Goal: Information Seeking & Learning: Learn about a topic

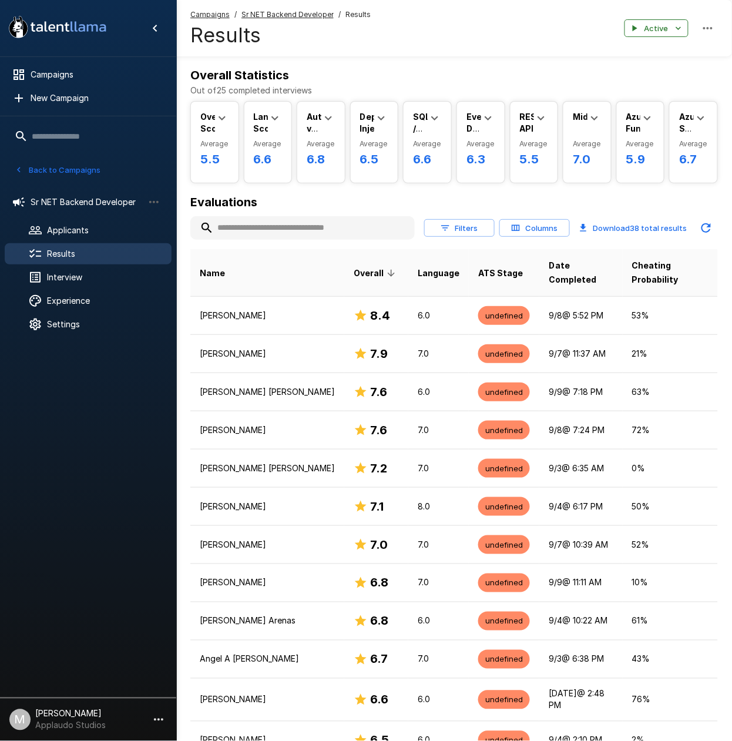
click at [76, 260] on div "Results" at bounding box center [88, 253] width 167 height 21
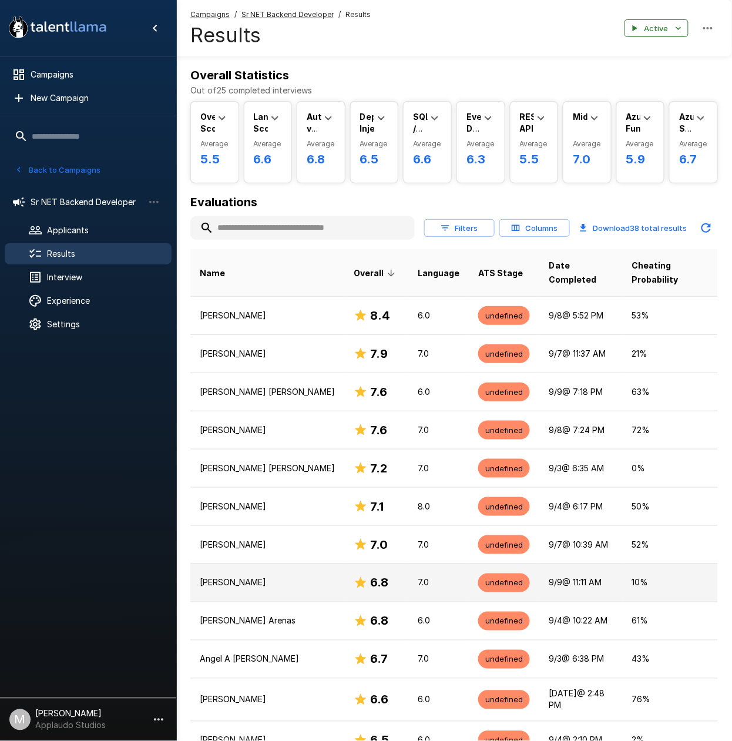
click at [288, 577] on p "Gabriel Cordeiro" at bounding box center [267, 583] width 135 height 12
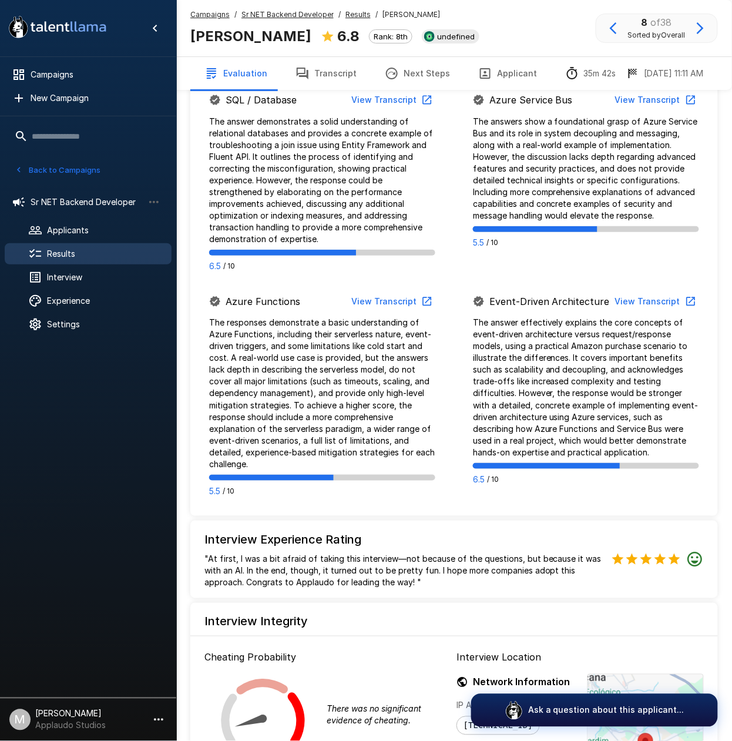
scroll to position [1313, 0]
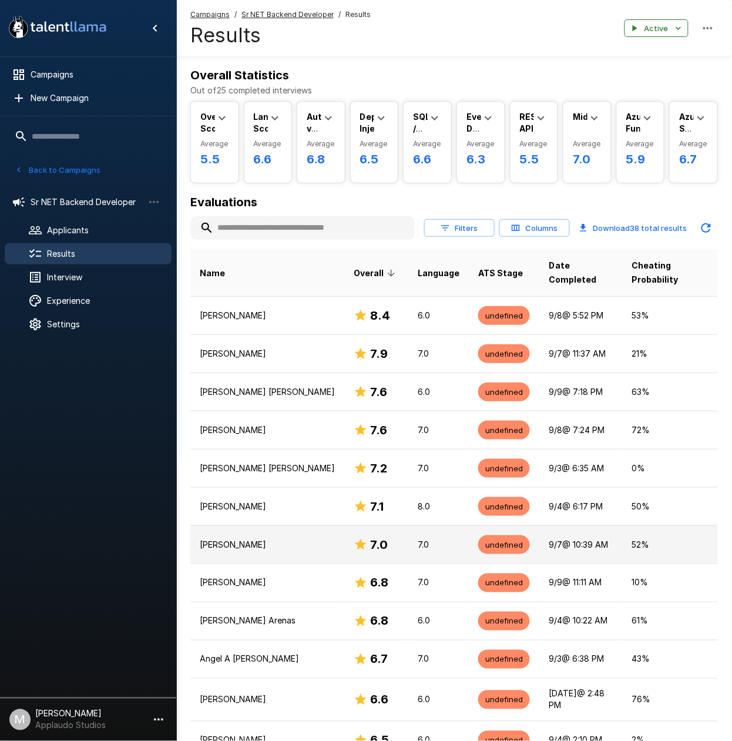
click at [253, 539] on p "Josue Martinez" at bounding box center [267, 545] width 135 height 12
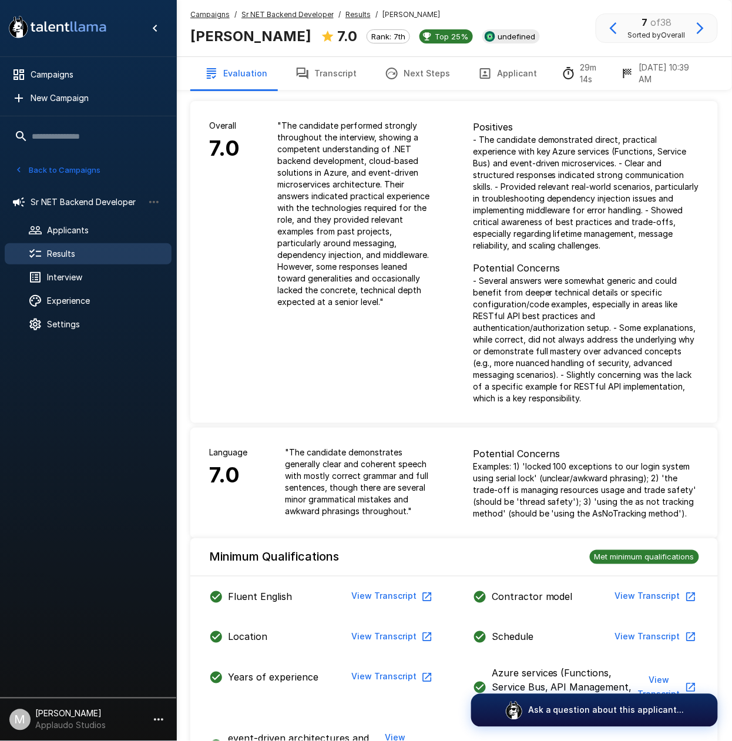
click at [326, 76] on button "Transcript" at bounding box center [326, 73] width 89 height 33
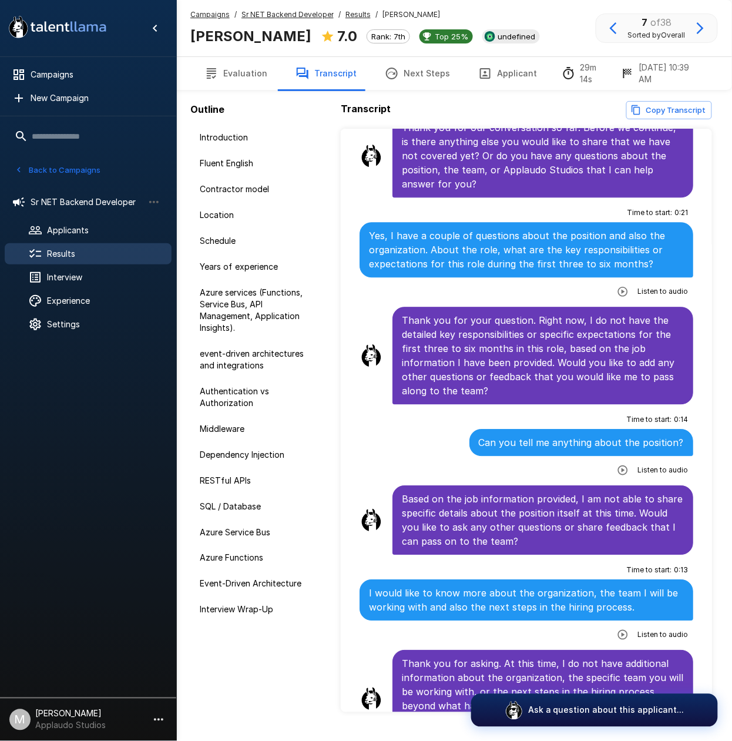
scroll to position [6349, 0]
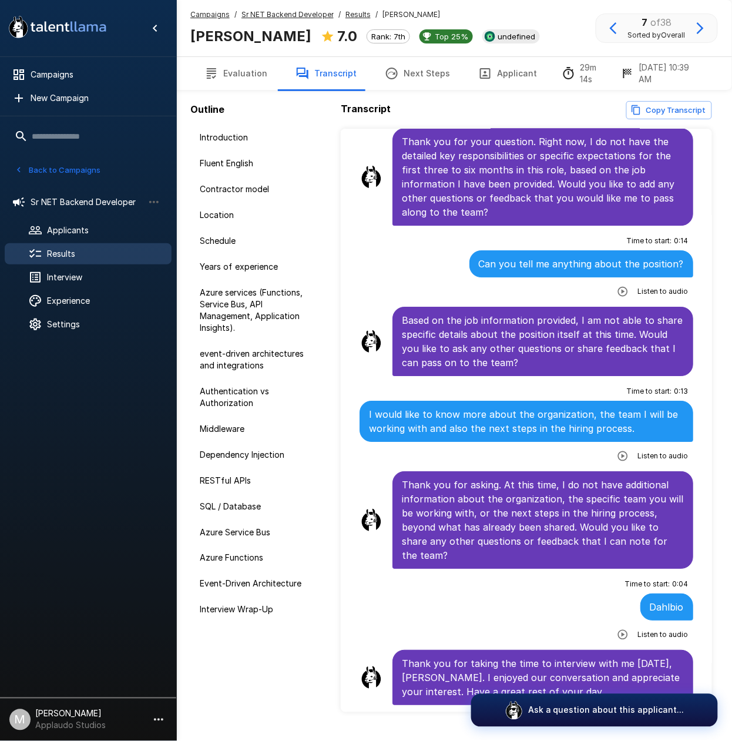
click at [66, 252] on span "Results" at bounding box center [104, 254] width 115 height 12
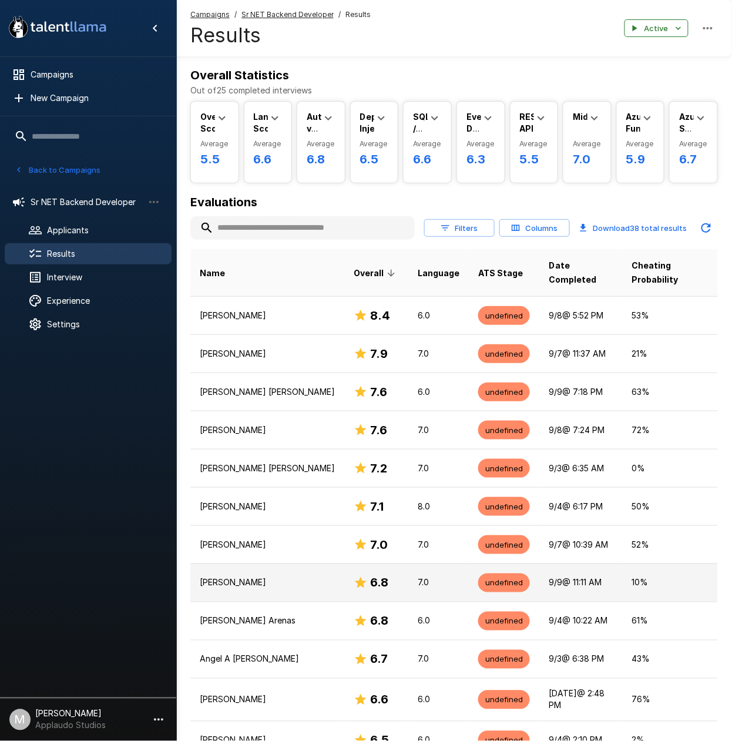
click at [370, 574] on h6 "6.8" at bounding box center [379, 583] width 18 height 19
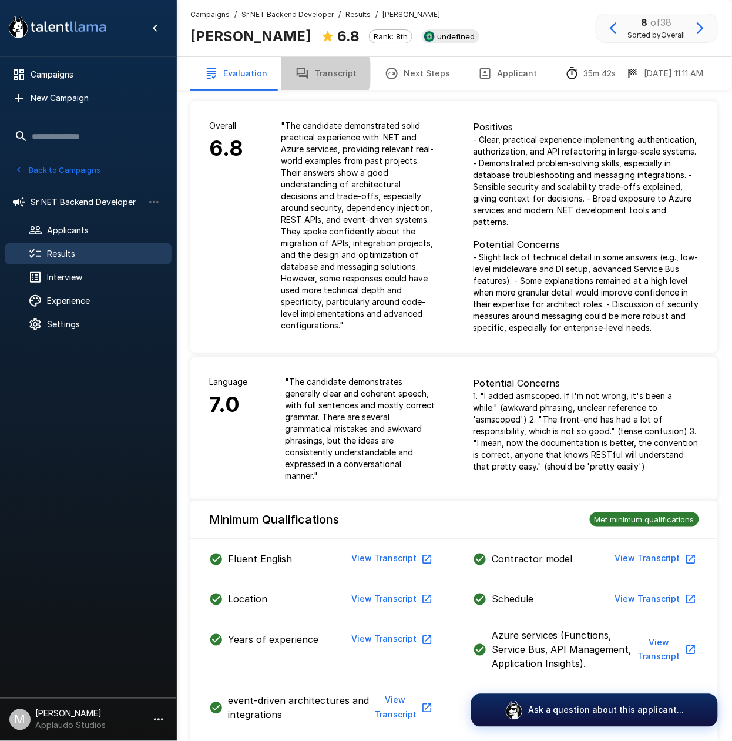
click at [319, 73] on button "Transcript" at bounding box center [326, 73] width 89 height 33
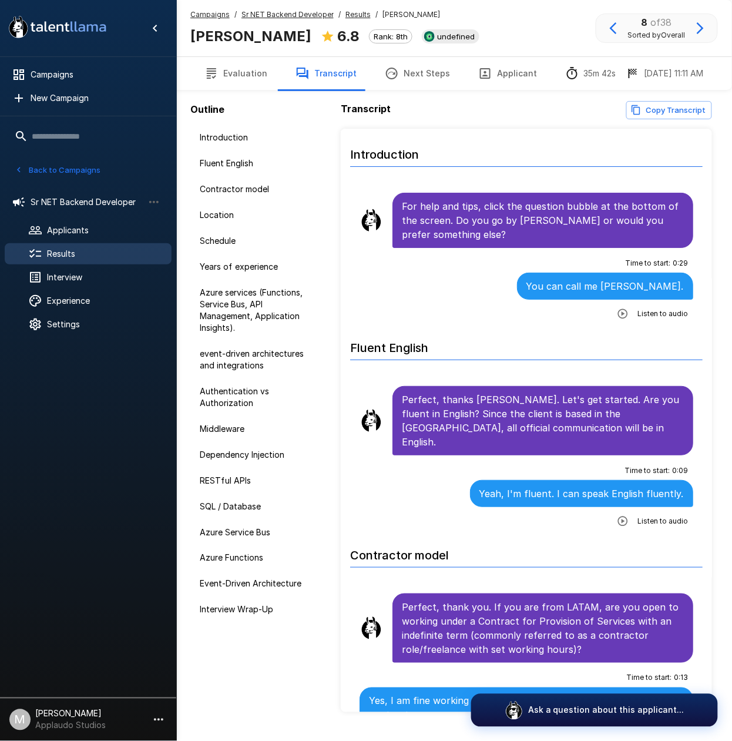
click at [422, 82] on button "Next Steps" at bounding box center [417, 73] width 93 height 33
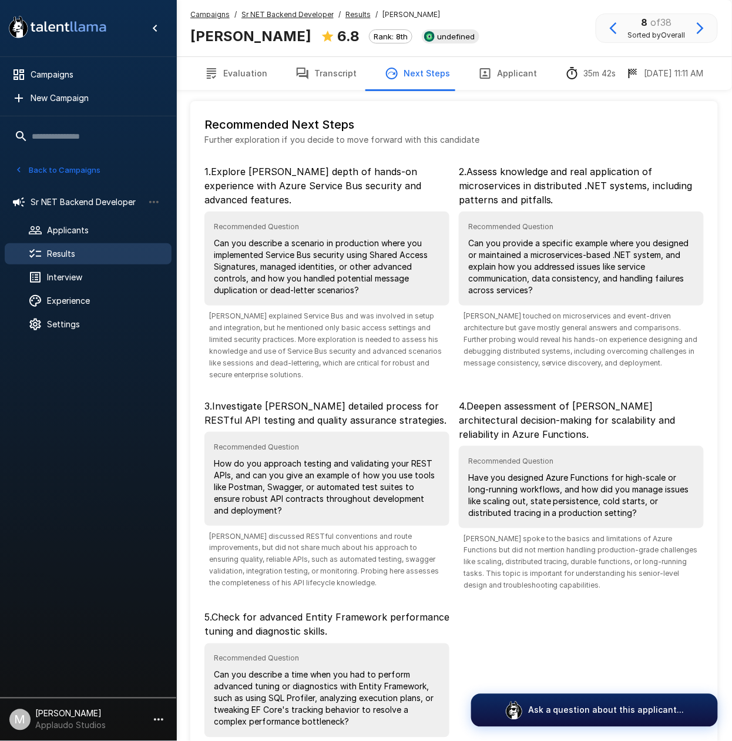
click at [327, 72] on button "Transcript" at bounding box center [326, 73] width 89 height 33
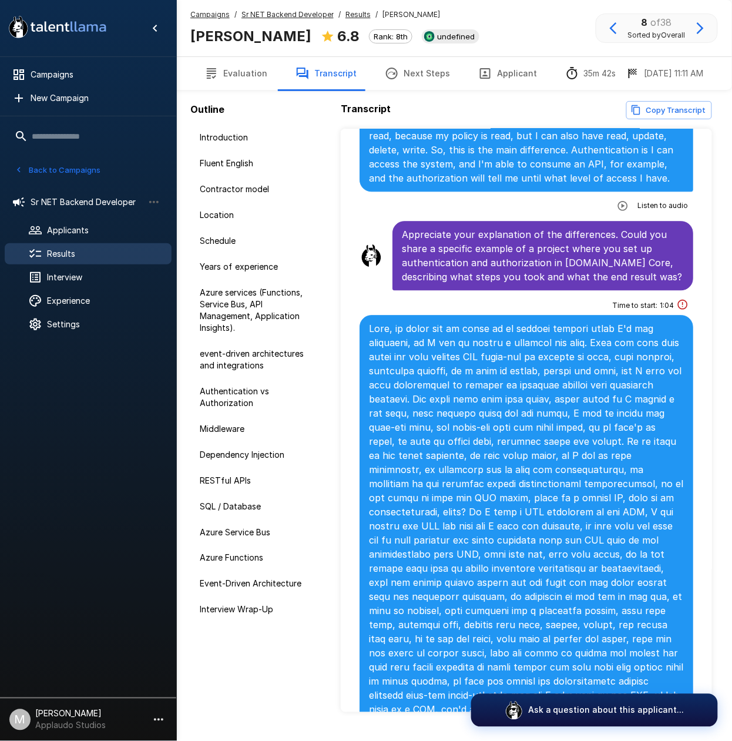
scroll to position [2037, 0]
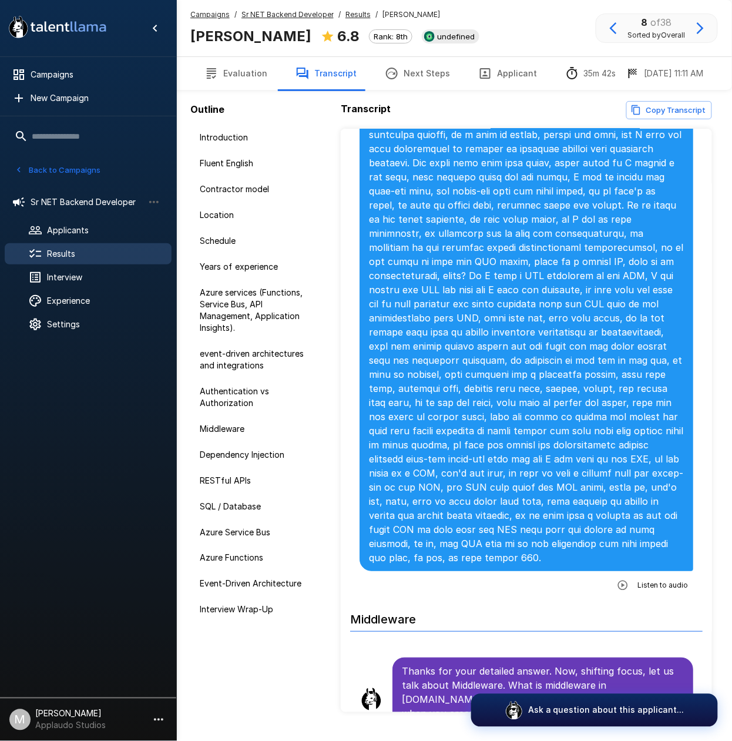
click at [617, 589] on icon "button" at bounding box center [623, 586] width 12 height 12
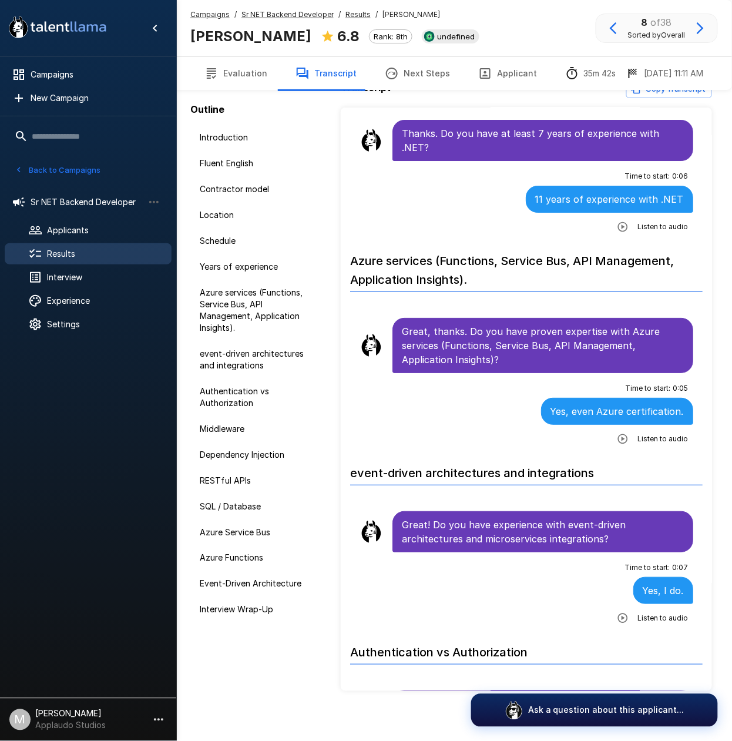
scroll to position [27, 0]
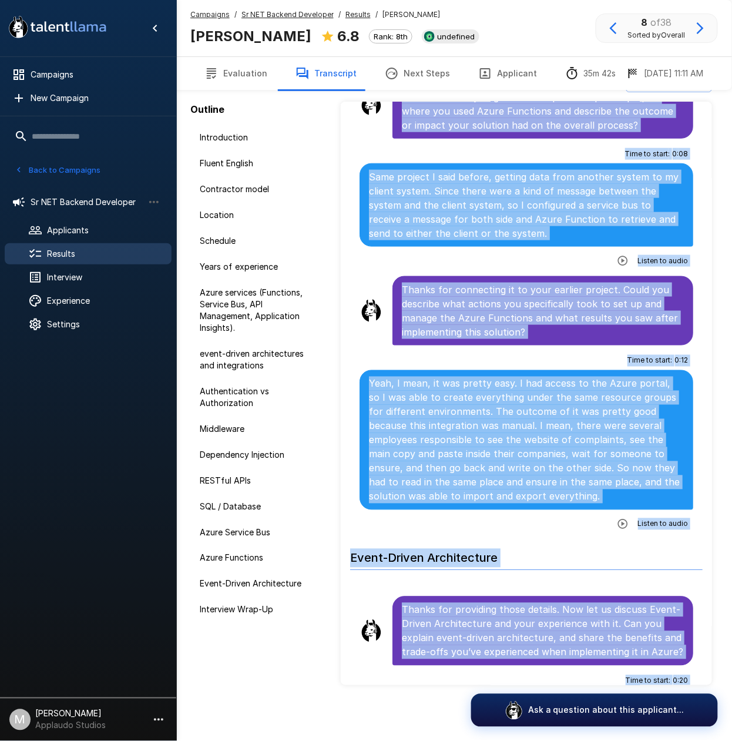
scroll to position [8746, 0]
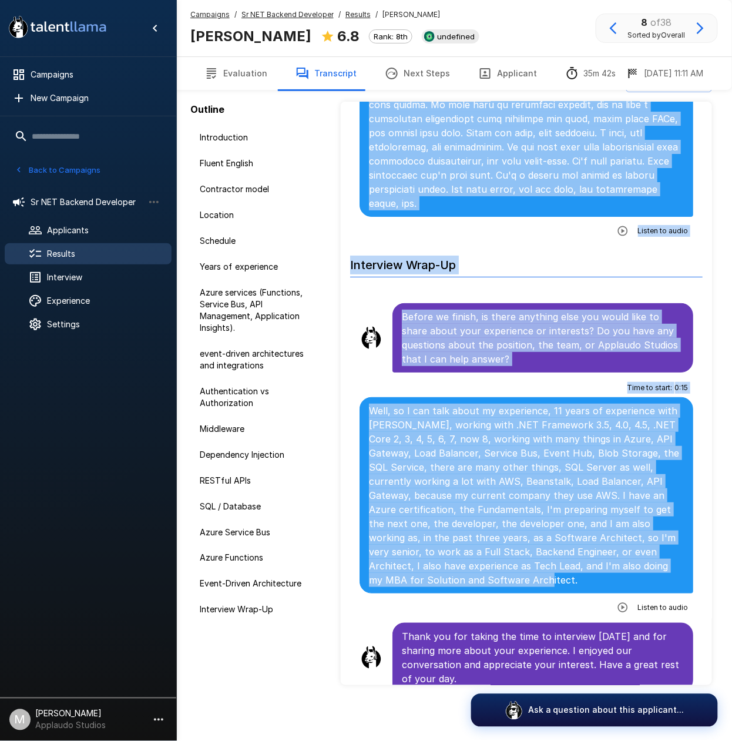
drag, startPoint x: 403, startPoint y: 223, endPoint x: 530, endPoint y: 578, distance: 376.9
click at [530, 578] on div "Well, so I can talk about my experience, 11 years of experience with C Sharp, w…" at bounding box center [527, 495] width 334 height 196
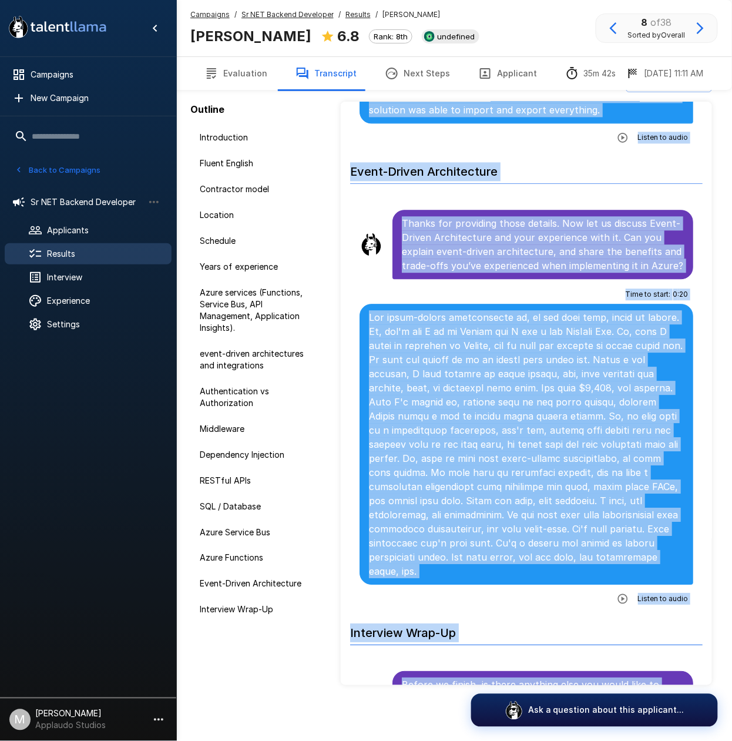
scroll to position [8675, 0]
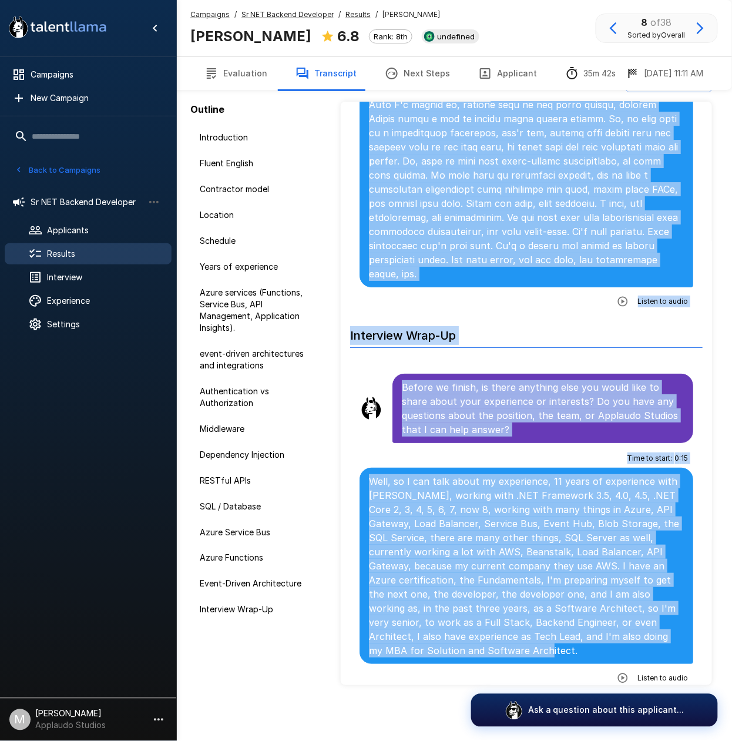
drag, startPoint x: 403, startPoint y: 215, endPoint x: 635, endPoint y: 647, distance: 490.0
click at [635, 647] on div "Well, so I can talk about my experience, 11 years of experience with C Sharp, w…" at bounding box center [527, 566] width 334 height 196
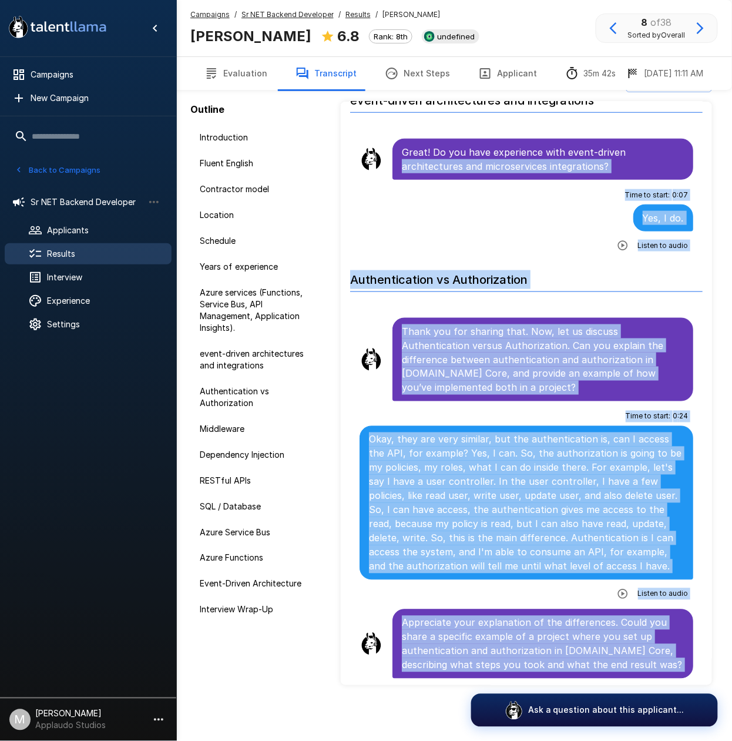
scroll to position [1356, 0]
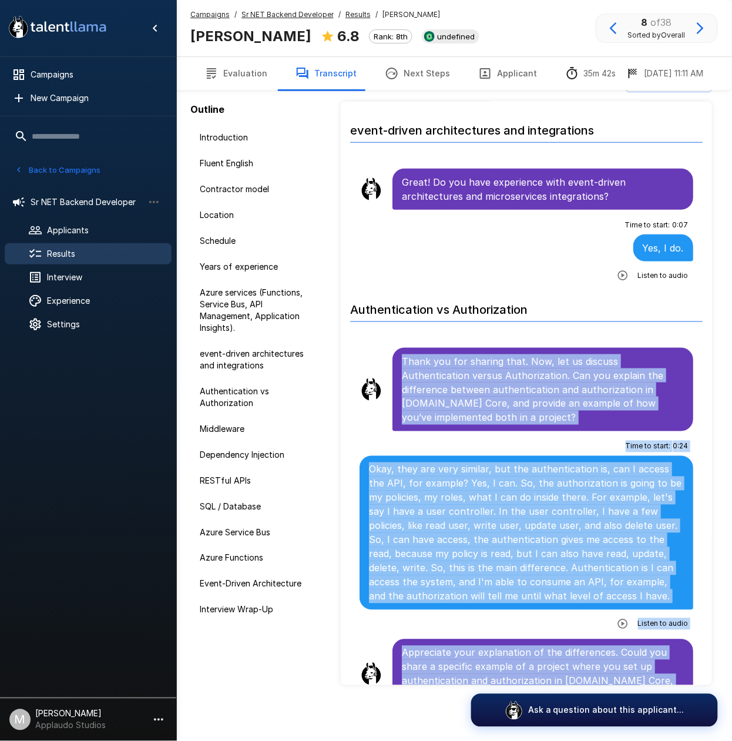
drag, startPoint x: 593, startPoint y: 640, endPoint x: 404, endPoint y: 349, distance: 346.8
copy ul "Thank you for sharing that. Now, let us discuss Authentication versus Authoriza…"
click at [504, 73] on button "Applicant" at bounding box center [507, 73] width 87 height 33
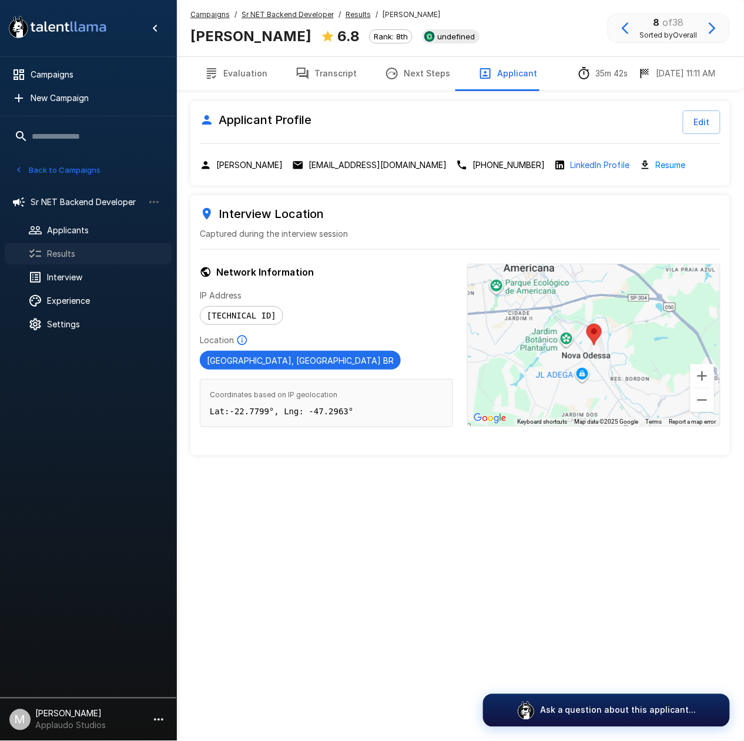
click at [102, 254] on span "Results" at bounding box center [104, 254] width 115 height 12
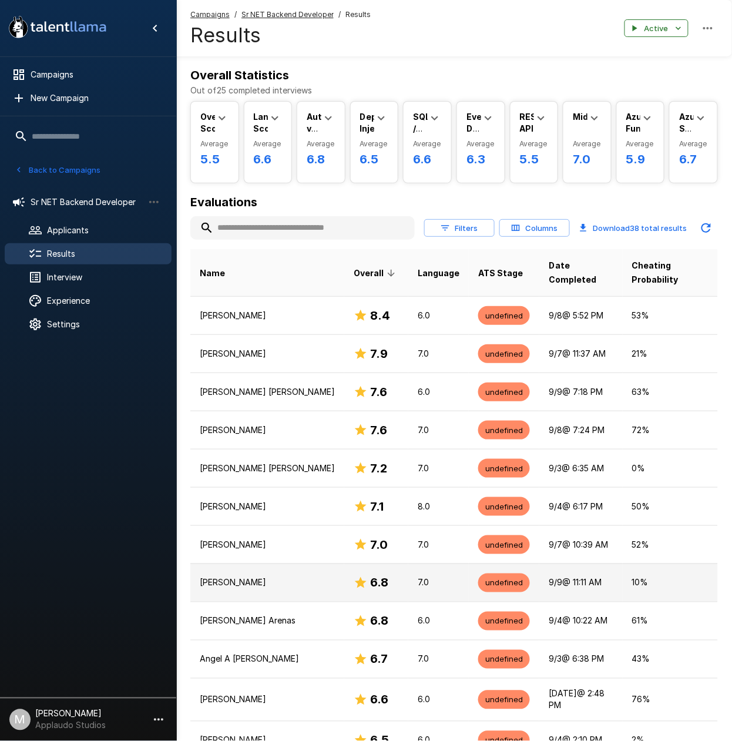
scroll to position [78, 0]
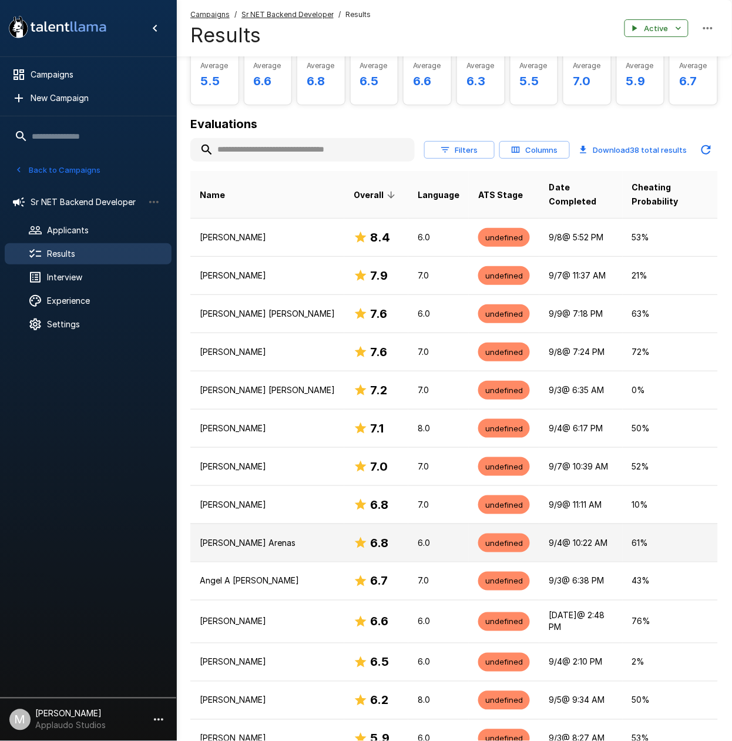
click at [318, 524] on td "[PERSON_NAME] Arenas" at bounding box center [267, 543] width 154 height 38
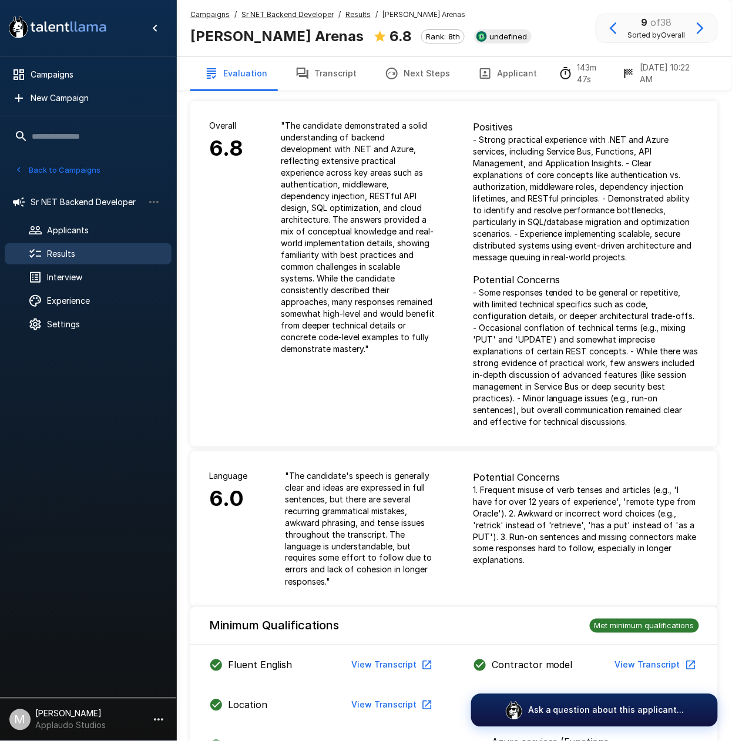
click at [309, 61] on button "Transcript" at bounding box center [326, 73] width 89 height 33
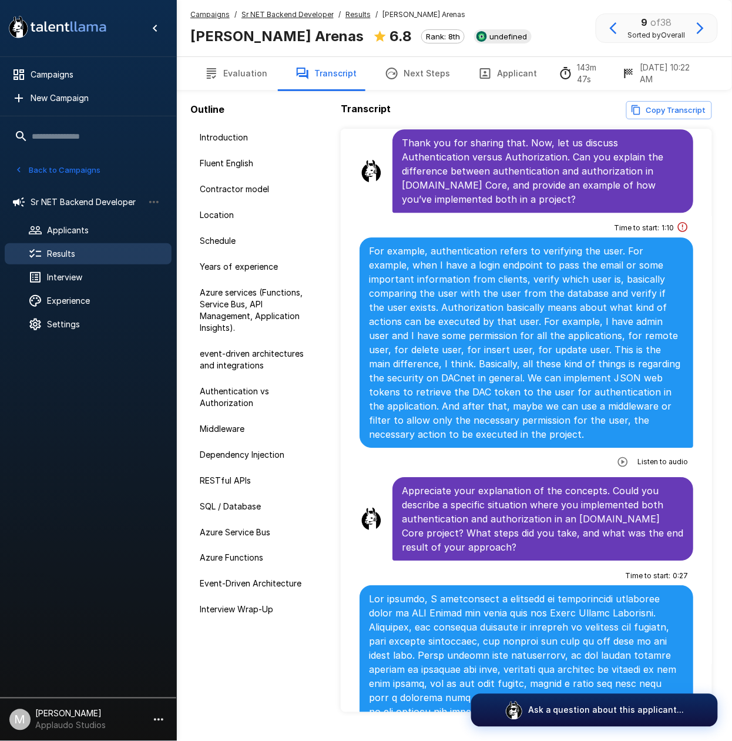
scroll to position [2116, 0]
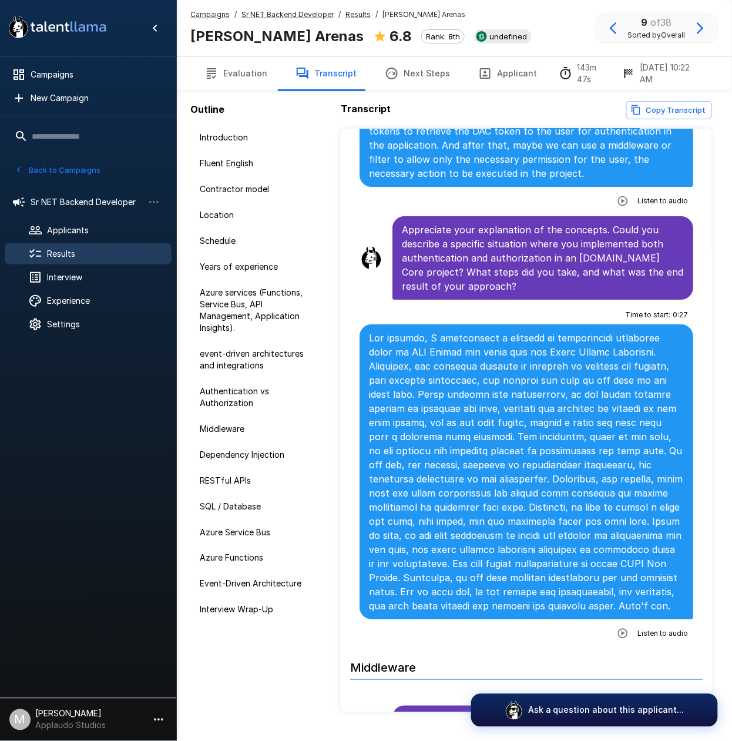
click at [613, 634] on div "Listen to audio" at bounding box center [651, 633] width 76 height 21
click at [617, 630] on icon "button" at bounding box center [623, 634] width 12 height 12
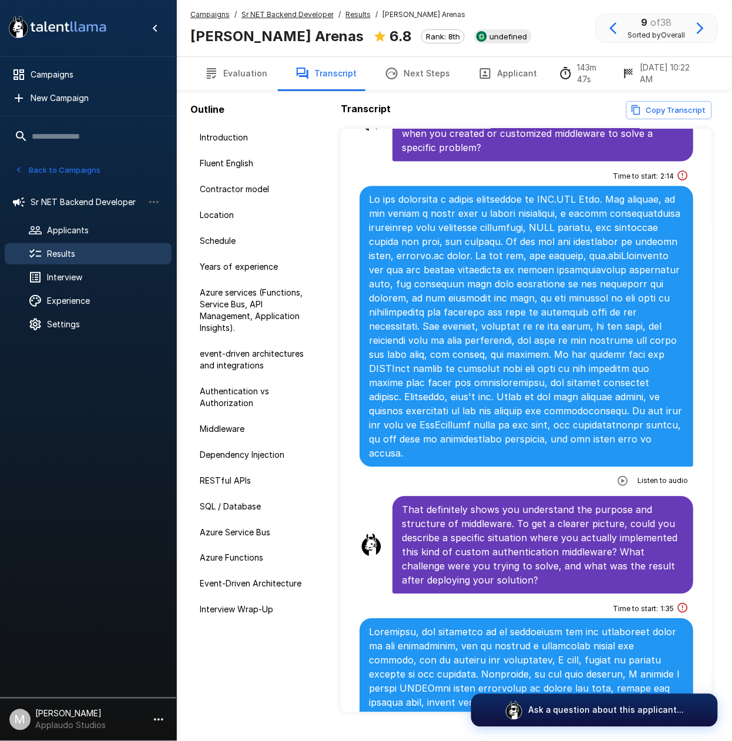
scroll to position [2900, 0]
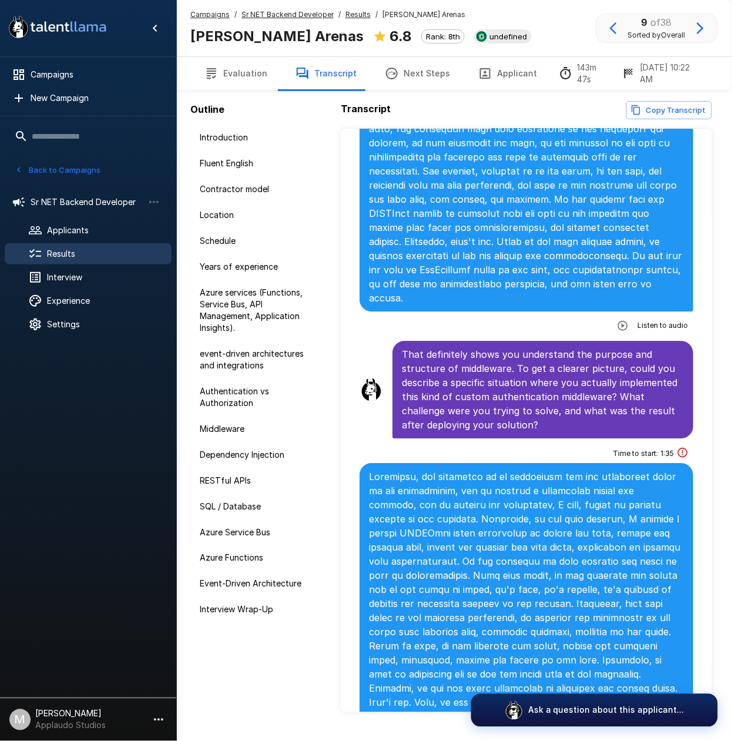
click at [620, 315] on button "button" at bounding box center [623, 325] width 21 height 21
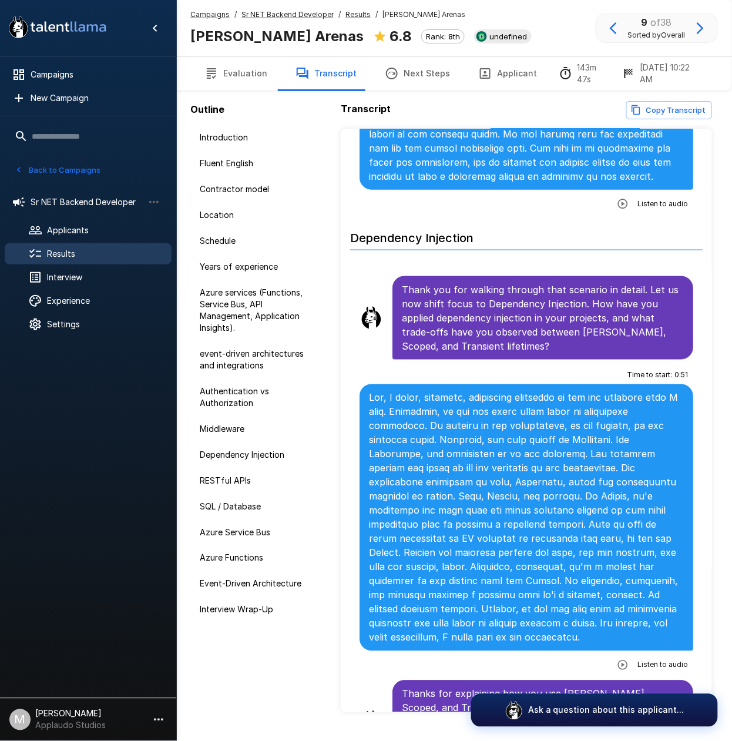
scroll to position [3762, 0]
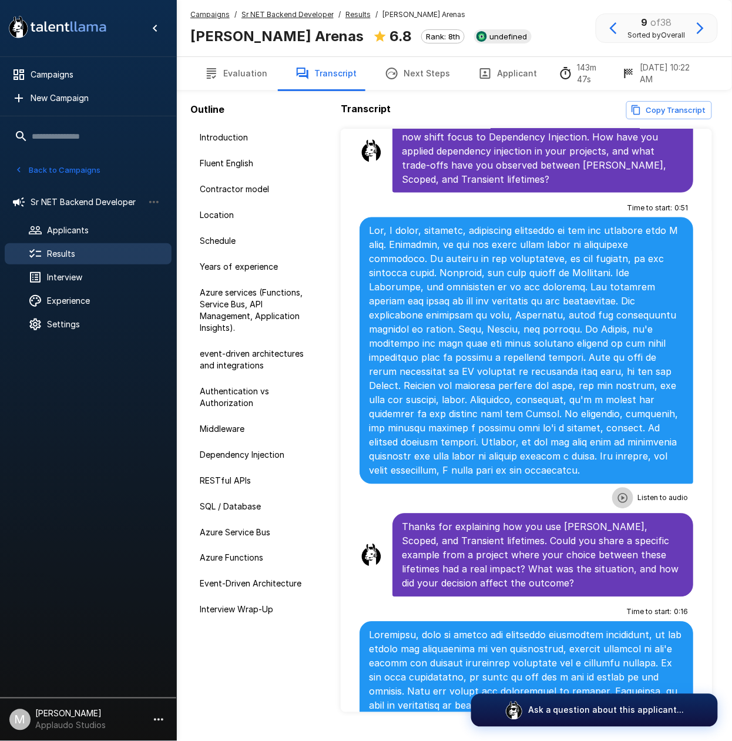
click at [617, 493] on icon "button" at bounding box center [623, 499] width 12 height 12
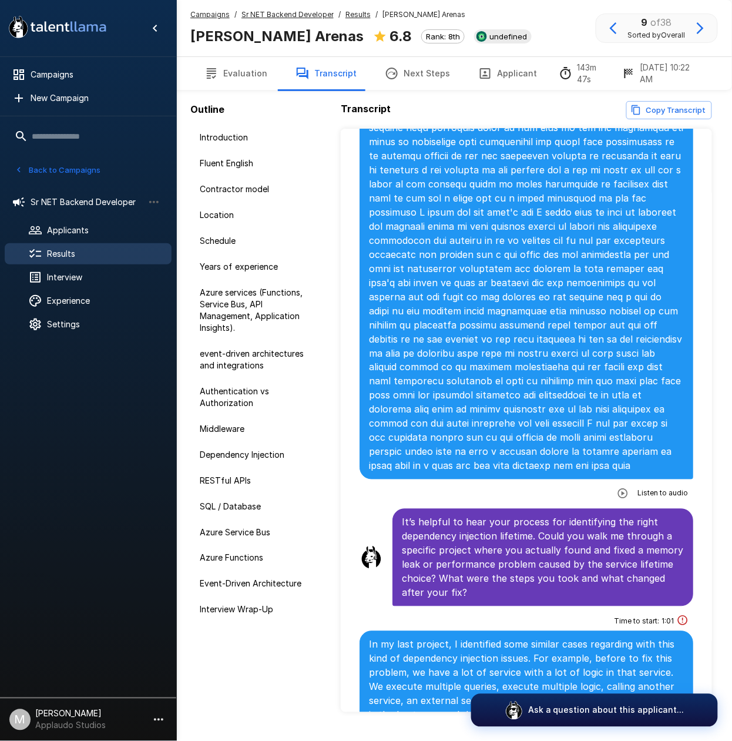
scroll to position [4859, 0]
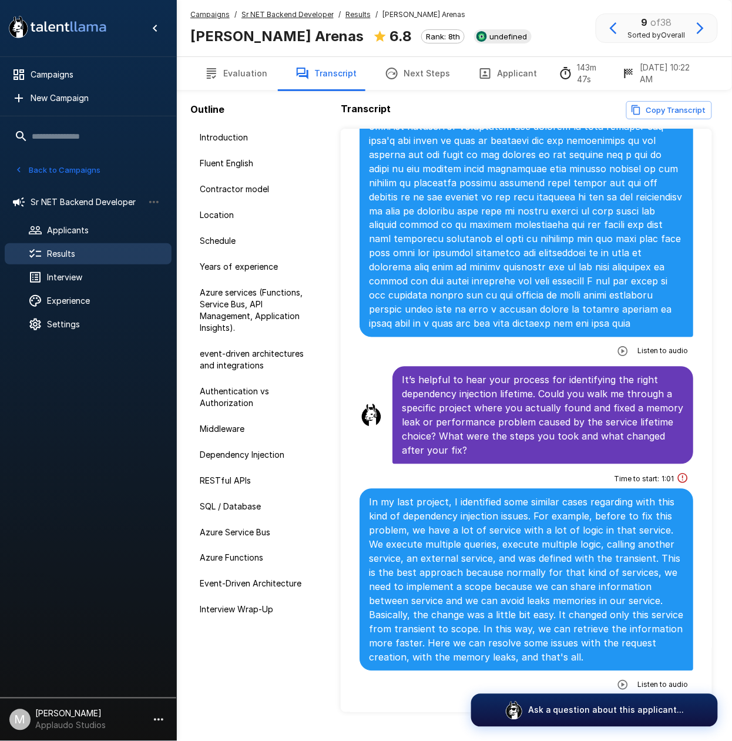
click at [617, 346] on icon "button" at bounding box center [623, 352] width 12 height 12
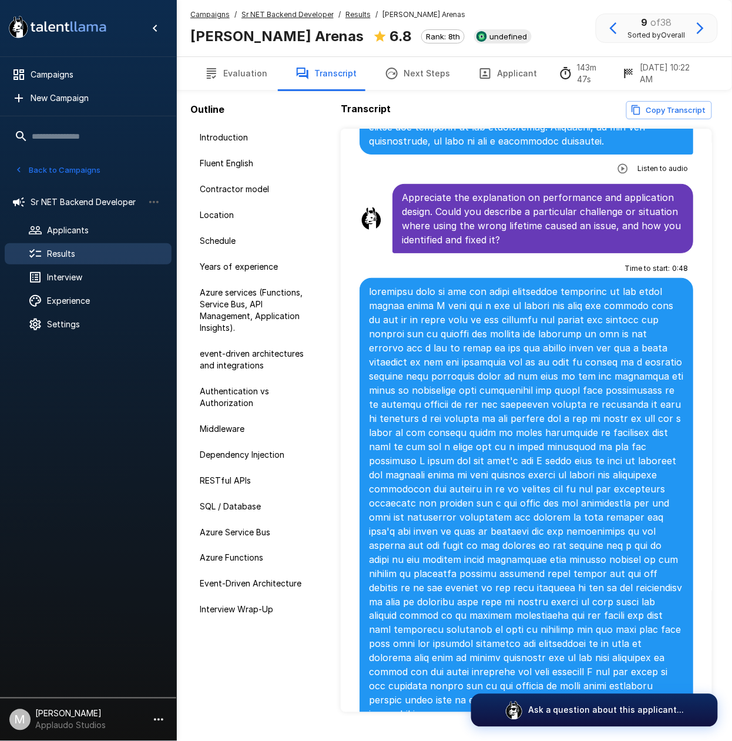
scroll to position [4468, 0]
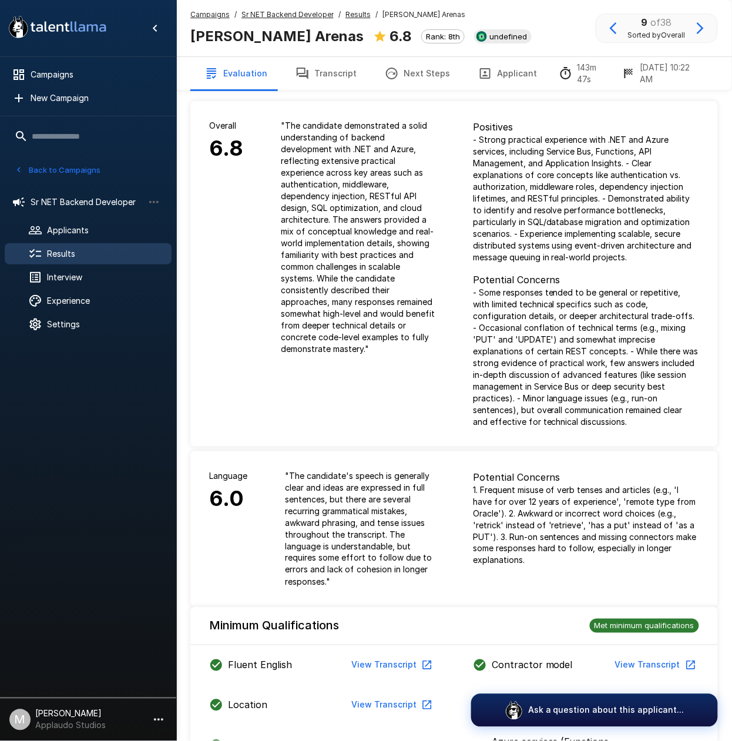
click at [112, 259] on span "Results" at bounding box center [104, 254] width 115 height 12
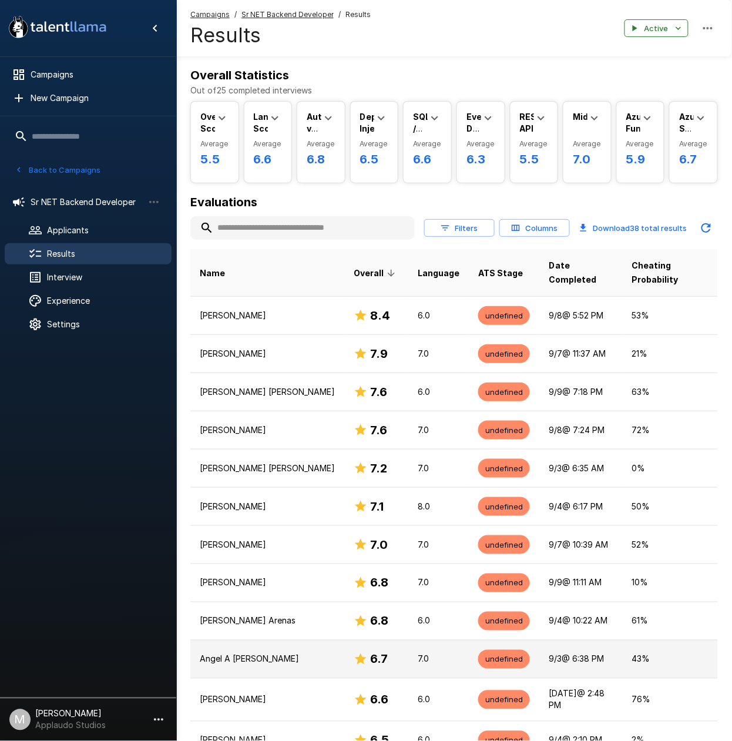
click at [394, 647] on td "6.7" at bounding box center [376, 659] width 64 height 38
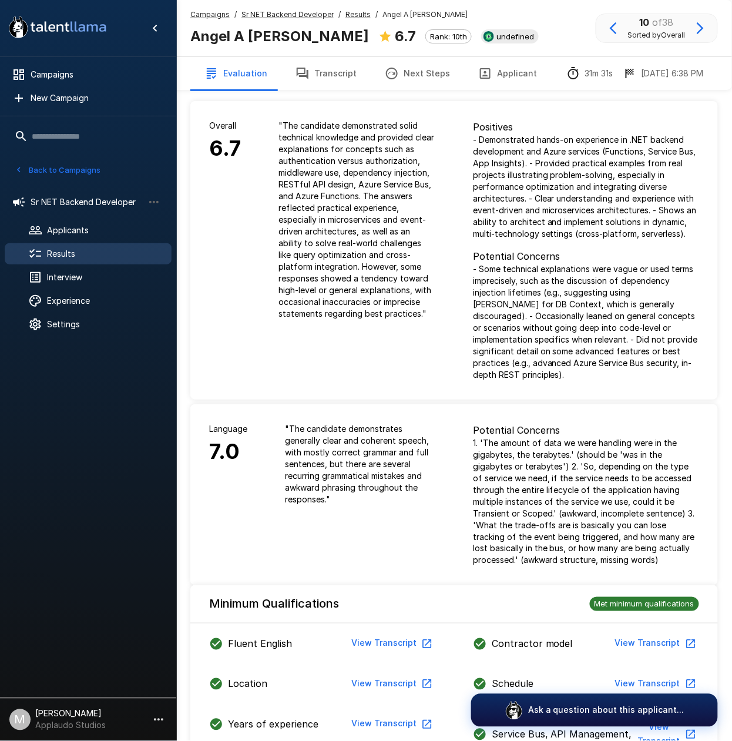
click at [342, 71] on button "Transcript" at bounding box center [326, 73] width 89 height 33
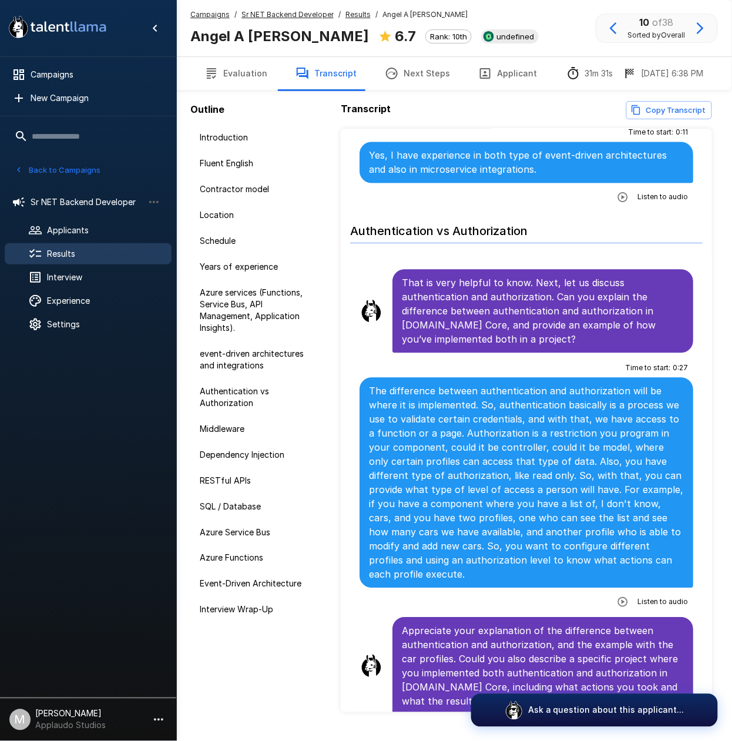
scroll to position [1881, 0]
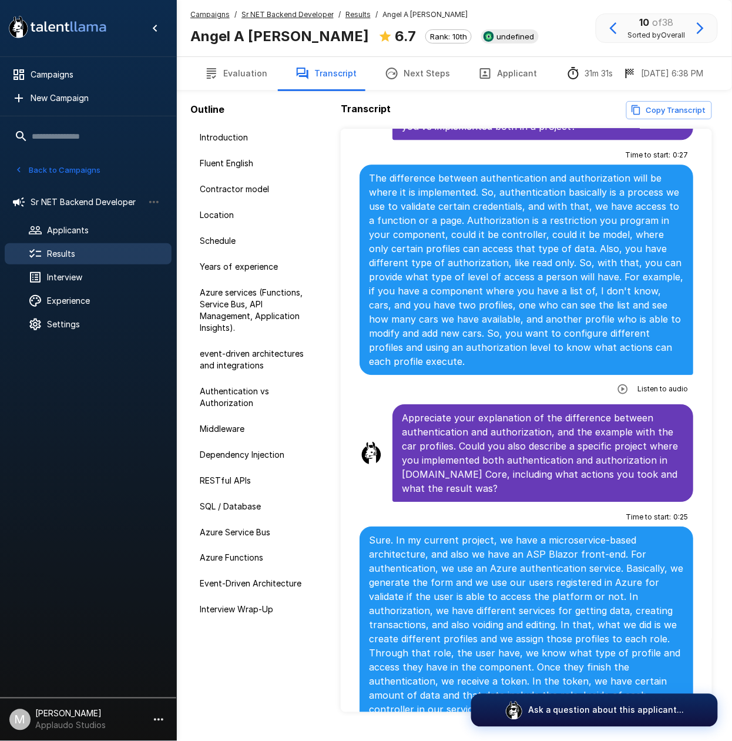
click at [617, 383] on icon "button" at bounding box center [623, 389] width 12 height 12
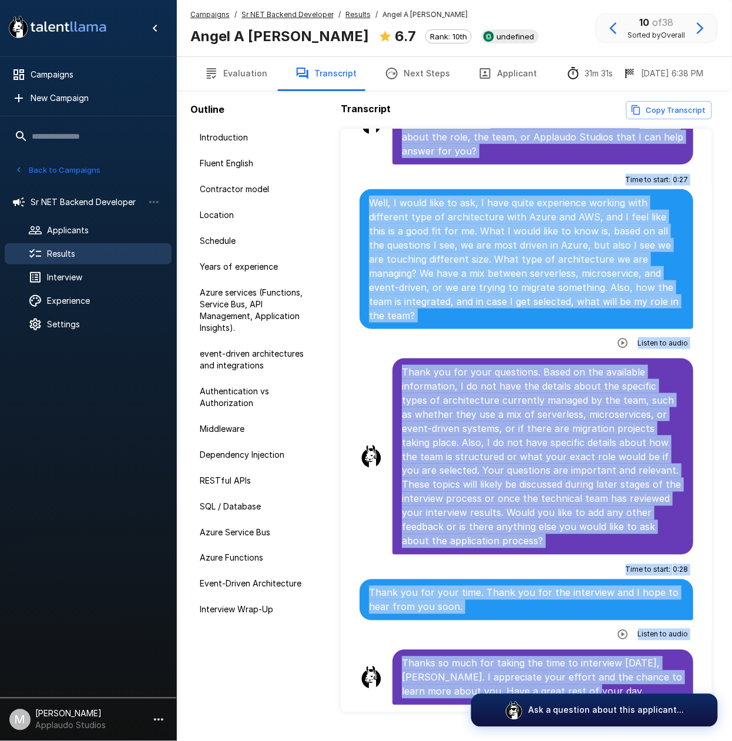
scroll to position [27, 0]
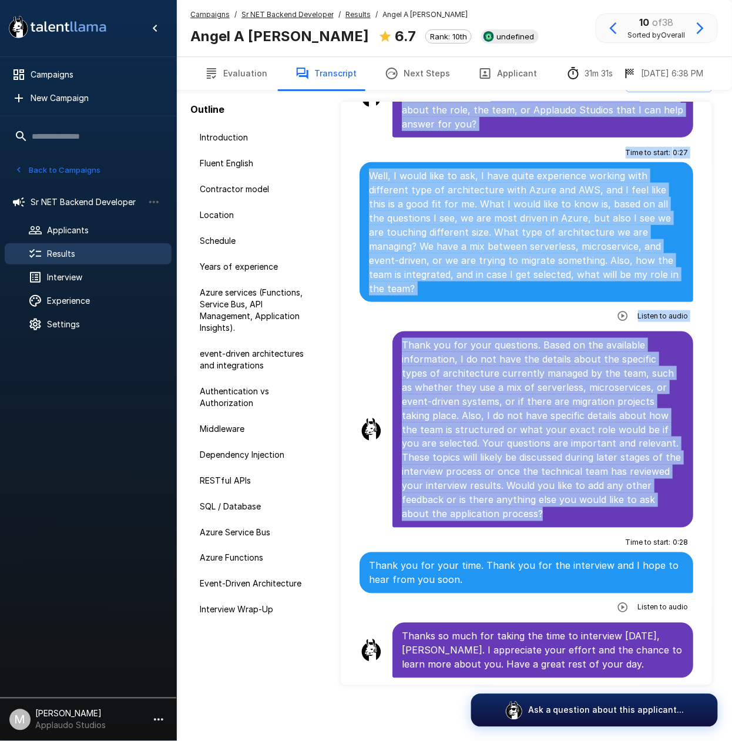
drag, startPoint x: 401, startPoint y: 360, endPoint x: 603, endPoint y: 518, distance: 255.9
click at [603, 518] on p "Thank you for your questions. Based on the available information, I do not have…" at bounding box center [543, 429] width 282 height 183
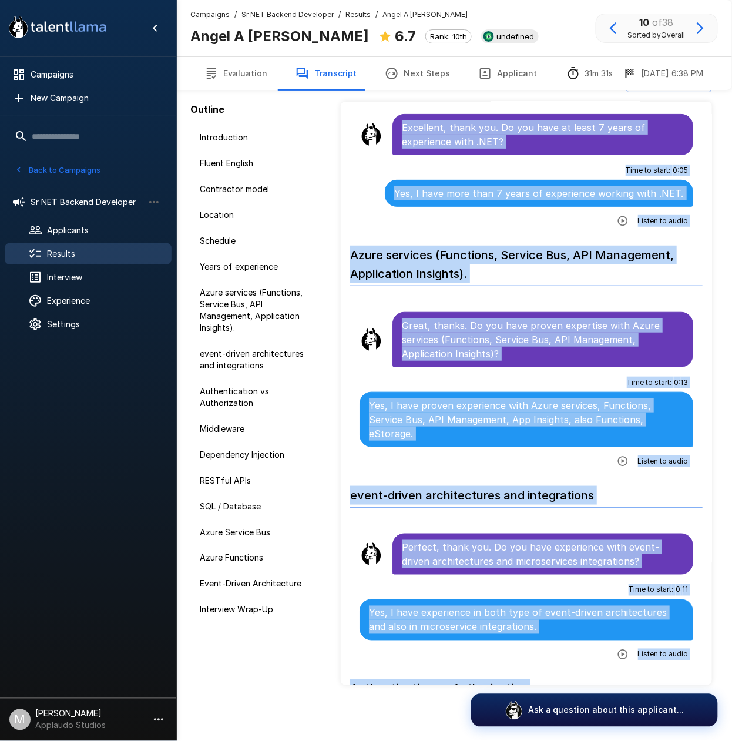
scroll to position [1073, 0]
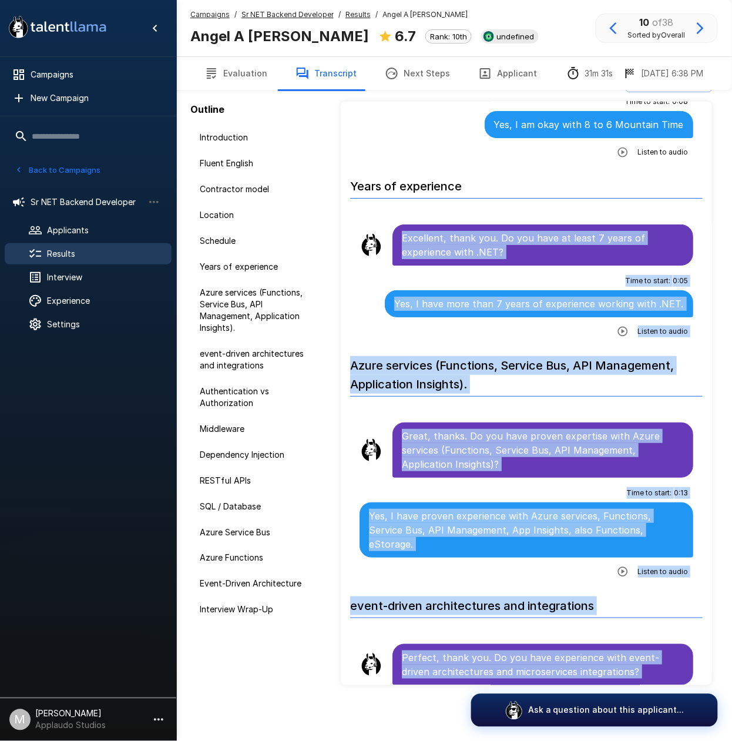
drag, startPoint x: 600, startPoint y: 516, endPoint x: 403, endPoint y: 215, distance: 360.5
click at [403, 231] on p "Excellent, thank you. Do you have at least 7 years of experience with .NET?" at bounding box center [543, 245] width 282 height 28
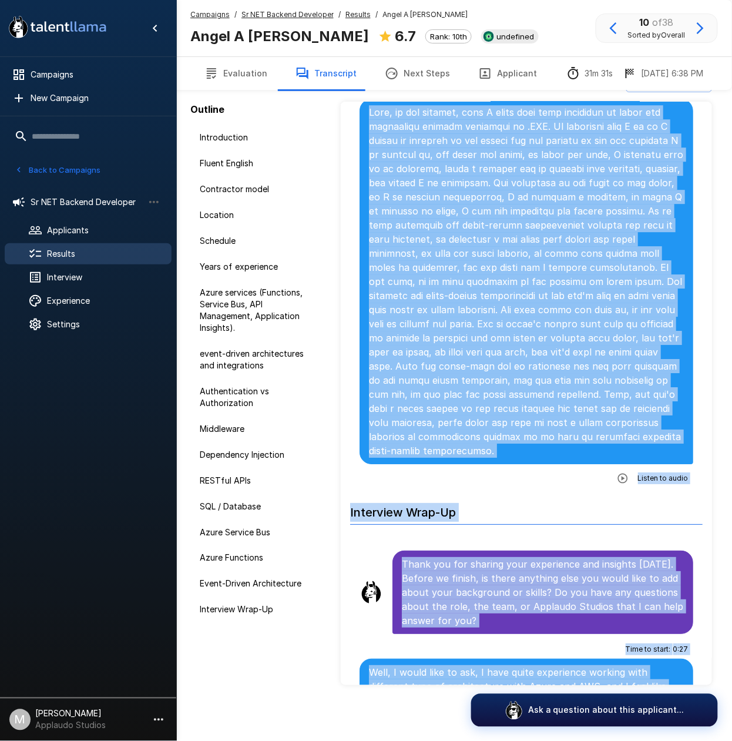
scroll to position [6848, 0]
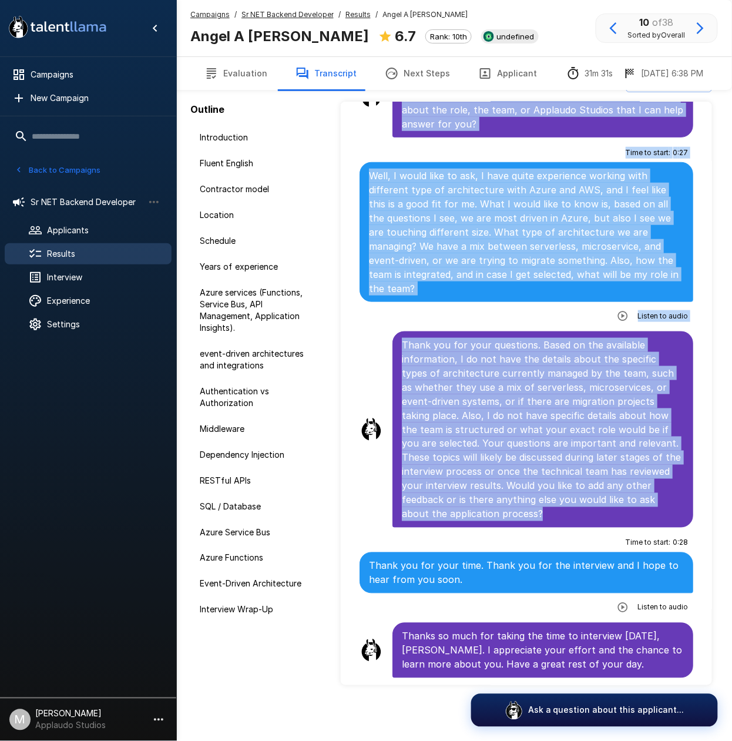
drag, startPoint x: 403, startPoint y: 215, endPoint x: 605, endPoint y: 518, distance: 364.9
click at [605, 518] on p "Thank you for your questions. Based on the available information, I do not have…" at bounding box center [543, 429] width 282 height 183
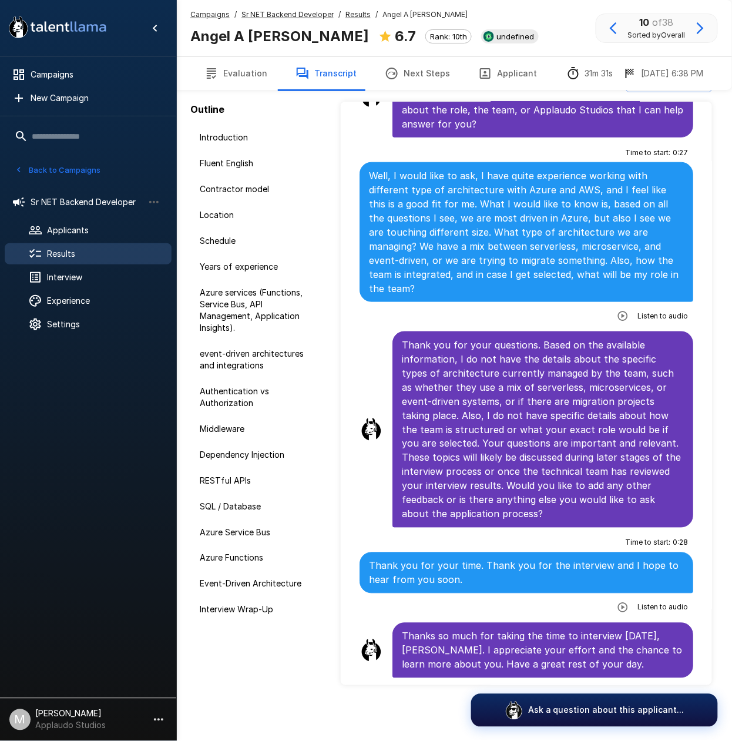
drag, startPoint x: 605, startPoint y: 518, endPoint x: 558, endPoint y: 510, distance: 48.2
click at [558, 510] on p "Thank you for your questions. Based on the available information, I do not have…" at bounding box center [543, 429] width 282 height 183
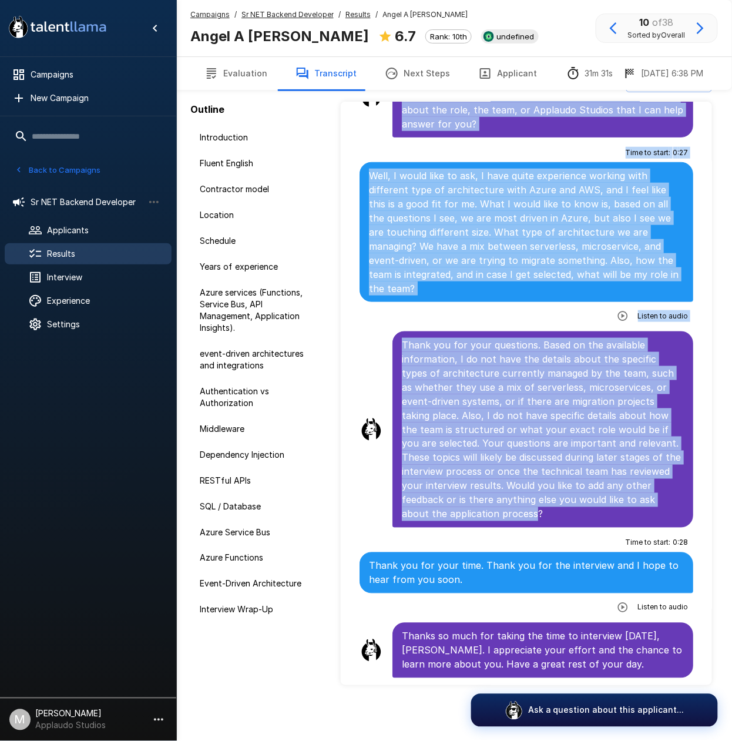
drag, startPoint x: 403, startPoint y: 235, endPoint x: 553, endPoint y: 511, distance: 314.6
click at [553, 511] on p "Thank you for your questions. Based on the available information, I do not have…" at bounding box center [543, 429] width 282 height 183
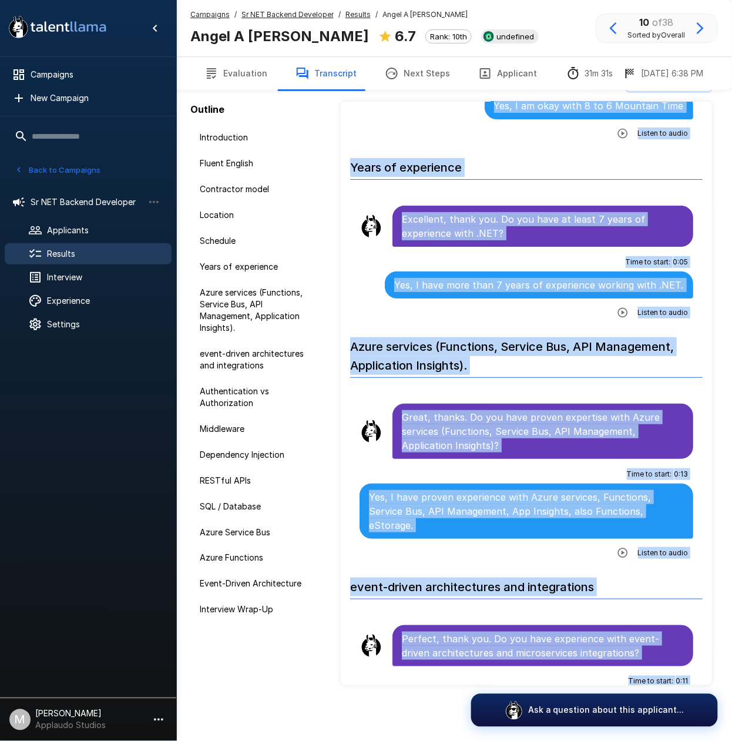
scroll to position [1054, 0]
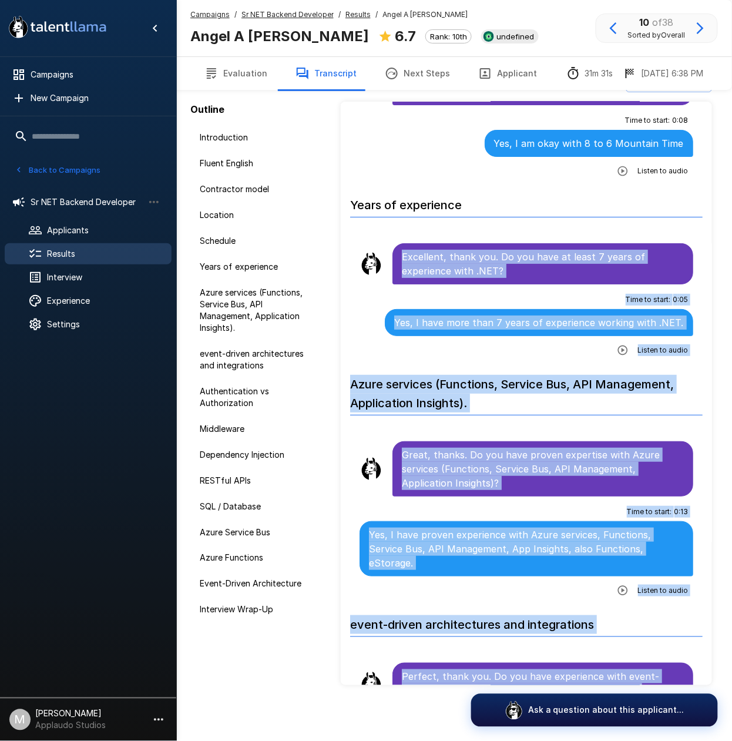
drag, startPoint x: 558, startPoint y: 508, endPoint x: 403, endPoint y: 232, distance: 317.1
click at [403, 250] on p "Excellent, thank you. Do you have at least 7 years of experience with .NET?" at bounding box center [543, 264] width 282 height 28
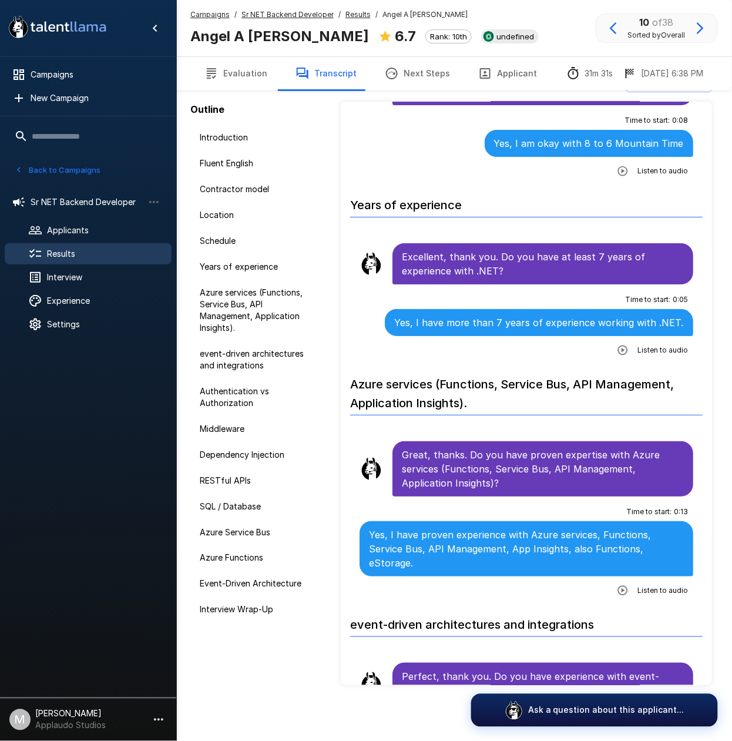
click at [405, 250] on p "Excellent, thank you. Do you have at least 7 years of experience with .NET?" at bounding box center [543, 264] width 282 height 28
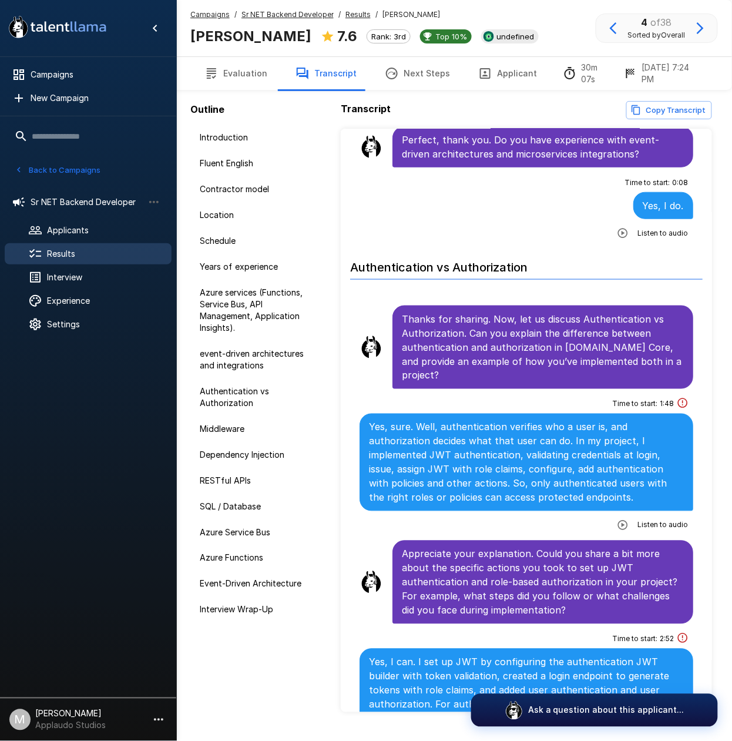
scroll to position [1881, 0]
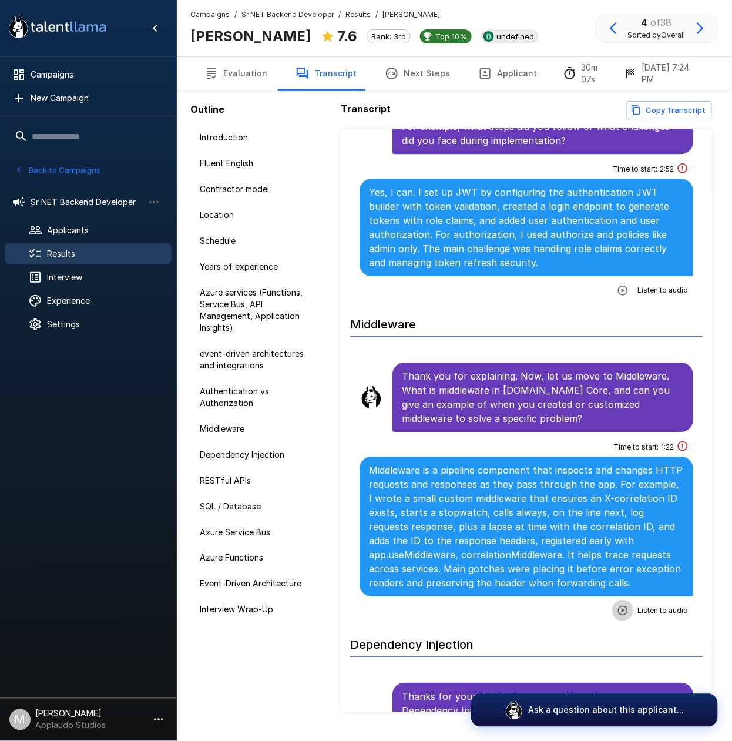
click at [617, 617] on icon "button" at bounding box center [623, 611] width 12 height 12
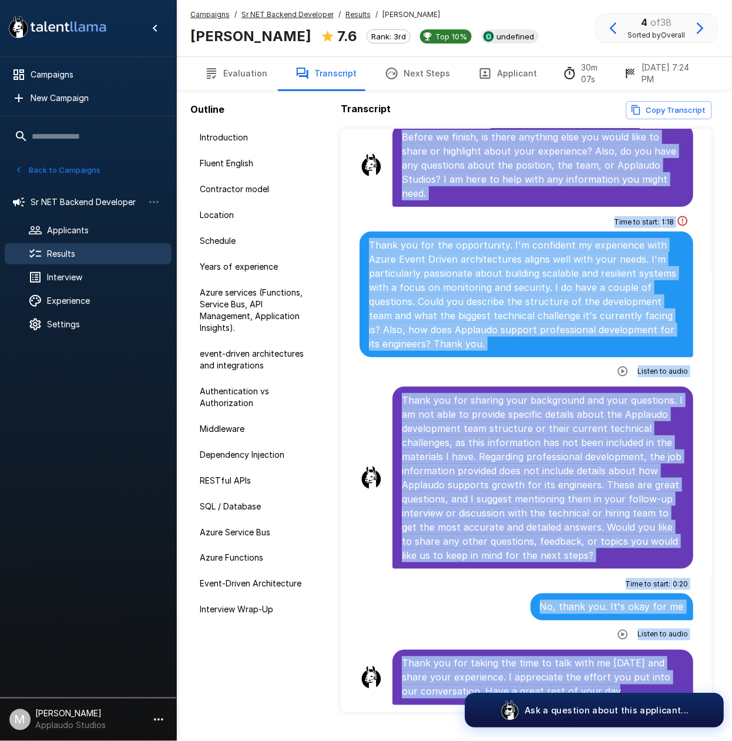
scroll to position [27, 0]
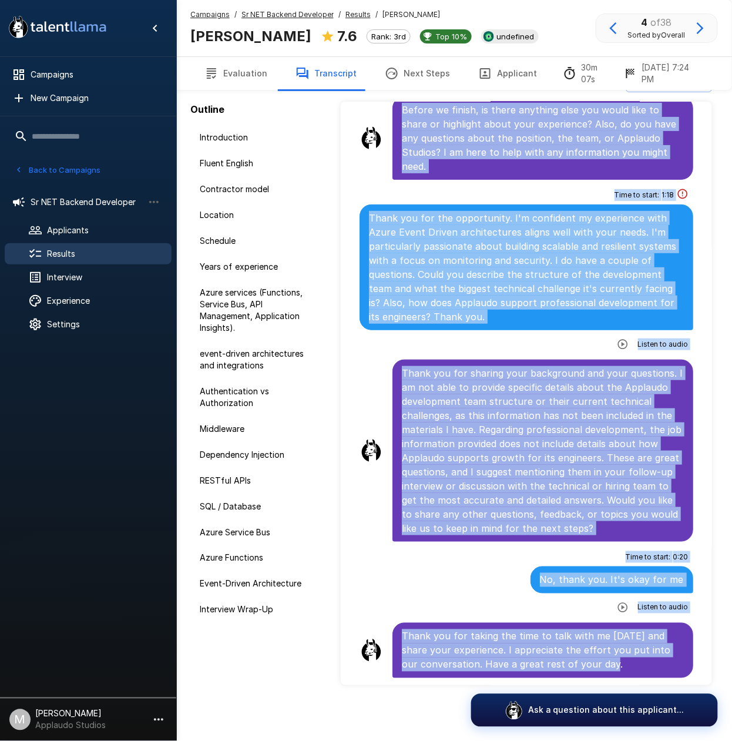
drag, startPoint x: 403, startPoint y: 390, endPoint x: 684, endPoint y: 667, distance: 394.1
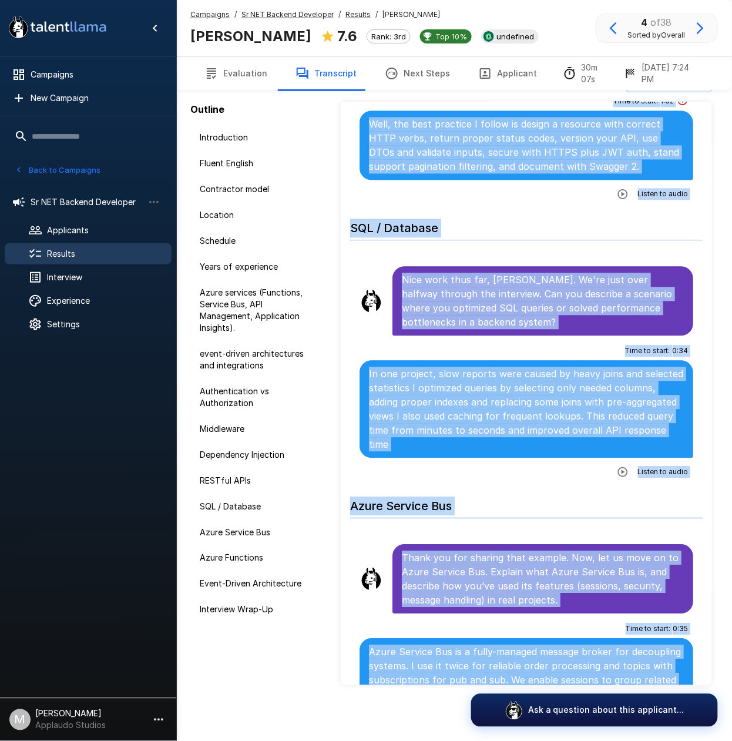
scroll to position [2559, 0]
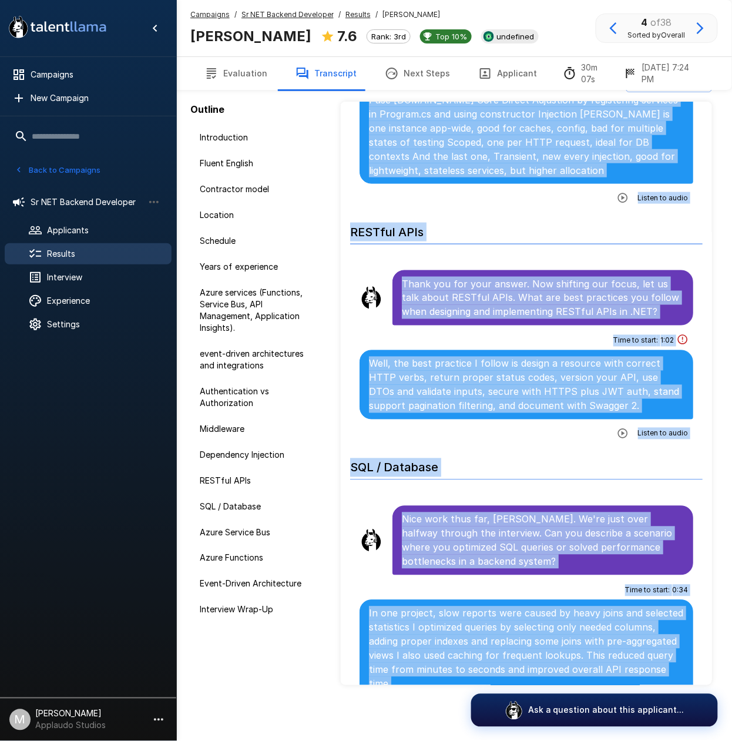
click at [591, 480] on h6 "SQL / Database" at bounding box center [526, 464] width 353 height 31
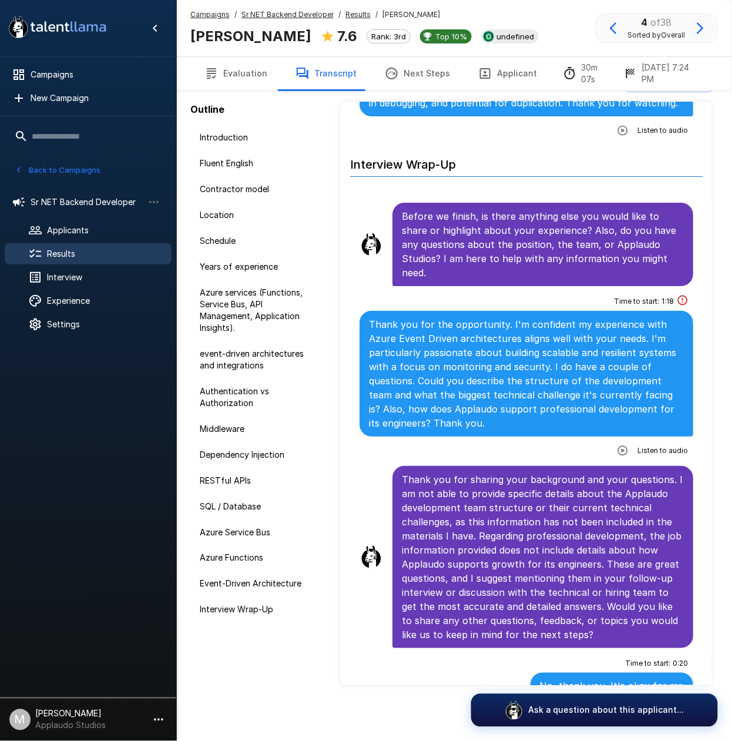
scroll to position [4518, 0]
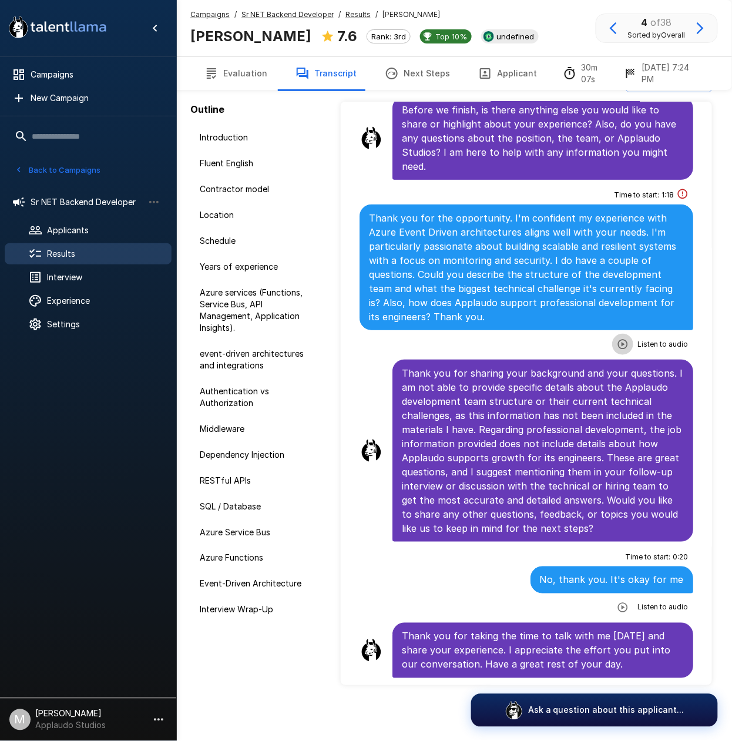
click at [617, 344] on icon "button" at bounding box center [623, 345] width 12 height 12
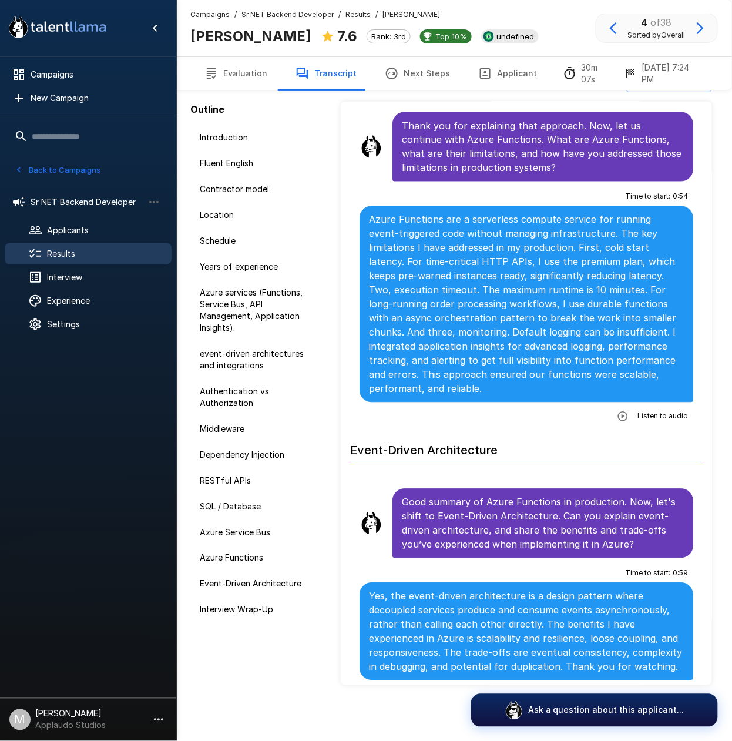
scroll to position [3814, 0]
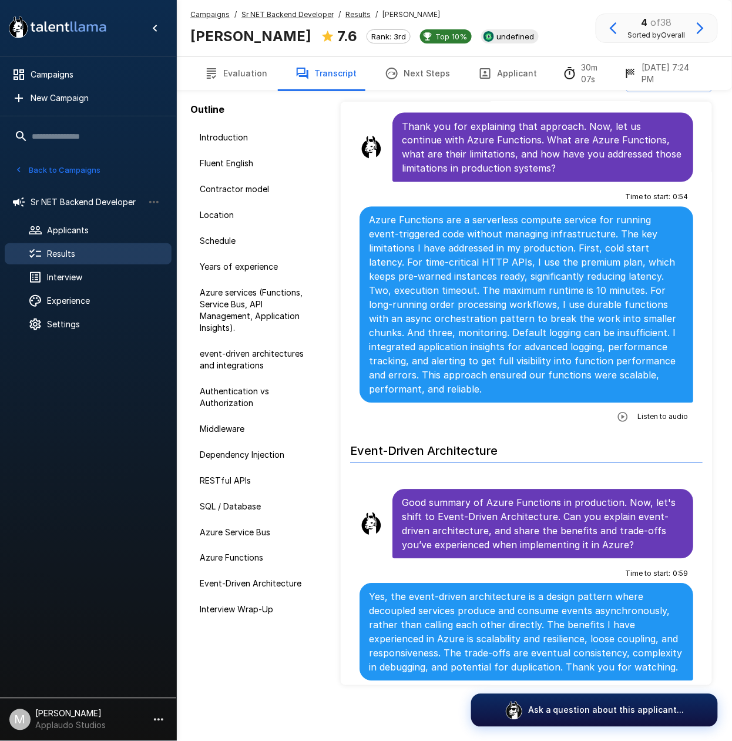
click at [622, 428] on button "button" at bounding box center [623, 417] width 21 height 21
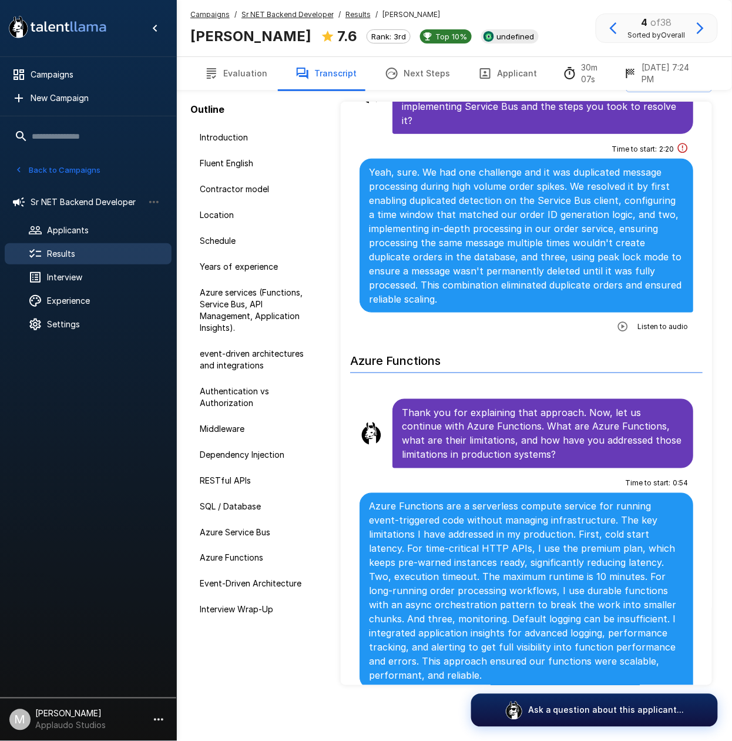
scroll to position [3500, 0]
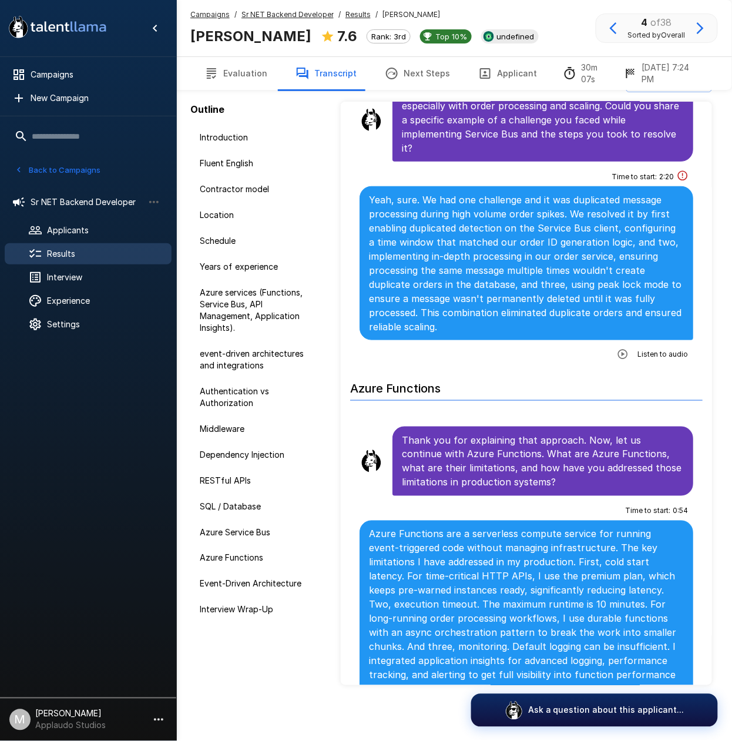
click at [621, 364] on button "button" at bounding box center [623, 354] width 21 height 21
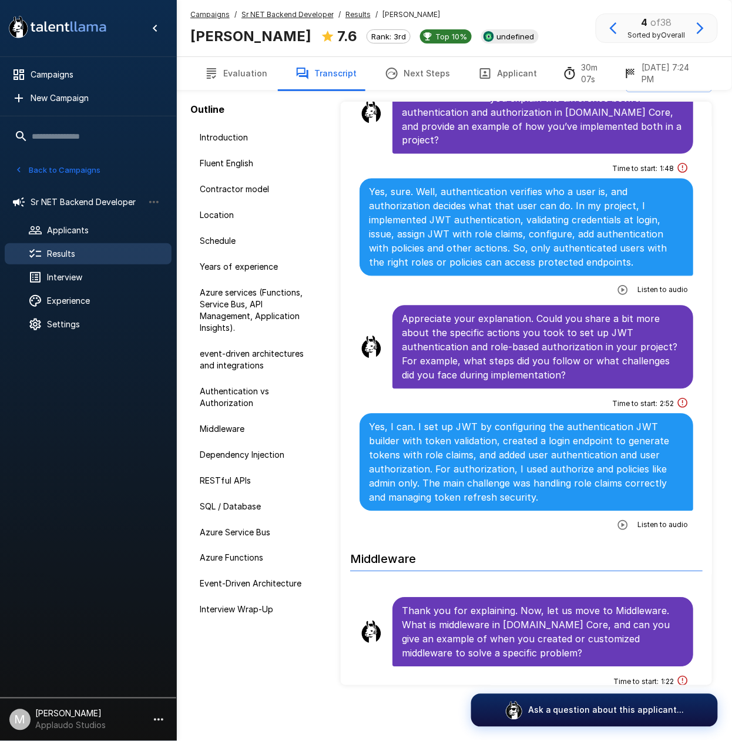
scroll to position [1306, 0]
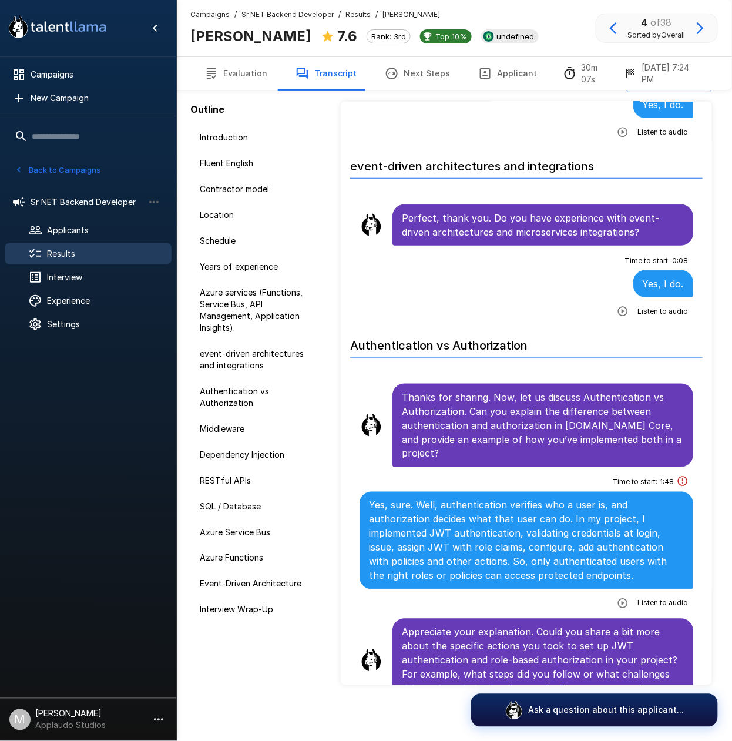
click at [267, 73] on button "Evaluation" at bounding box center [235, 73] width 91 height 33
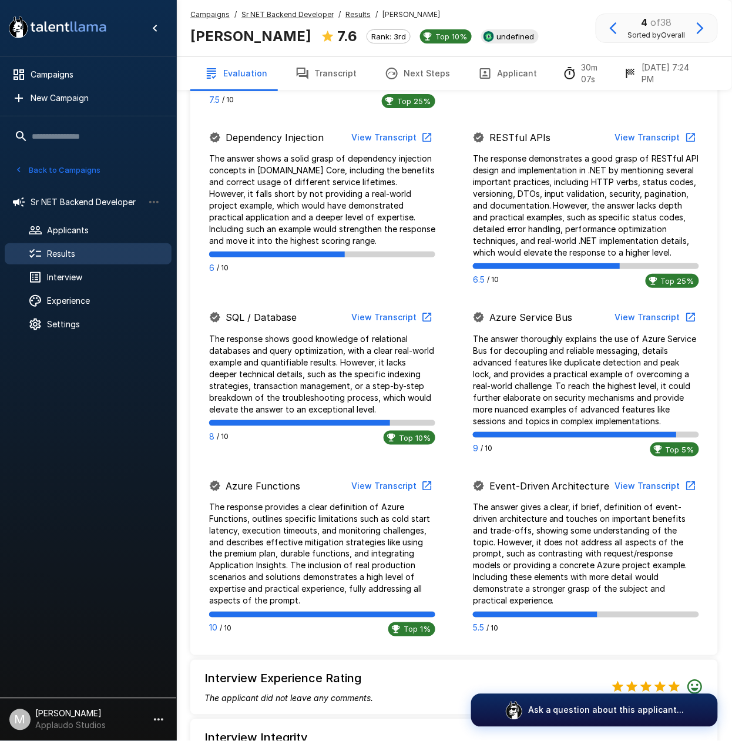
scroll to position [613, 0]
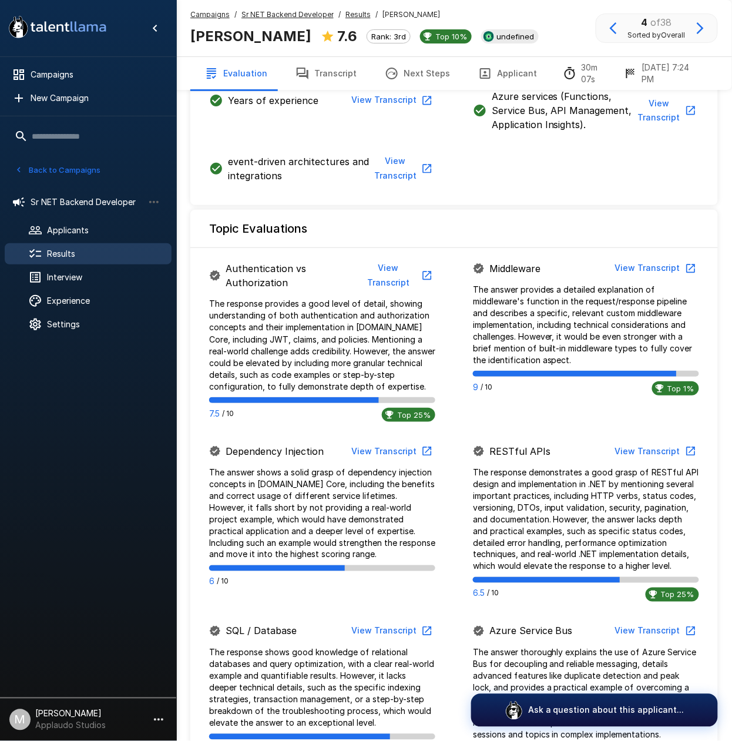
drag, startPoint x: 285, startPoint y: 69, endPoint x: 293, endPoint y: 73, distance: 9.2
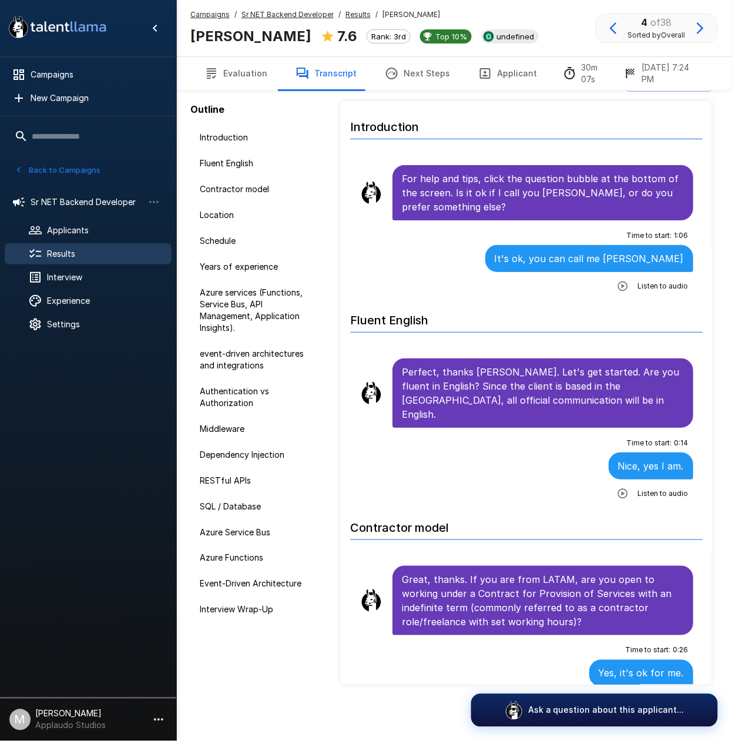
scroll to position [27, 0]
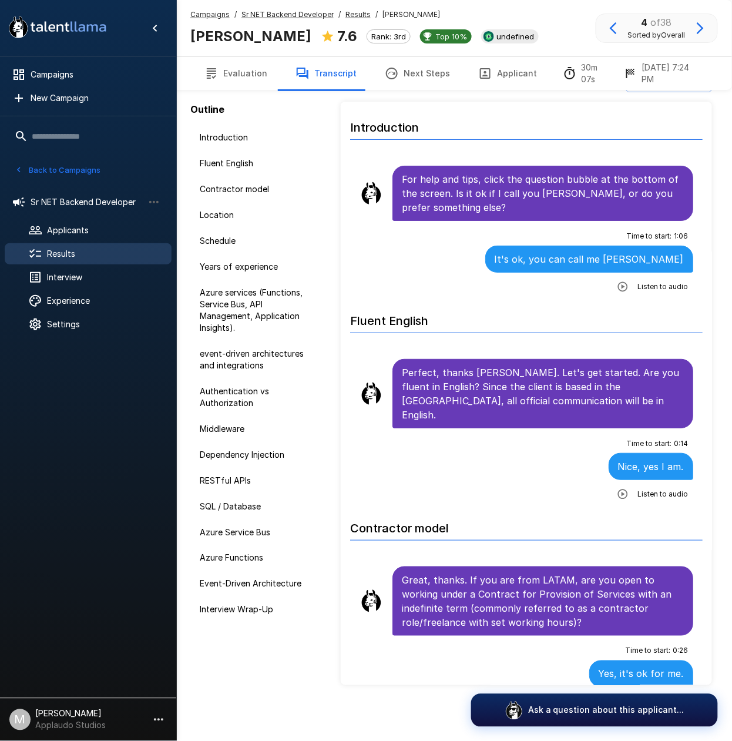
drag, startPoint x: 376, startPoint y: 202, endPoint x: 388, endPoint y: 207, distance: 12.7
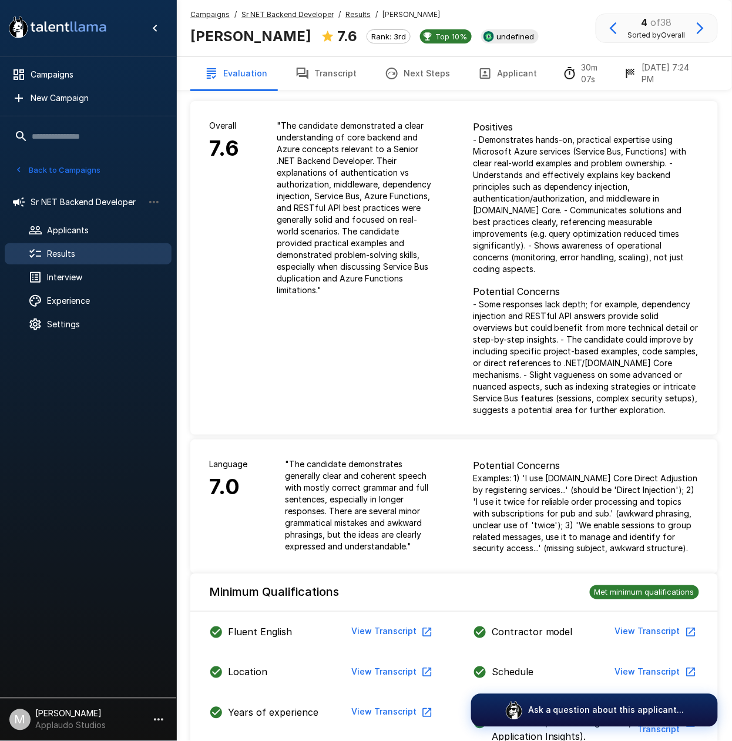
click at [109, 257] on span "Results" at bounding box center [104, 254] width 115 height 12
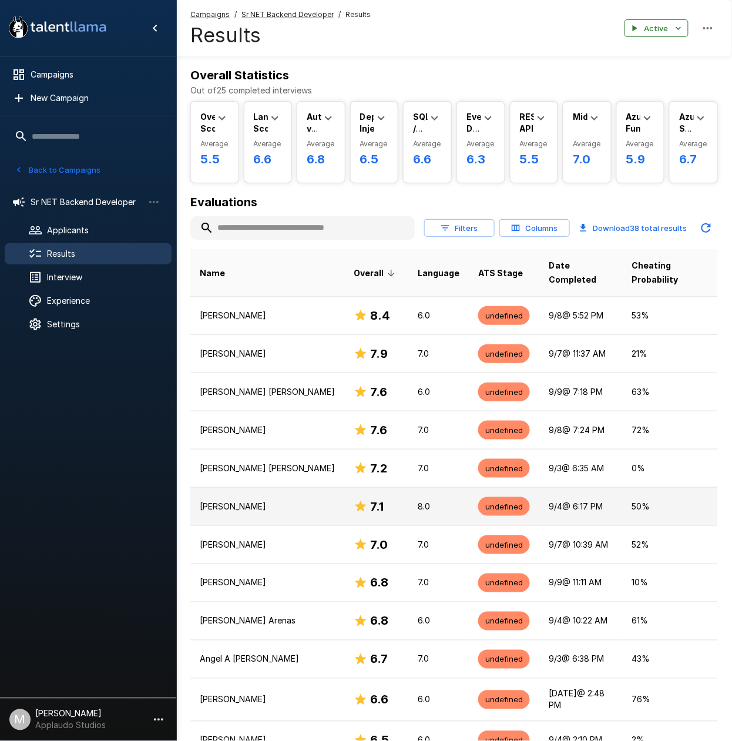
click at [305, 501] on td "Kiefer Fernandez" at bounding box center [267, 506] width 154 height 38
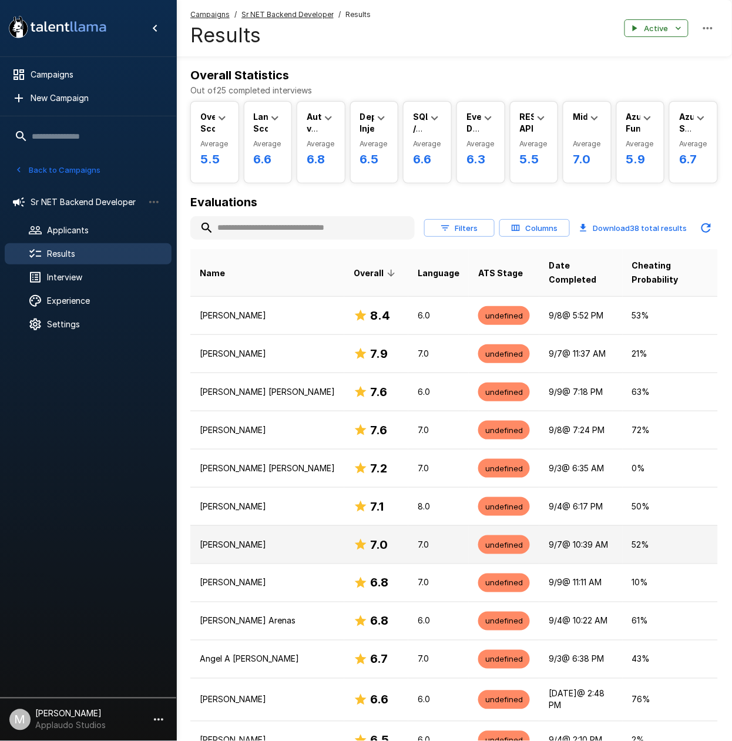
click at [354, 538] on icon at bounding box center [361, 545] width 14 height 14
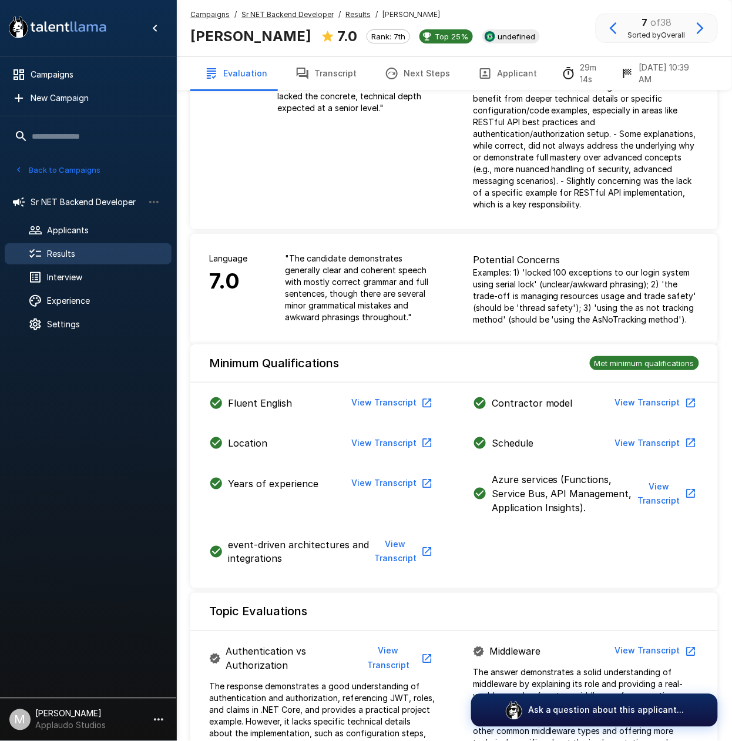
scroll to position [55, 0]
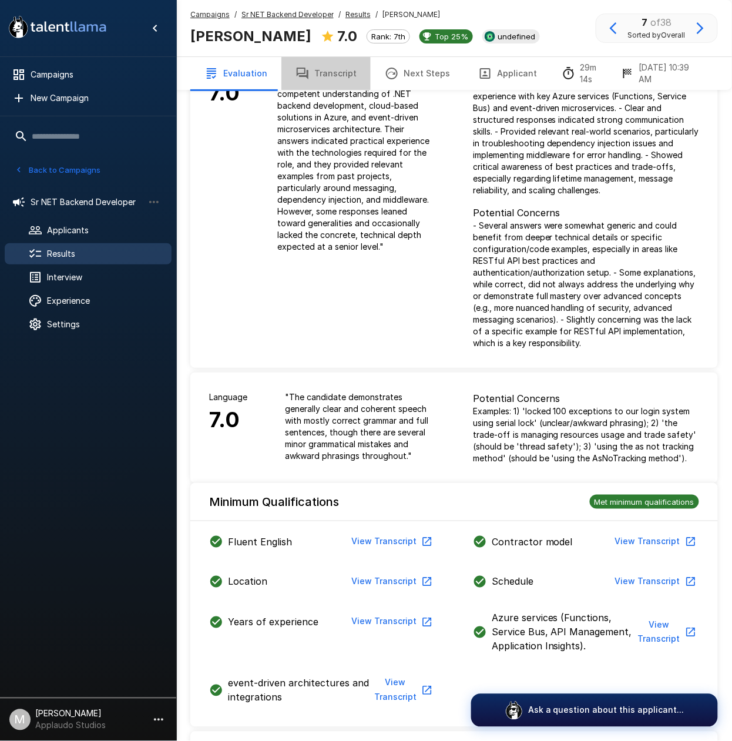
click at [348, 64] on button "Transcript" at bounding box center [326, 73] width 89 height 33
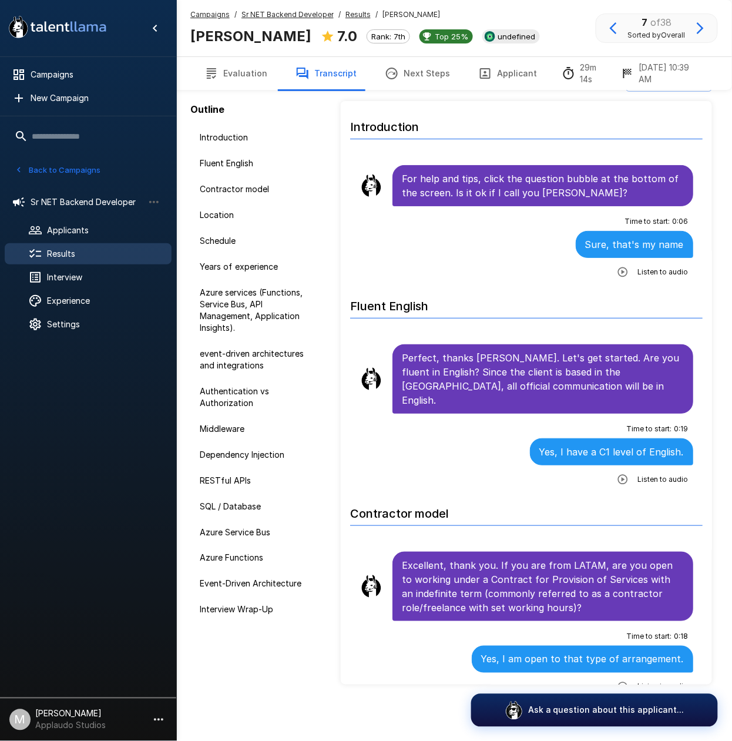
scroll to position [27, 0]
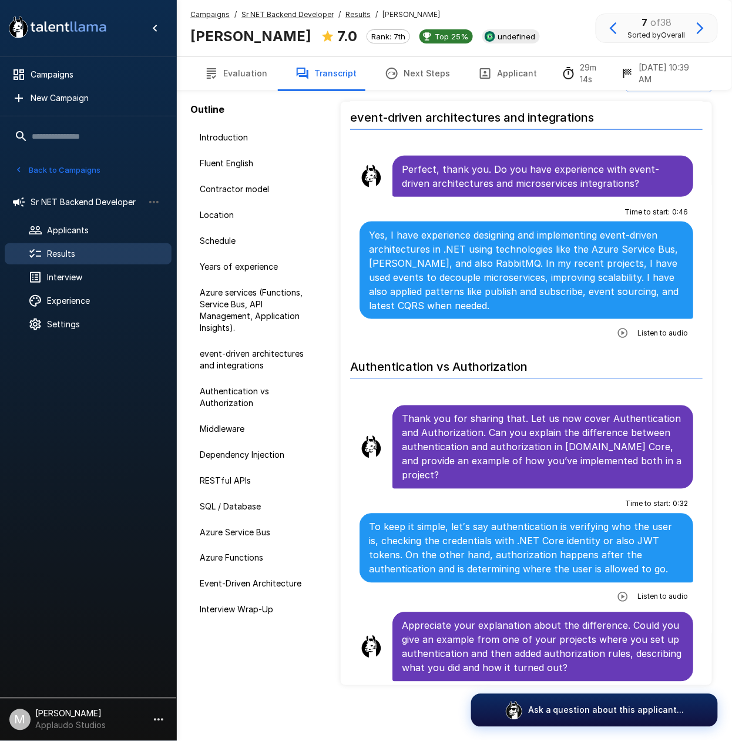
scroll to position [1176, 0]
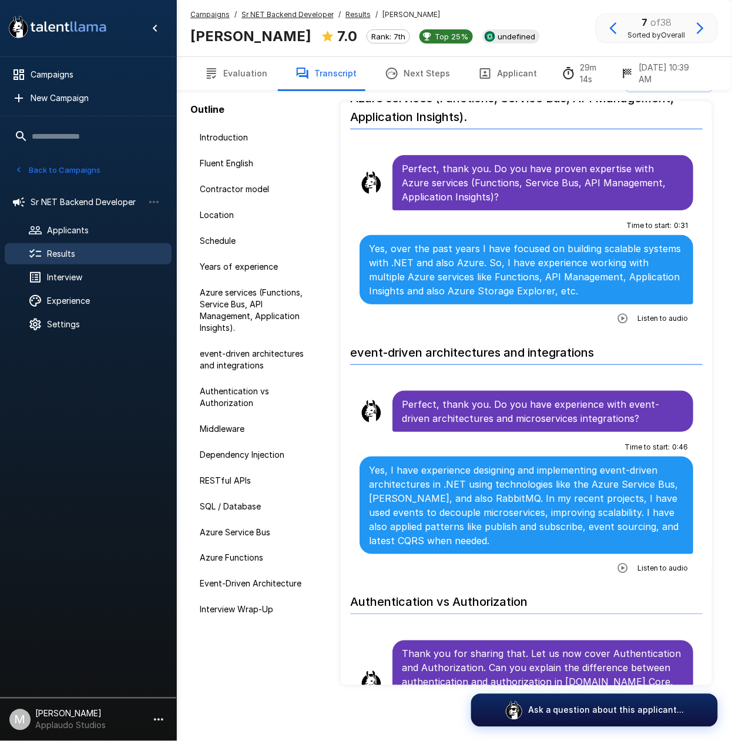
click at [621, 563] on button "button" at bounding box center [623, 568] width 21 height 21
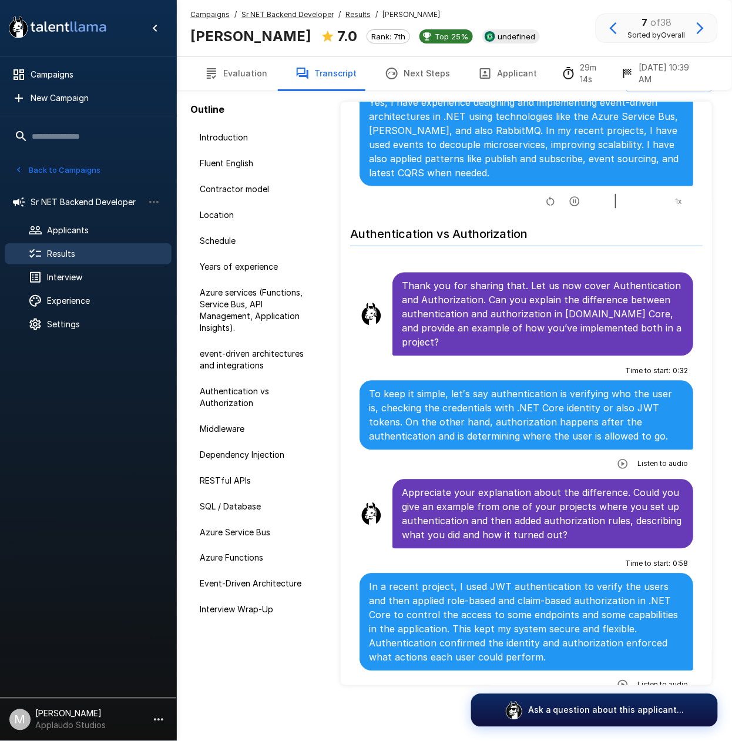
scroll to position [1567, 0]
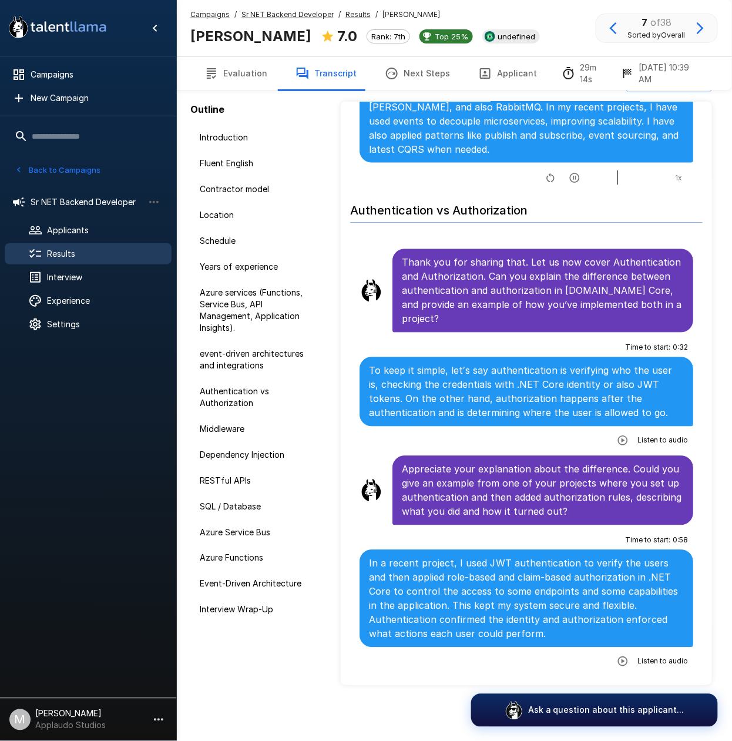
click at [617, 430] on button "button" at bounding box center [623, 440] width 21 height 21
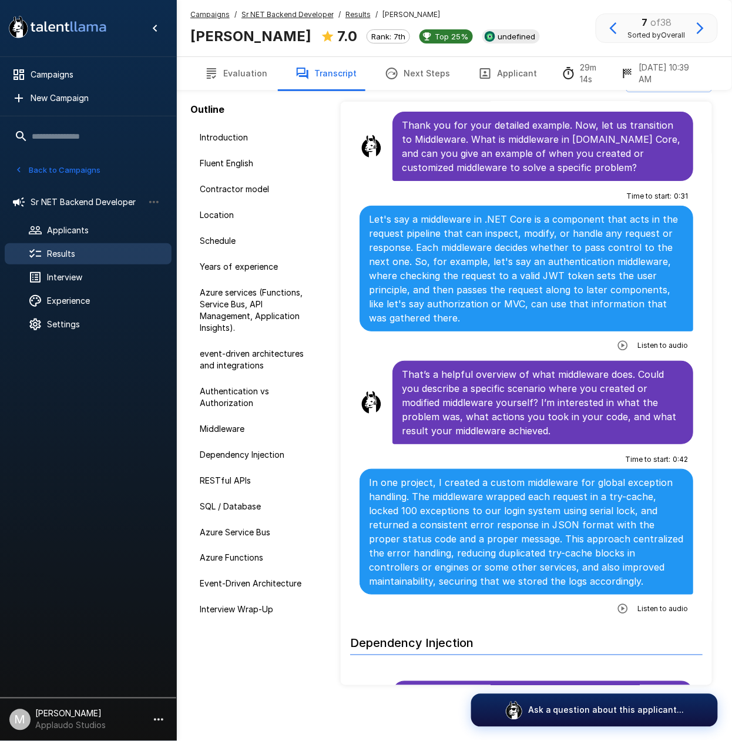
scroll to position [2194, 0]
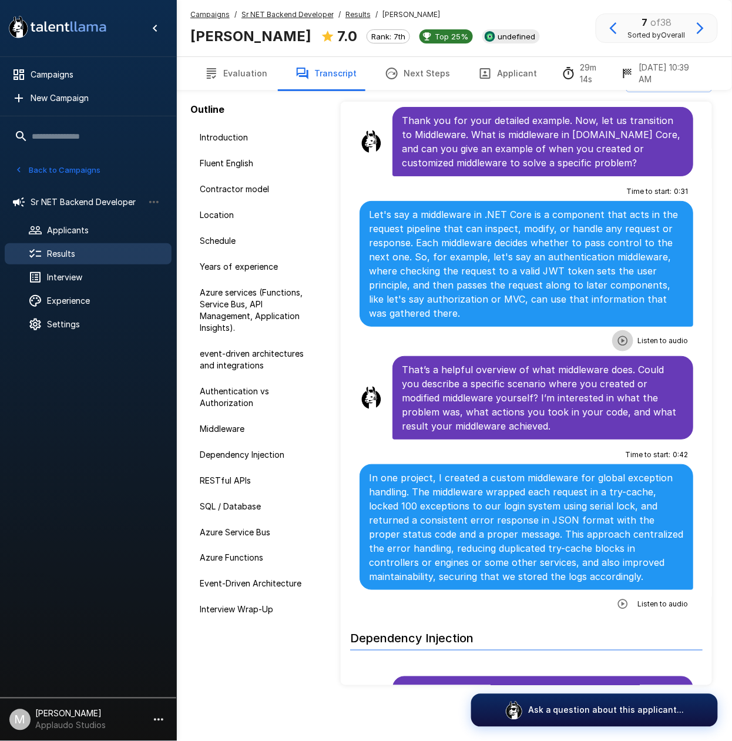
click at [618, 336] on icon "button" at bounding box center [623, 341] width 10 height 10
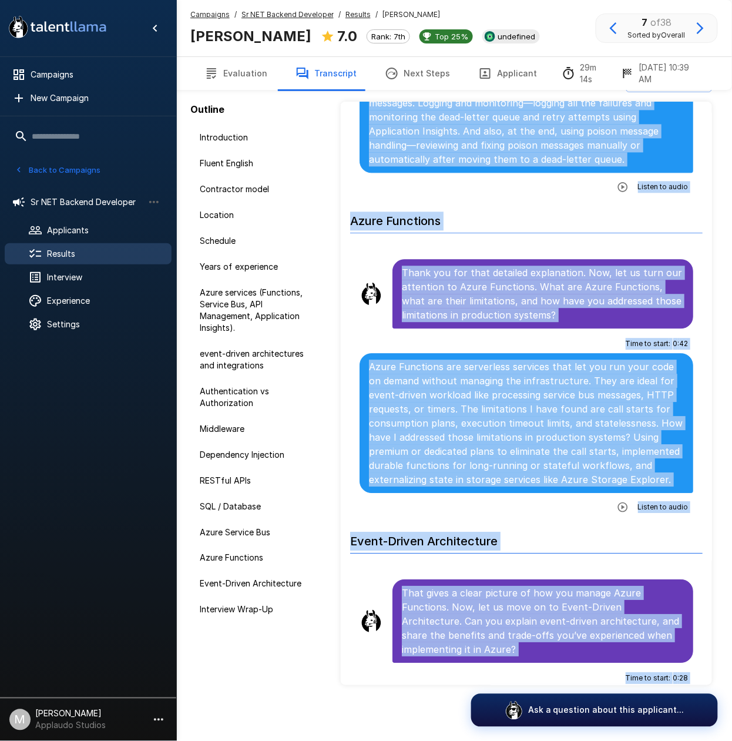
scroll to position [6349, 0]
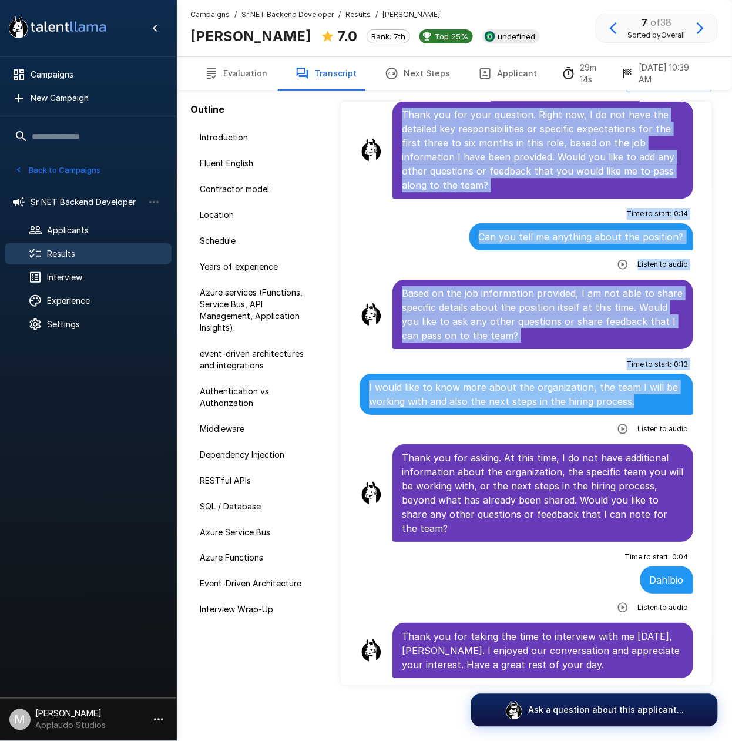
drag, startPoint x: 372, startPoint y: 404, endPoint x: 655, endPoint y: 401, distance: 283.4
click at [655, 401] on p "I would like to know more about the organization, the team I will be working wi…" at bounding box center [526, 394] width 315 height 28
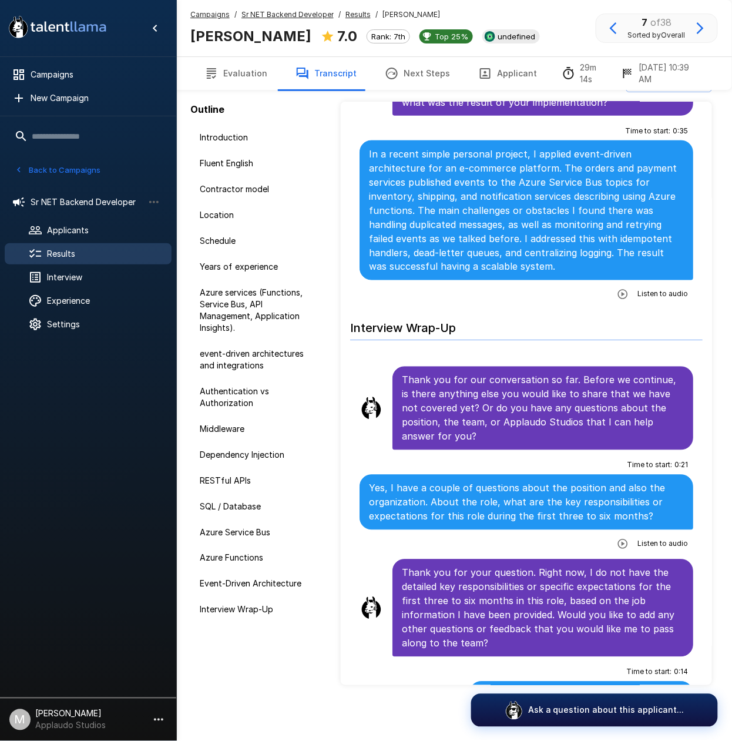
scroll to position [5723, 0]
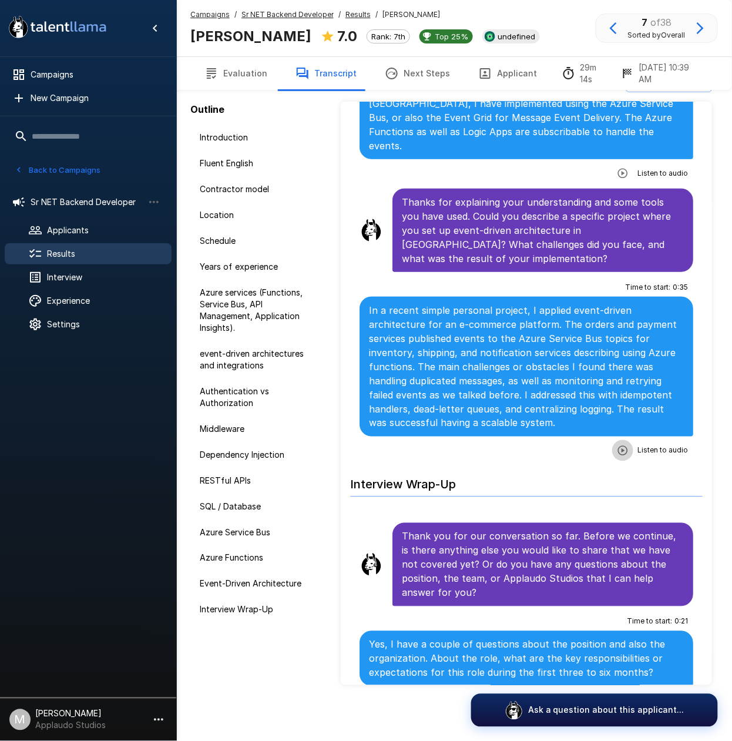
click at [617, 457] on icon "button" at bounding box center [623, 451] width 12 height 12
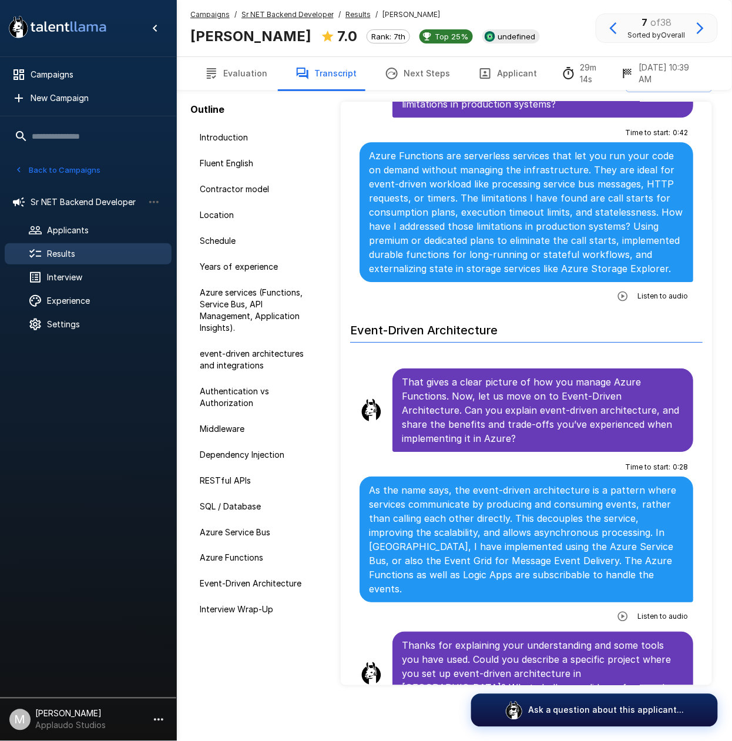
scroll to position [5253, 0]
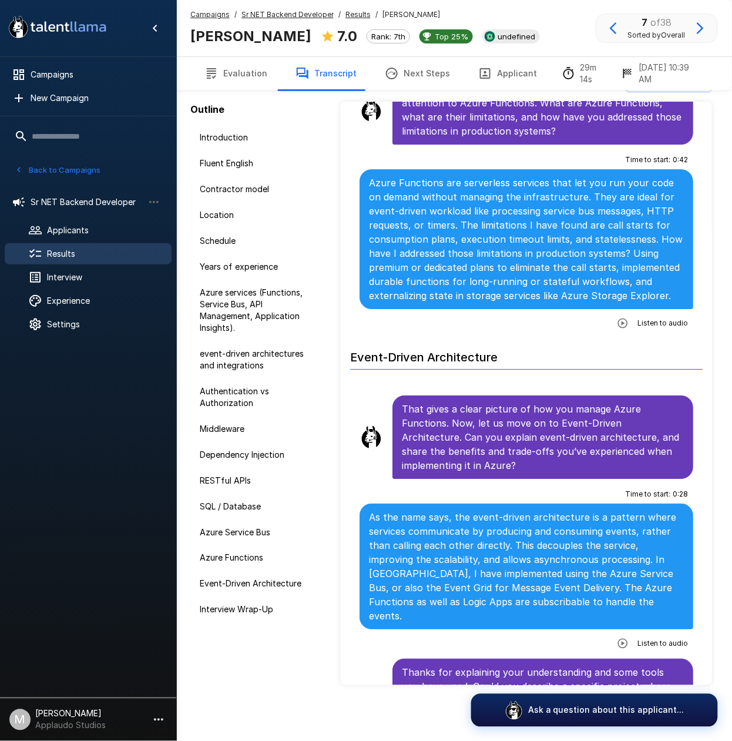
click at [618, 328] on icon "button" at bounding box center [623, 323] width 10 height 10
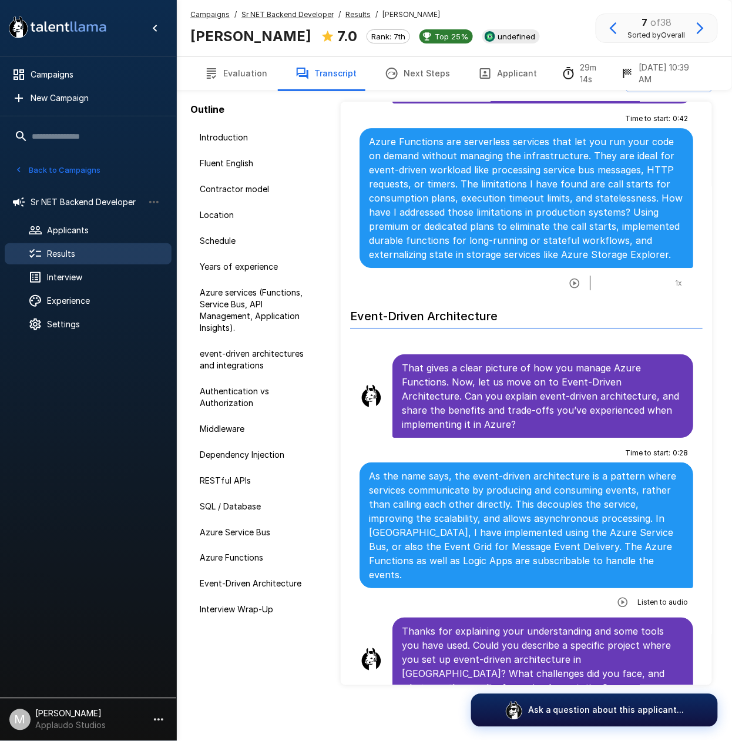
scroll to position [5409, 0]
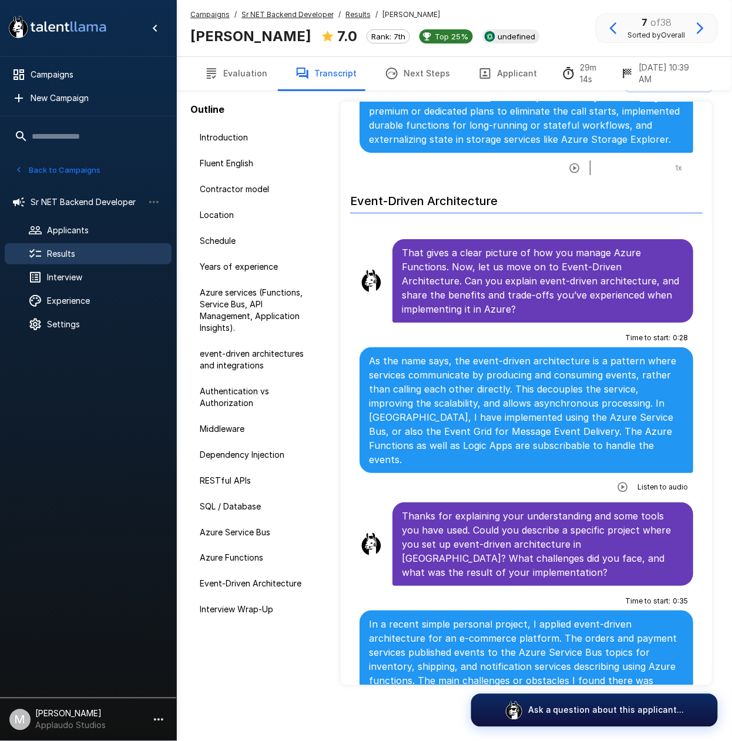
click at [83, 247] on div "Results" at bounding box center [88, 253] width 167 height 21
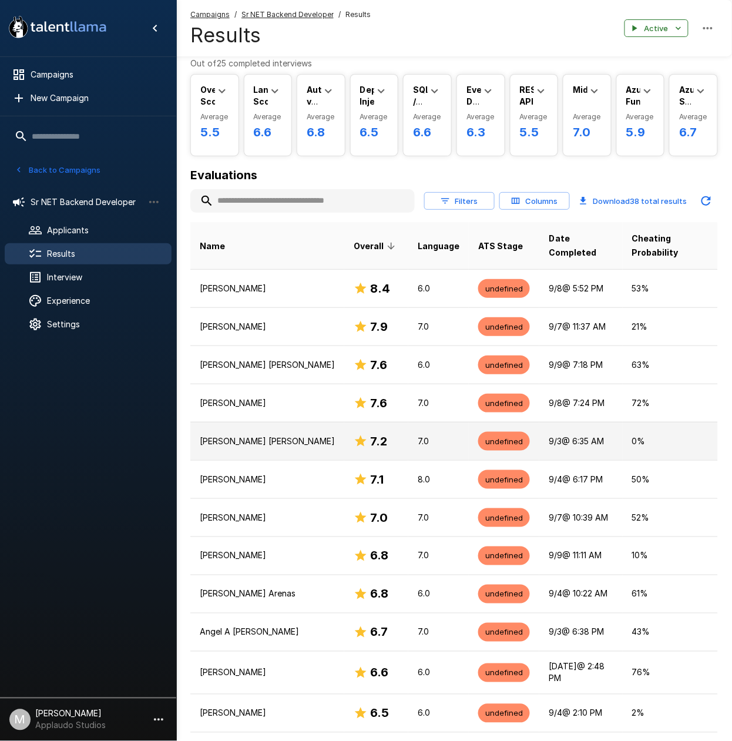
scroll to position [106, 0]
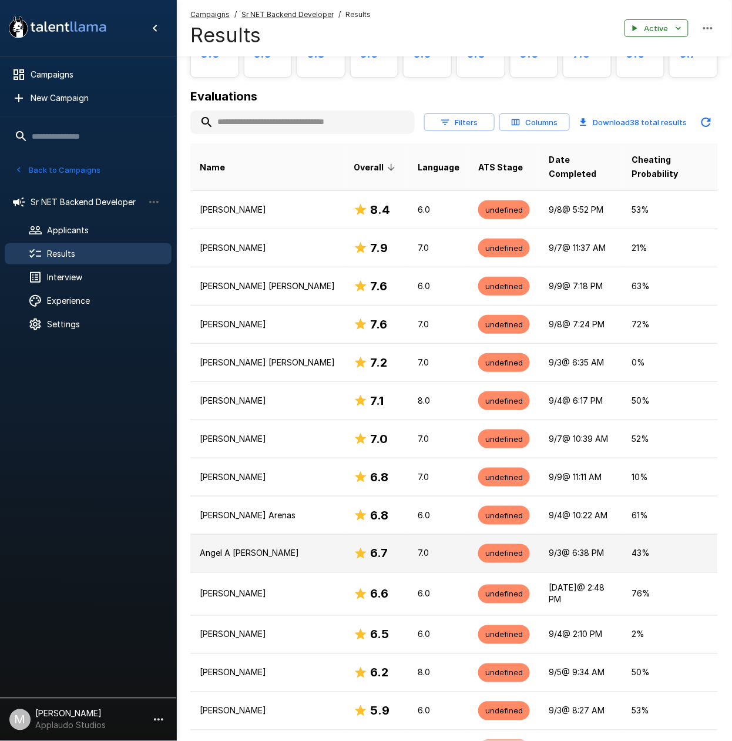
click at [241, 548] on p "Angel A Perez Severino" at bounding box center [267, 554] width 135 height 12
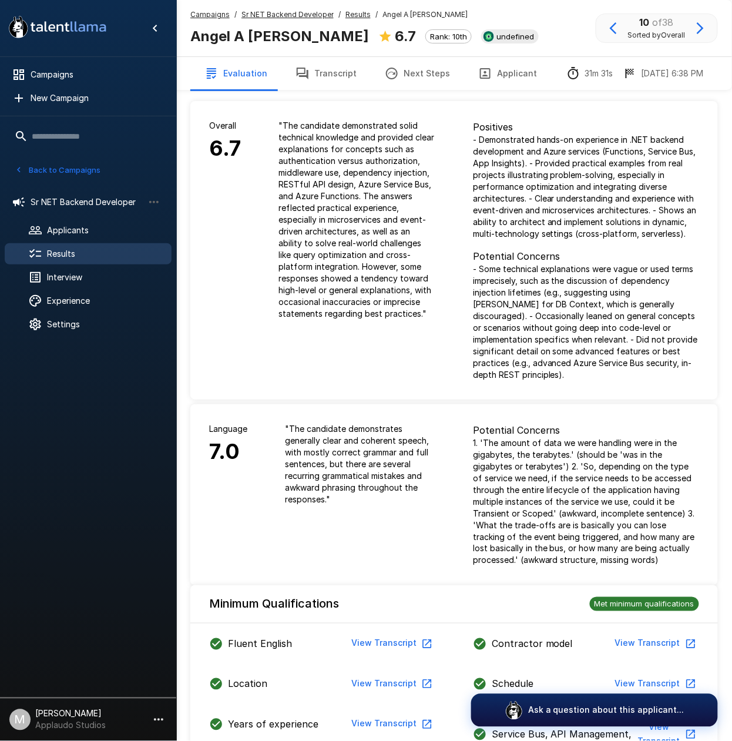
click at [341, 74] on button "Transcript" at bounding box center [326, 73] width 89 height 33
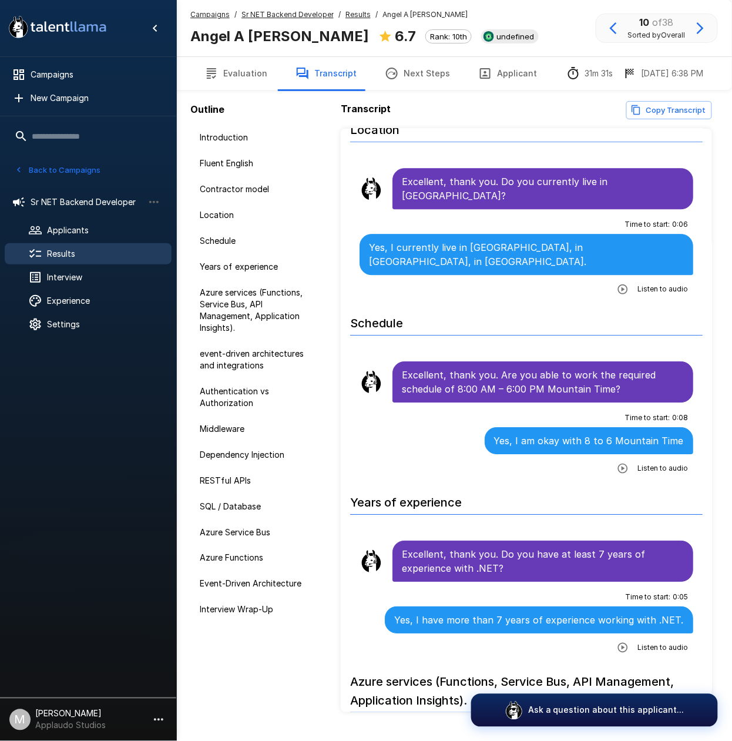
scroll to position [1254, 0]
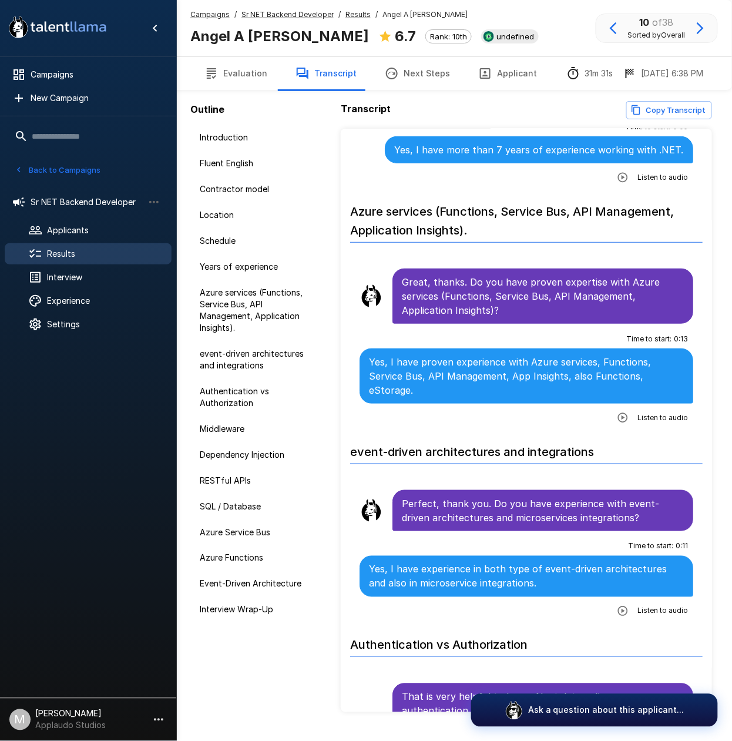
click at [718, 219] on div "Outline Introduction Fluent English Contractor model Location Schedule Years of…" at bounding box center [454, 361] width 556 height 722
click at [66, 261] on div "Results" at bounding box center [88, 253] width 167 height 21
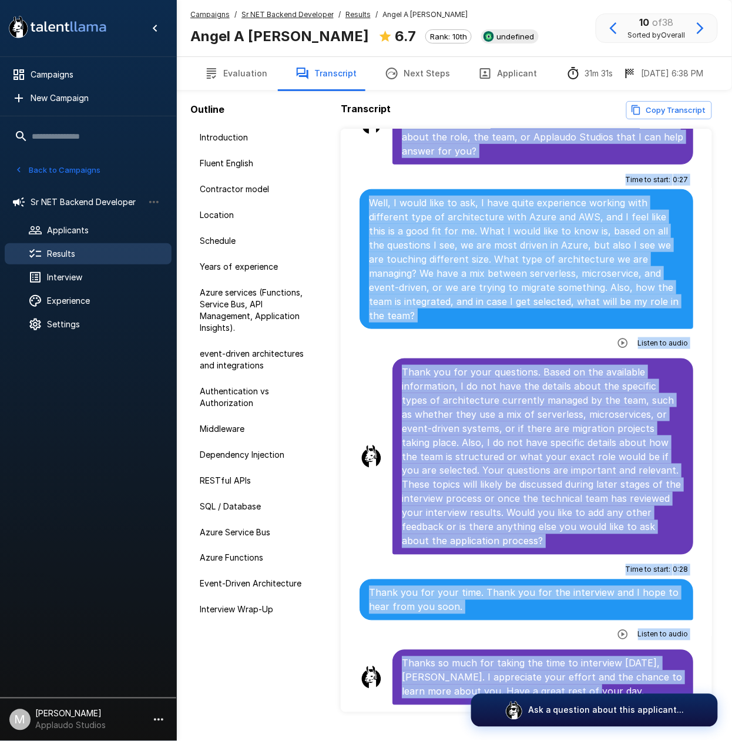
scroll to position [27, 0]
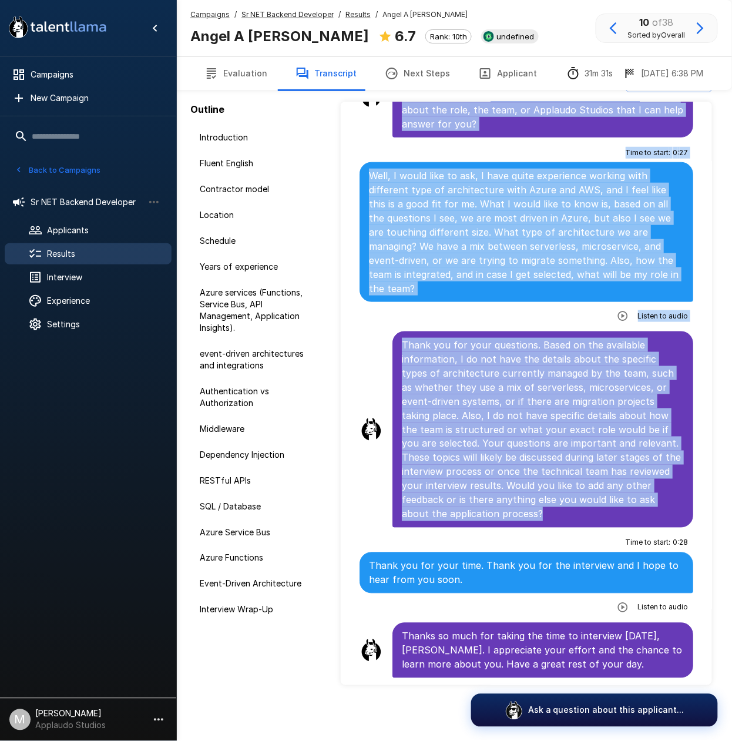
drag, startPoint x: 400, startPoint y: 213, endPoint x: 645, endPoint y: 509, distance: 384.5
copy ul "Excellent, thank you. Do you have at least 7 years of experience with .NET? Tim…"
click at [617, 310] on icon "button" at bounding box center [623, 316] width 12 height 12
click at [95, 240] on div "Applicants" at bounding box center [88, 230] width 167 height 21
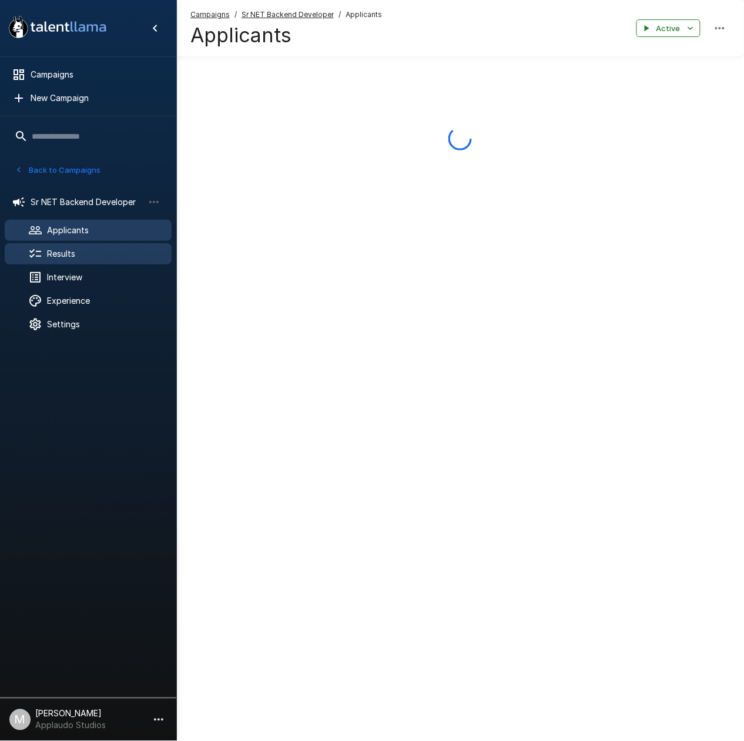
click at [98, 247] on div "Results" at bounding box center [88, 253] width 167 height 21
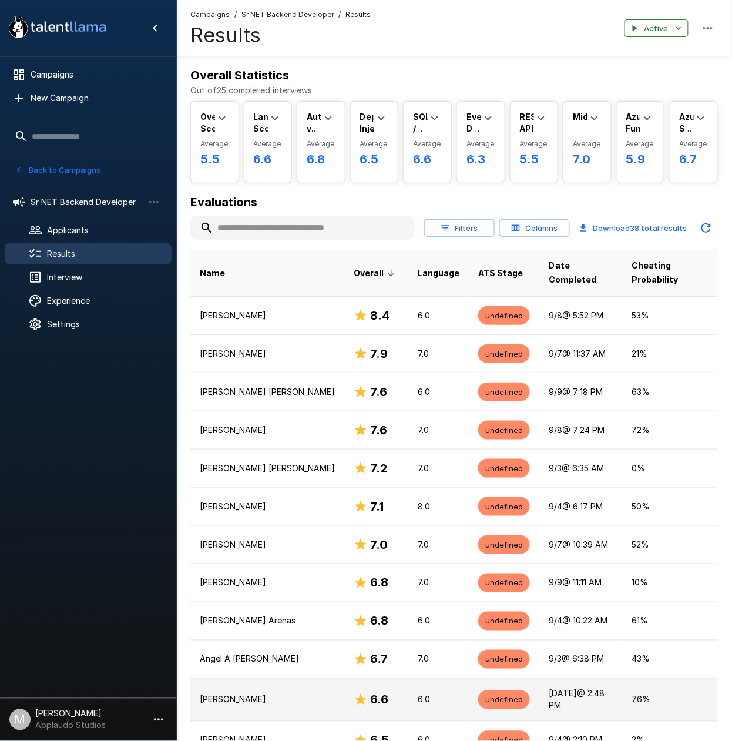
click at [386, 691] on div "6.6" at bounding box center [376, 700] width 45 height 19
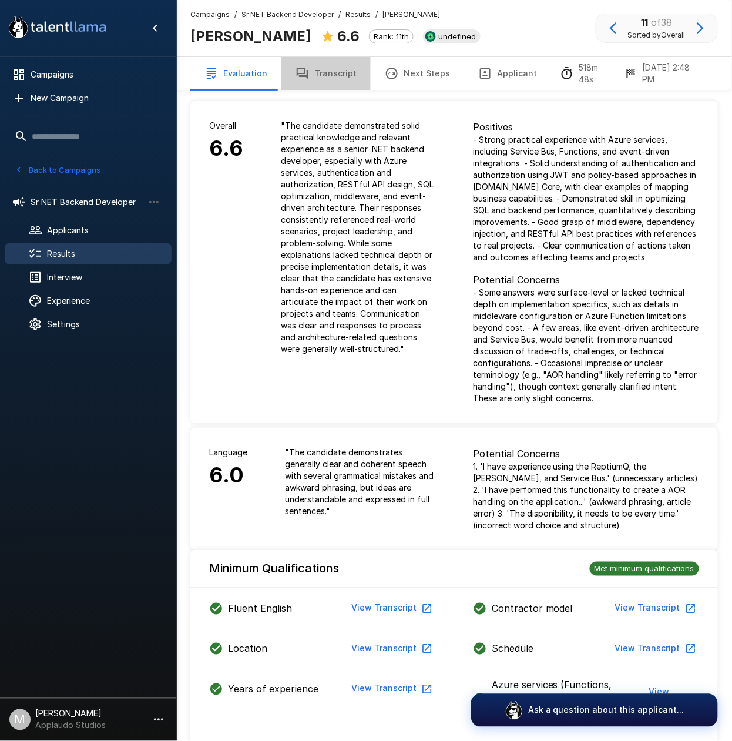
click at [352, 75] on button "Transcript" at bounding box center [326, 73] width 89 height 33
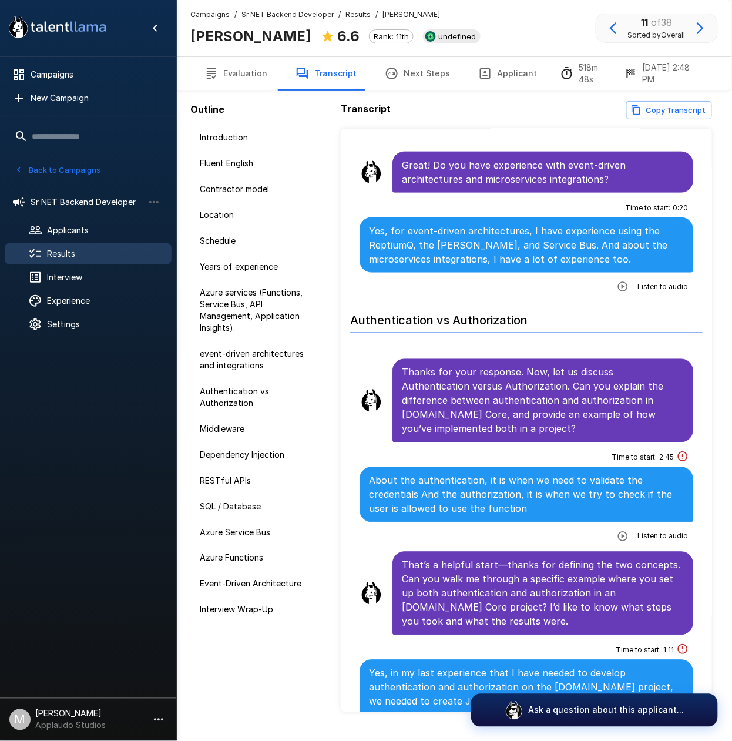
scroll to position [1724, 0]
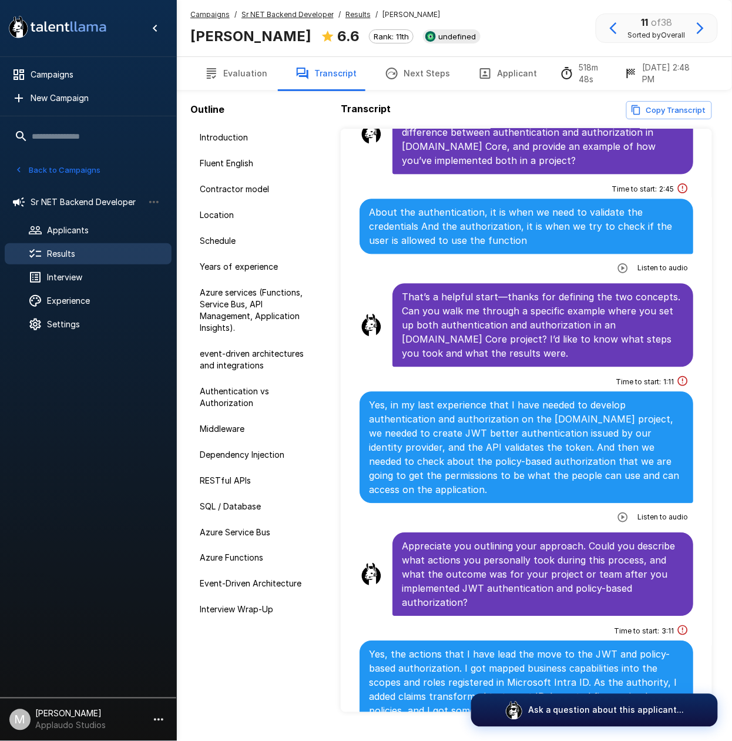
click at [613, 528] on div "Listen to audio" at bounding box center [651, 517] width 76 height 21
click at [618, 523] on icon "button" at bounding box center [623, 518] width 10 height 10
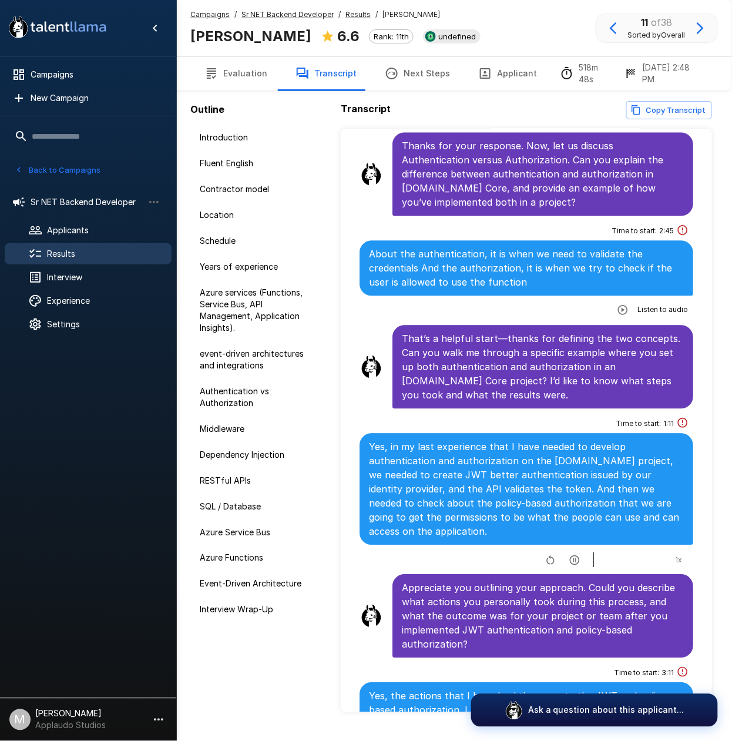
scroll to position [2037, 0]
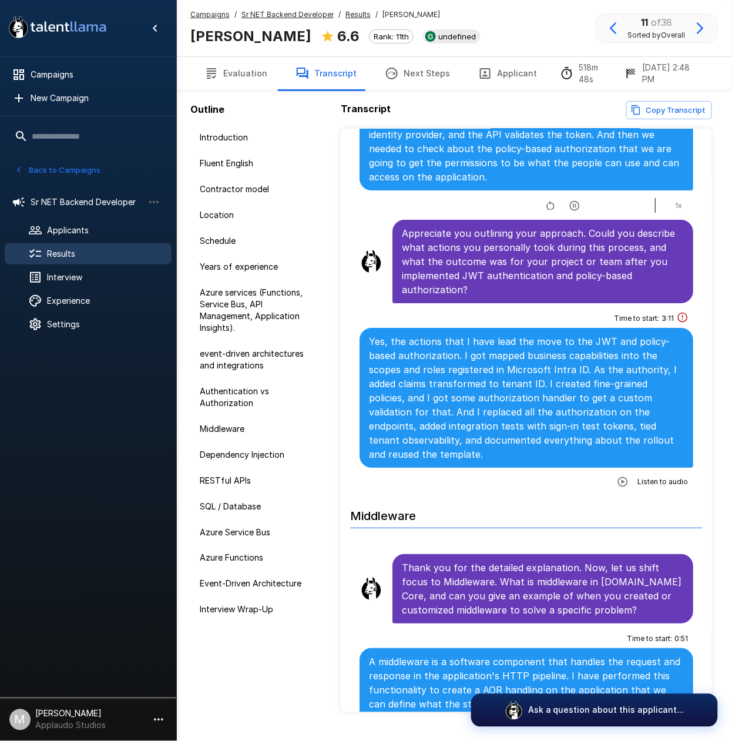
click at [247, 85] on button "Evaluation" at bounding box center [235, 73] width 91 height 33
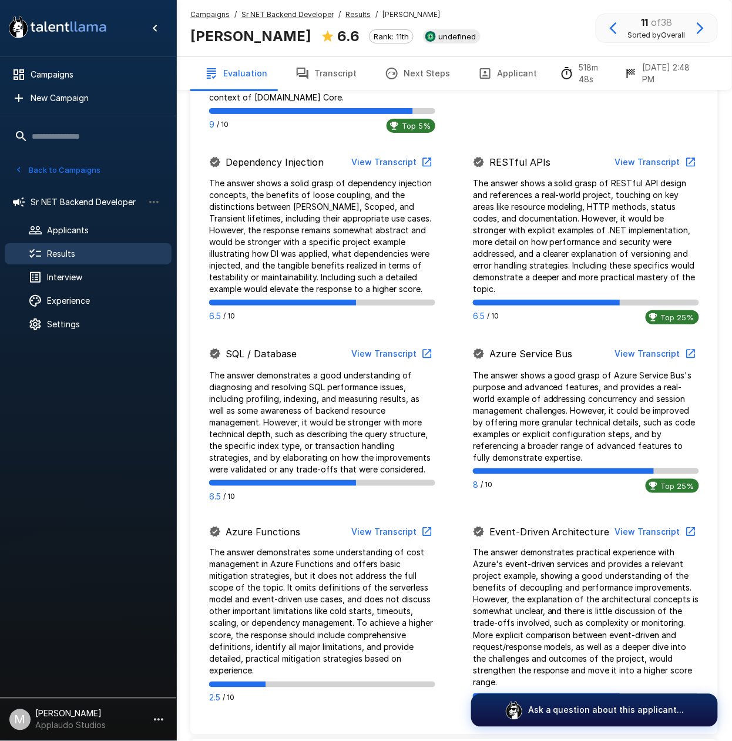
scroll to position [1097, 0]
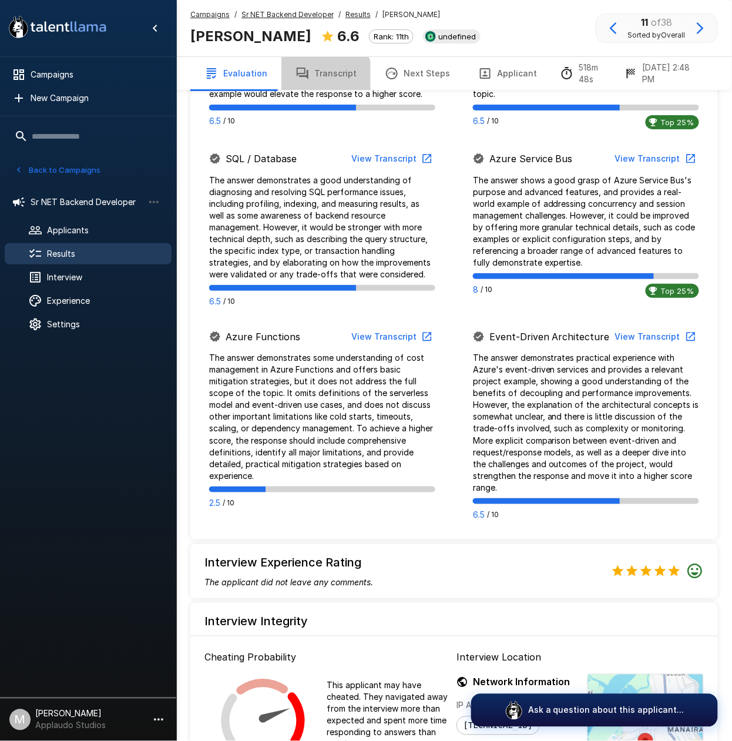
click at [306, 83] on button "Transcript" at bounding box center [326, 73] width 89 height 33
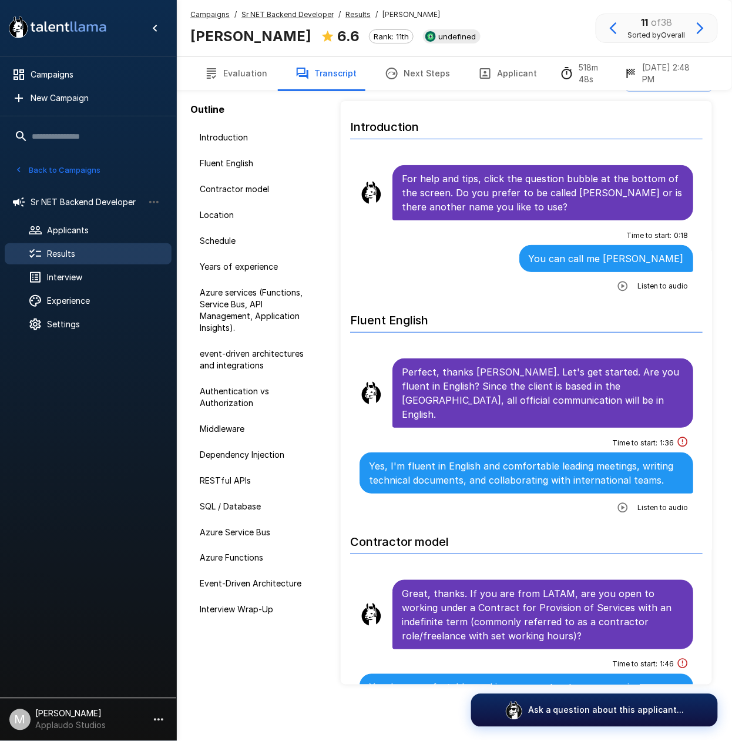
scroll to position [27, 0]
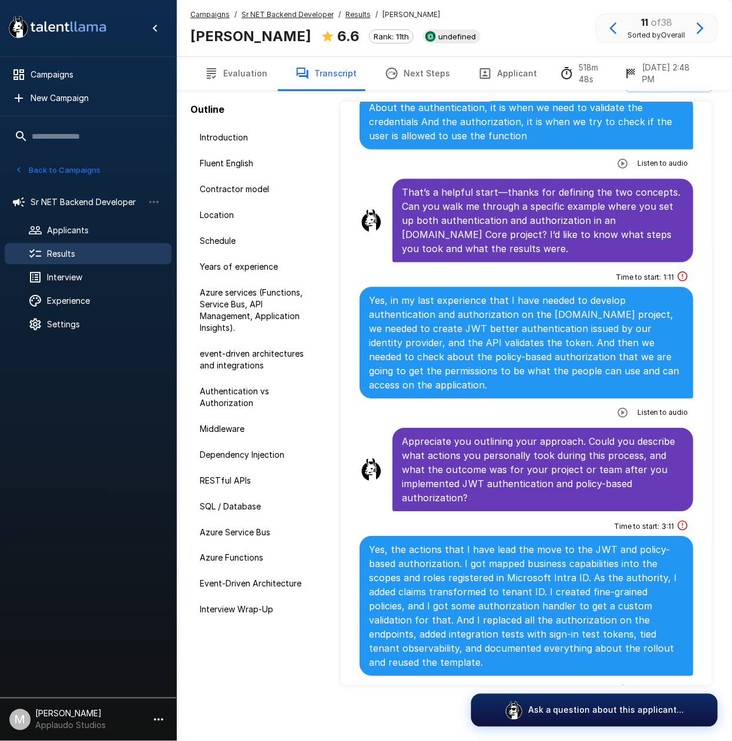
scroll to position [2116, 0]
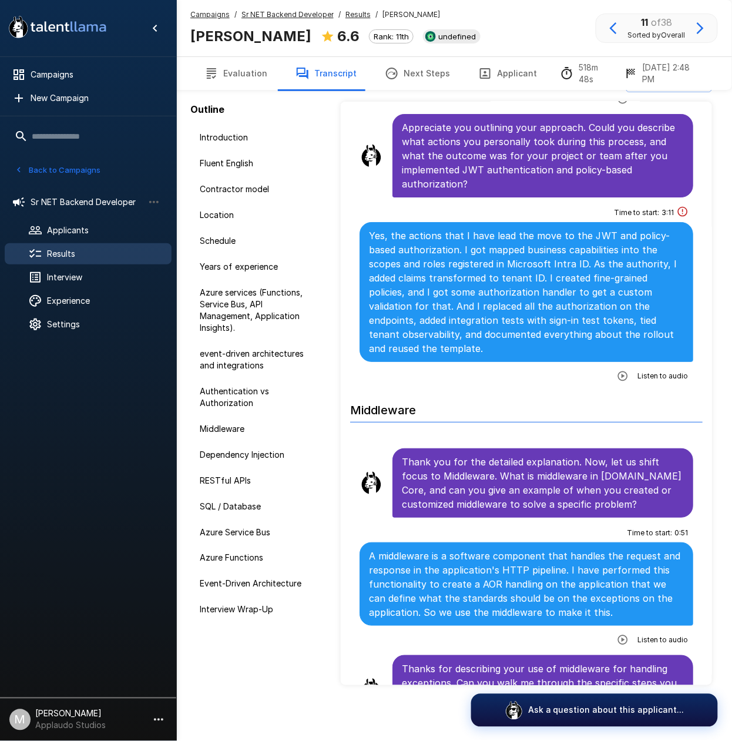
click at [618, 381] on icon "button" at bounding box center [623, 376] width 10 height 10
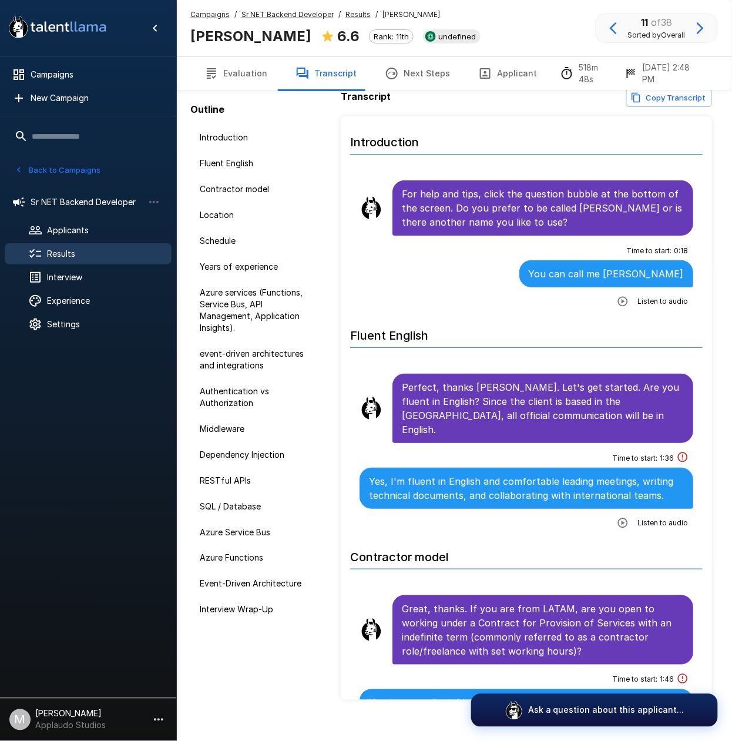
scroll to position [0, 0]
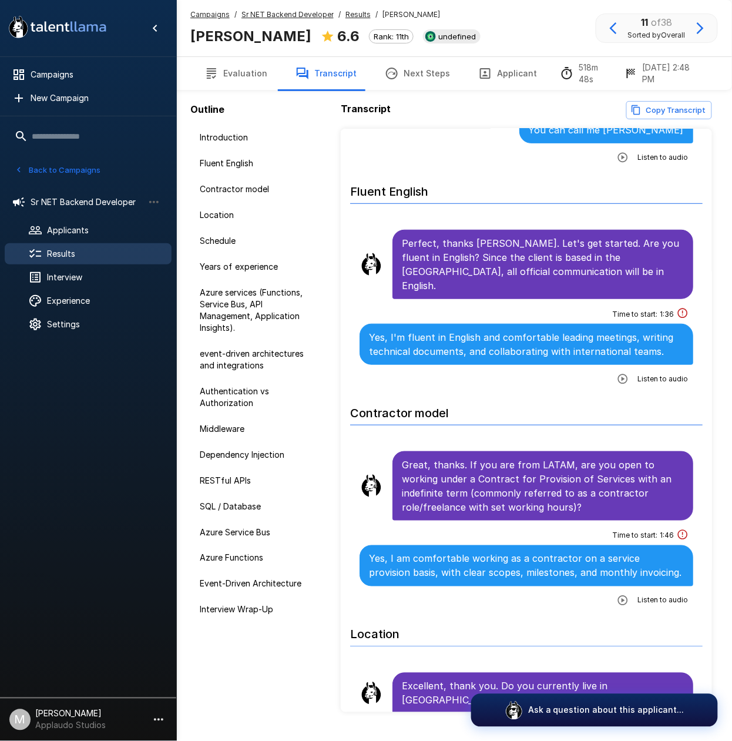
scroll to position [313, 0]
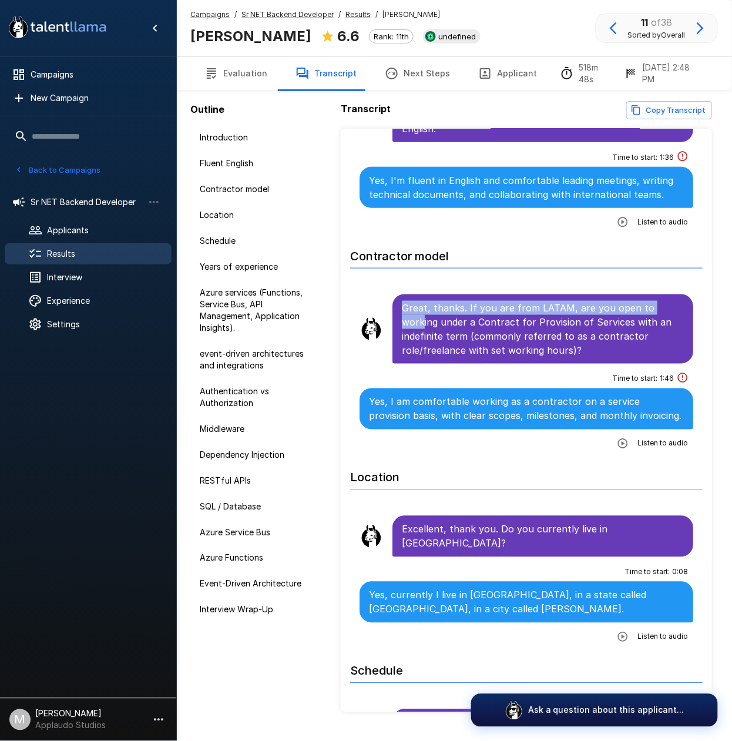
drag, startPoint x: 400, startPoint y: 294, endPoint x: 422, endPoint y: 307, distance: 25.8
click at [422, 307] on div "Great, thanks. If you are from LATAM, are you open to working under a Contract …" at bounding box center [543, 329] width 301 height 69
click at [410, 301] on p "Great, thanks. If you are from LATAM, are you open to working under a Contract …" at bounding box center [543, 329] width 282 height 56
click at [419, 301] on p "Great, thanks. If you are from LATAM, are you open to working under a Contract …" at bounding box center [543, 329] width 282 height 56
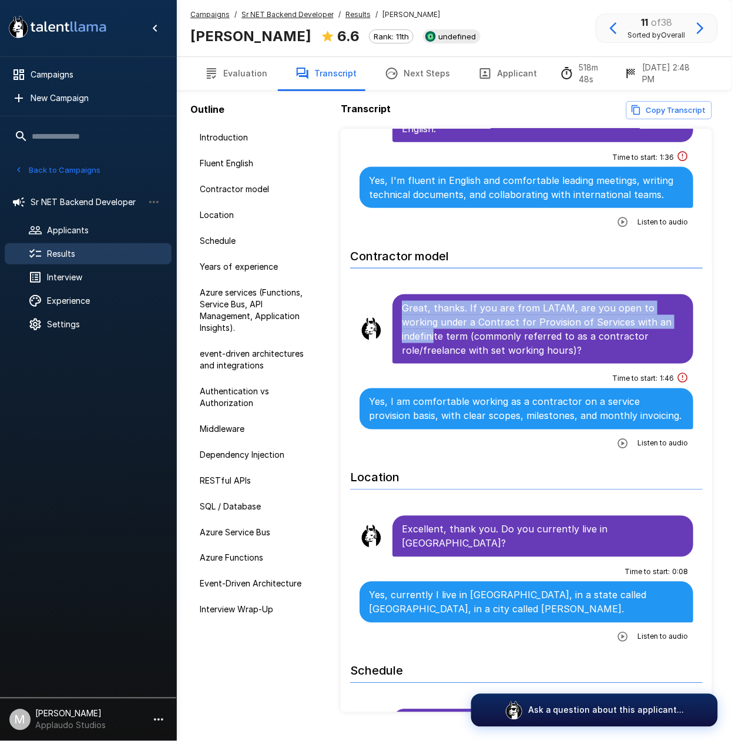
drag, startPoint x: 400, startPoint y: 297, endPoint x: 436, endPoint y: 325, distance: 45.3
click at [436, 325] on div "Great, thanks. If you are from LATAM, are you open to working under a Contract …" at bounding box center [543, 329] width 301 height 69
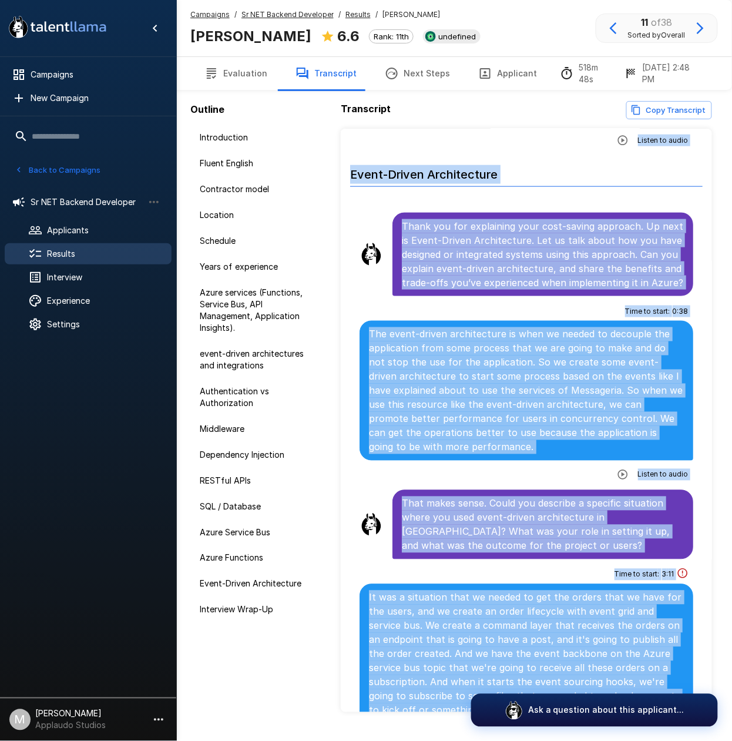
scroll to position [27, 0]
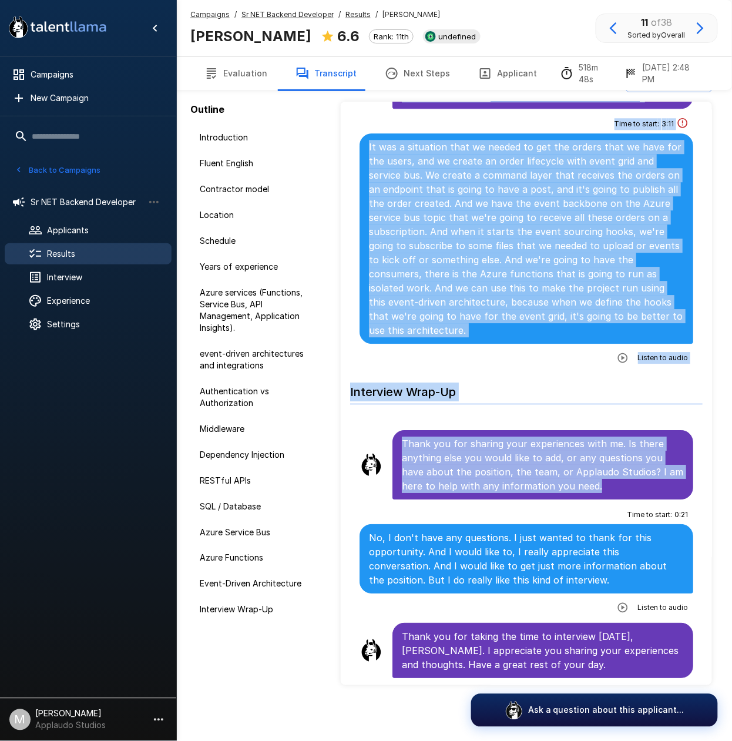
drag, startPoint x: 404, startPoint y: 304, endPoint x: 614, endPoint y: 483, distance: 275.6
click at [614, 483] on p "Thank you for sharing your experiences with me. Is there anything else you woul…" at bounding box center [543, 465] width 282 height 56
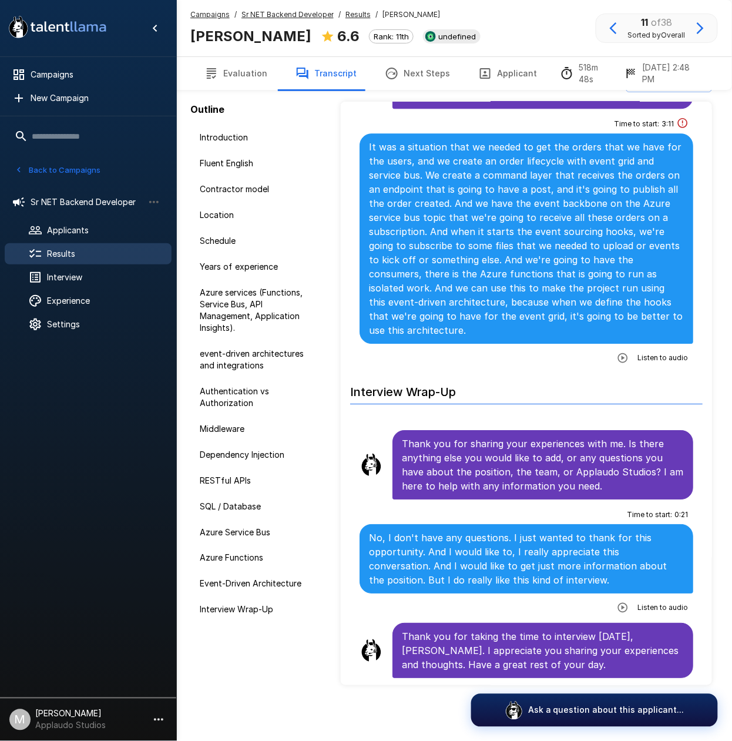
click at [591, 484] on p "Thank you for sharing your experiences with me. Is there anything else you woul…" at bounding box center [543, 465] width 282 height 56
click at [108, 259] on span "Results" at bounding box center [104, 254] width 115 height 12
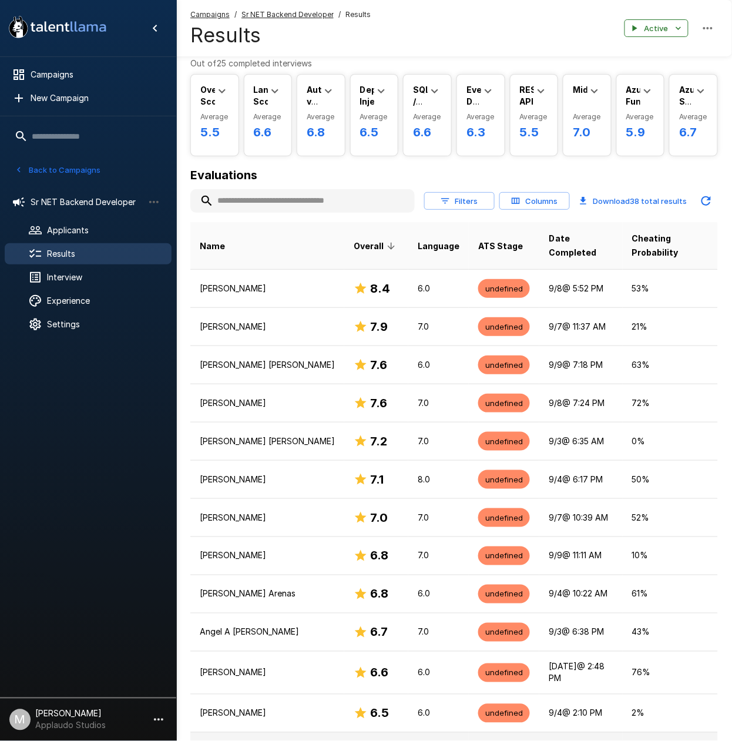
scroll to position [184, 0]
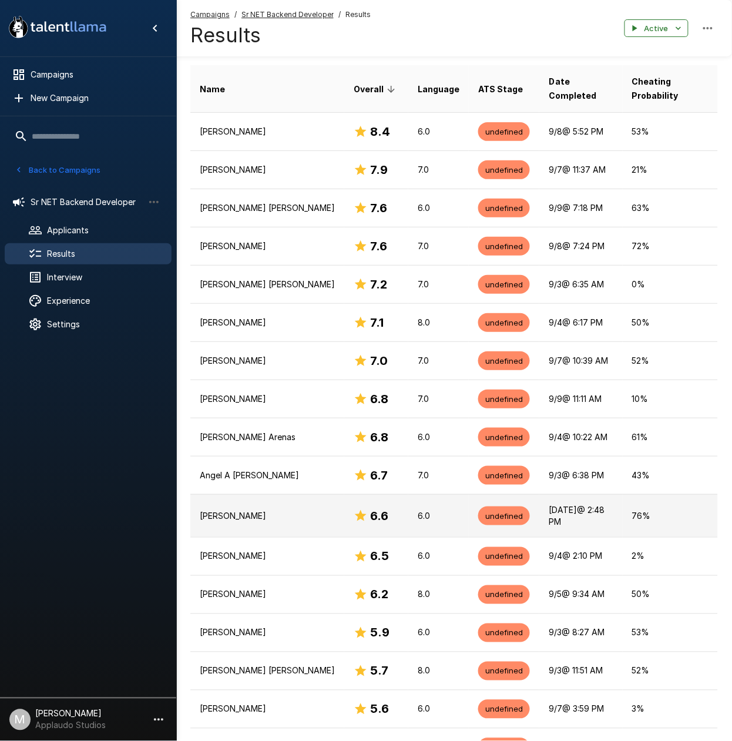
click at [240, 510] on p "[PERSON_NAME]" at bounding box center [267, 516] width 135 height 12
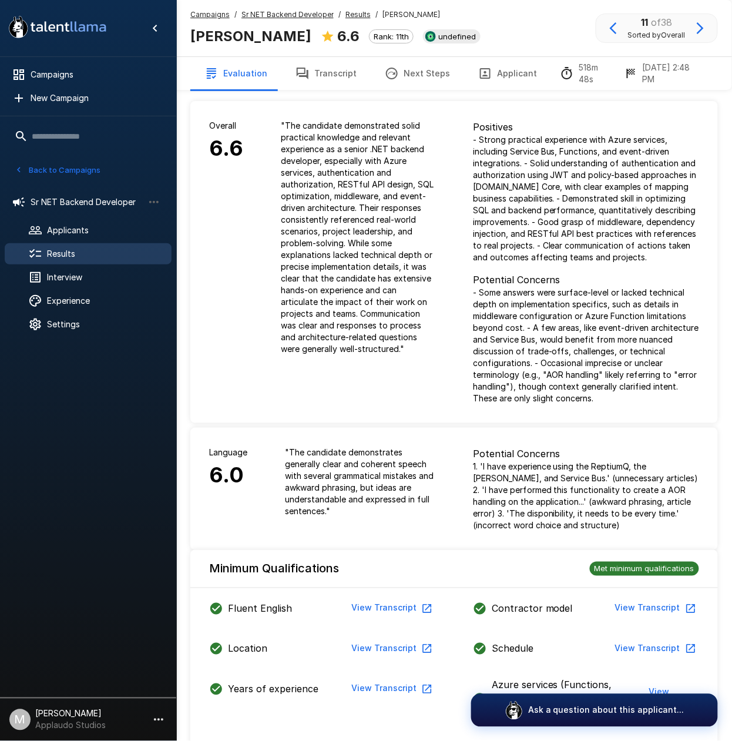
click at [353, 59] on button "Transcript" at bounding box center [326, 73] width 89 height 33
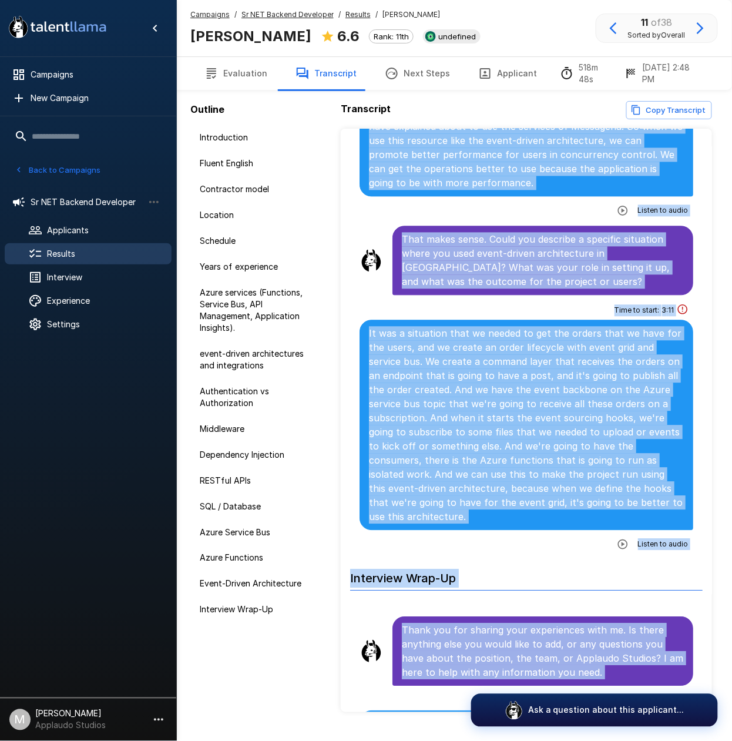
scroll to position [27, 0]
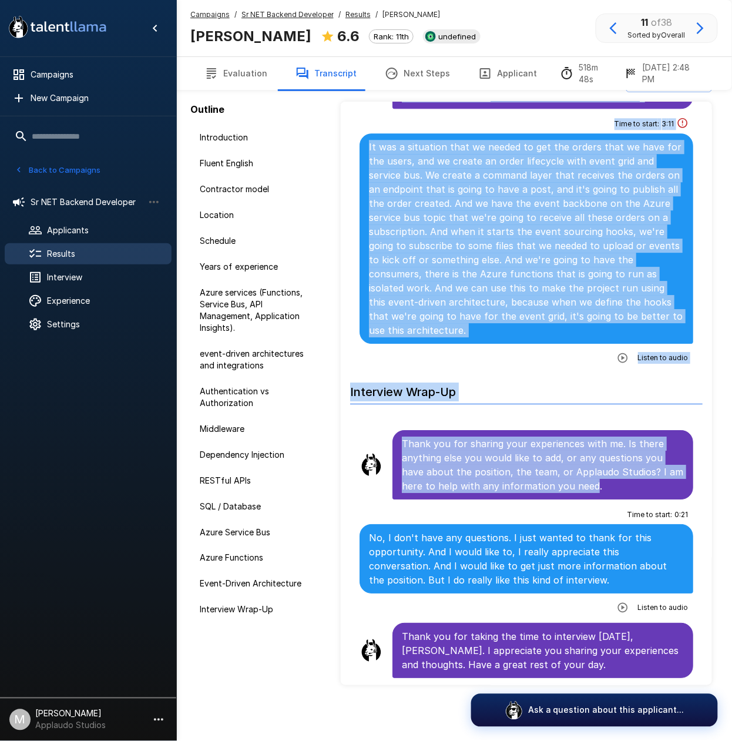
drag, startPoint x: 405, startPoint y: 386, endPoint x: 591, endPoint y: 484, distance: 210.6
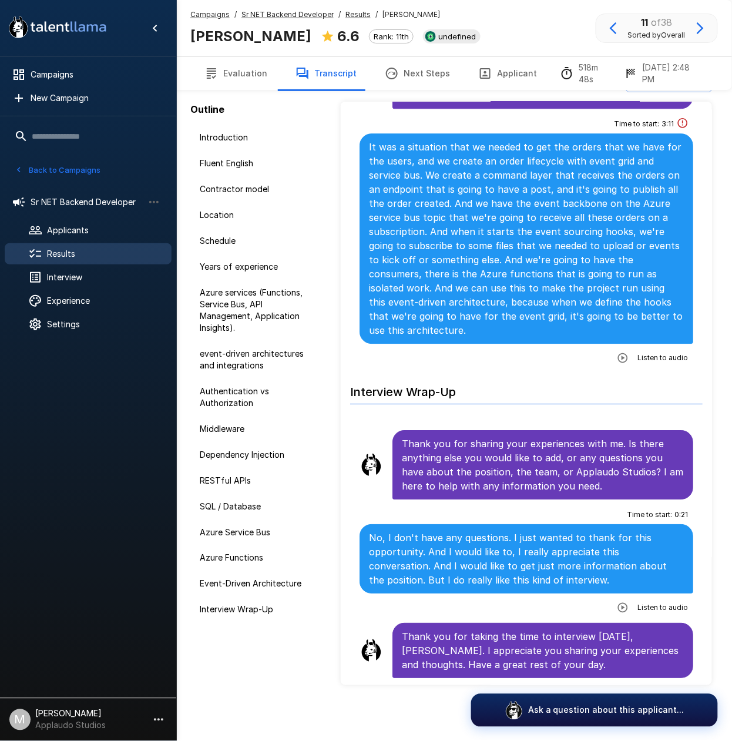
click at [532, 554] on p "No, I don't have any questions. I just wanted to thank for this opportunity. An…" at bounding box center [526, 559] width 315 height 56
click at [613, 365] on button "button" at bounding box center [623, 357] width 21 height 21
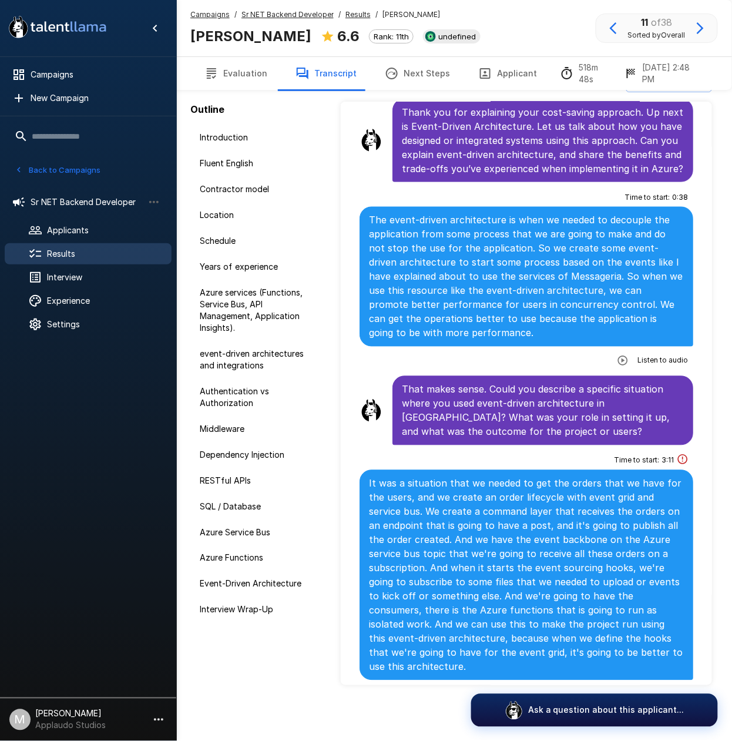
scroll to position [5927, 0]
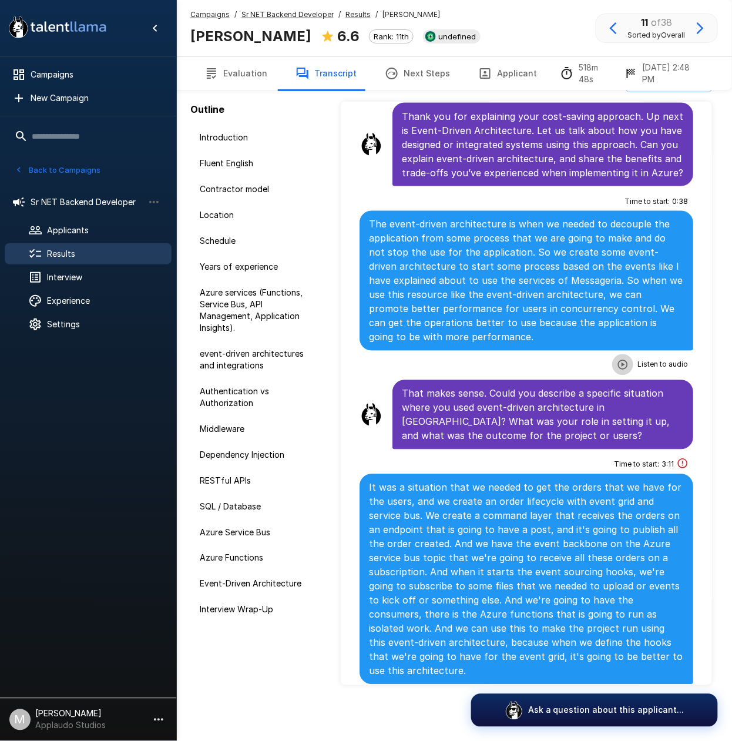
click at [617, 371] on icon "button" at bounding box center [623, 365] width 12 height 12
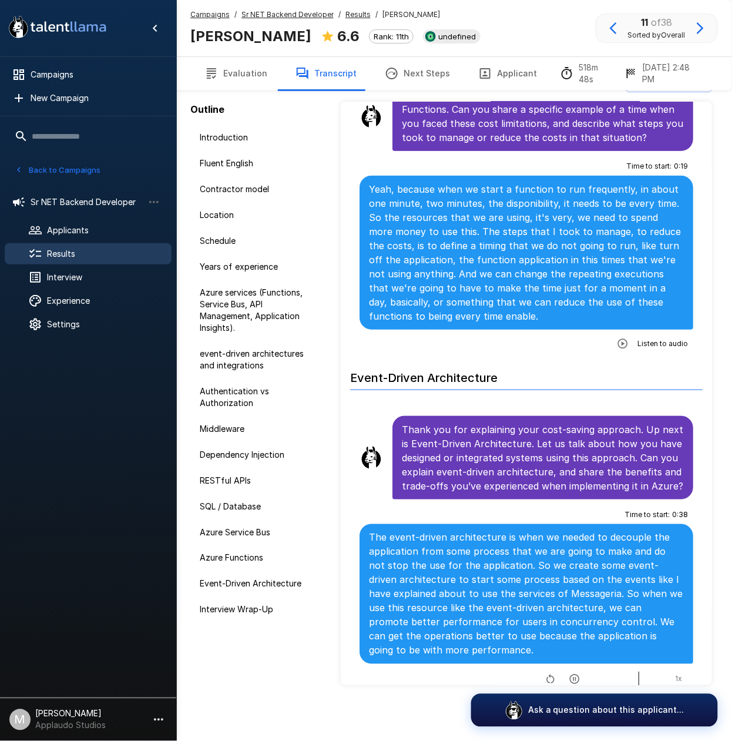
scroll to position [5300, 0]
